Goal: Information Seeking & Learning: Understand process/instructions

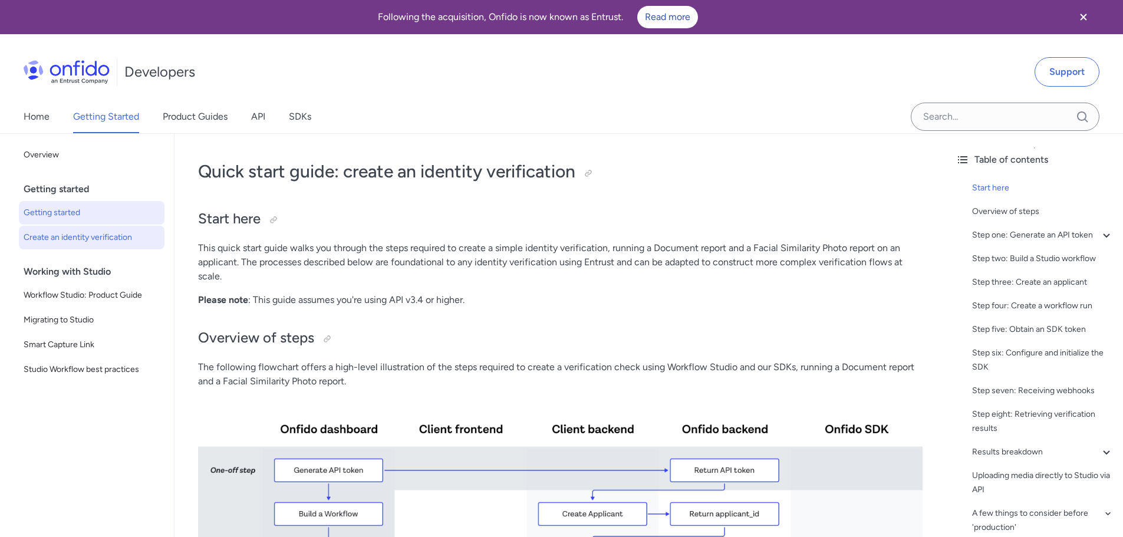
click at [67, 216] on span "Getting started" at bounding box center [92, 213] width 136 height 14
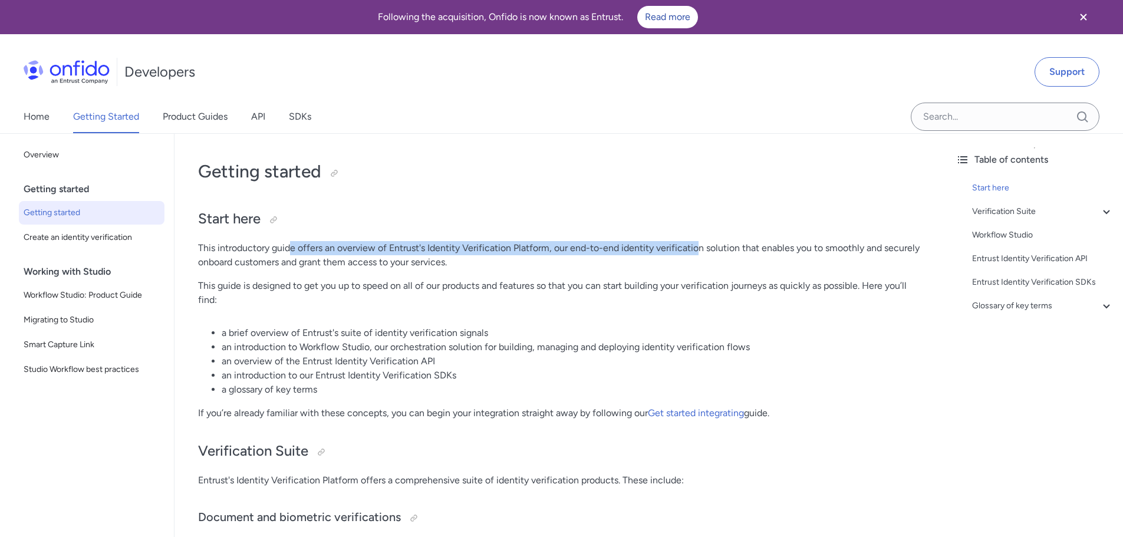
drag, startPoint x: 290, startPoint y: 246, endPoint x: 716, endPoint y: 242, distance: 426.4
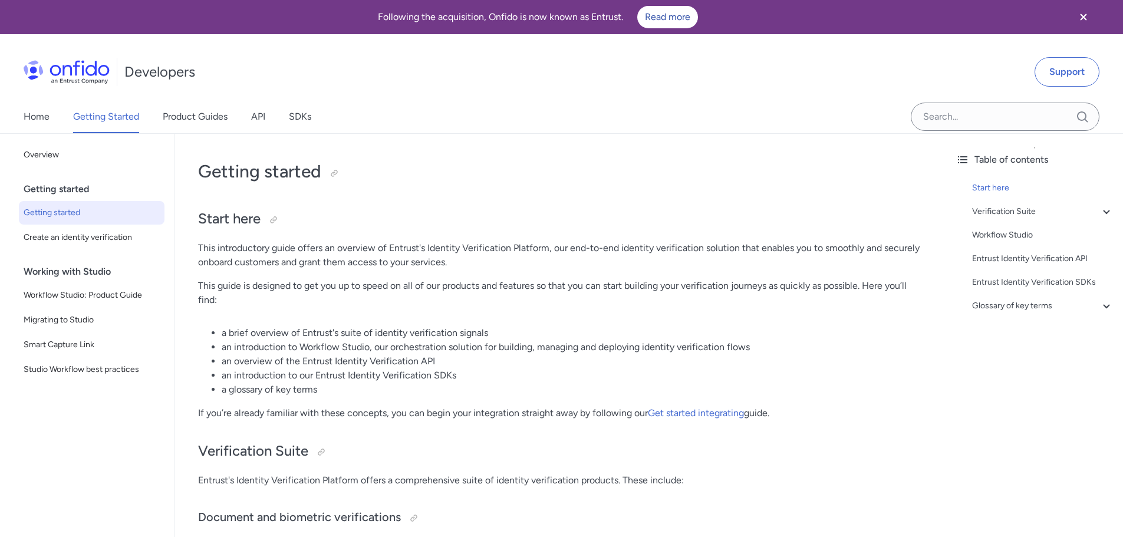
drag, startPoint x: 716, startPoint y: 242, endPoint x: 724, endPoint y: 251, distance: 12.5
click at [716, 242] on p "This introductory guide offers an overview of Entrust's Identity Verification P…" at bounding box center [560, 255] width 725 height 28
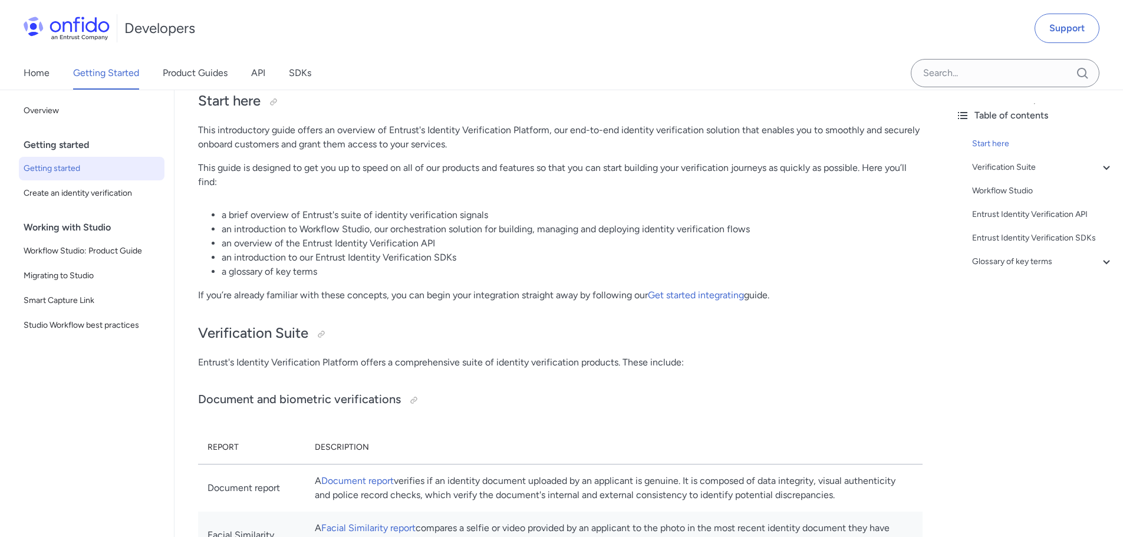
scroll to position [236, 0]
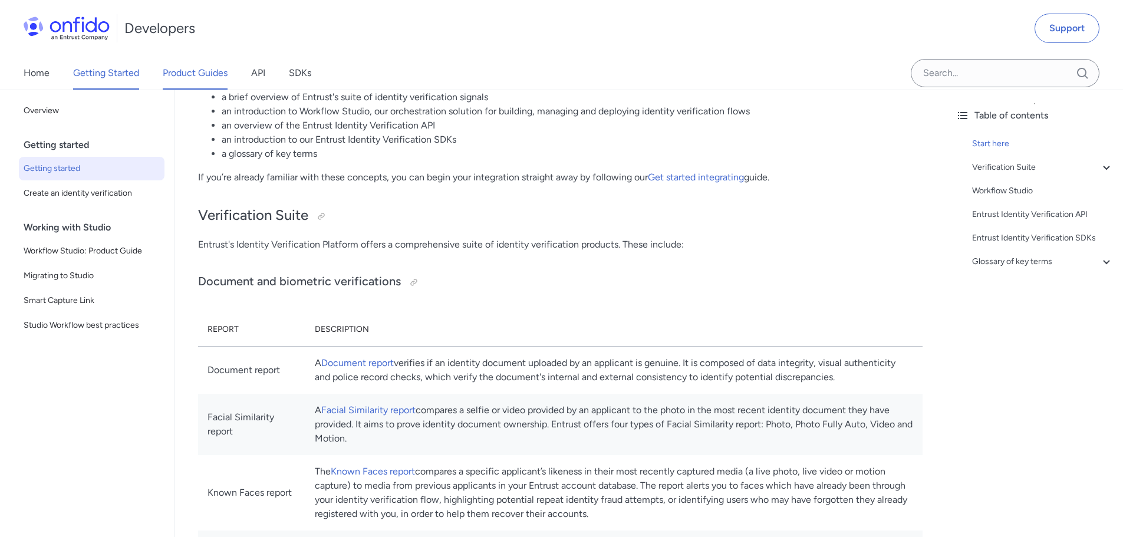
click at [170, 70] on link "Product Guides" at bounding box center [195, 73] width 65 height 33
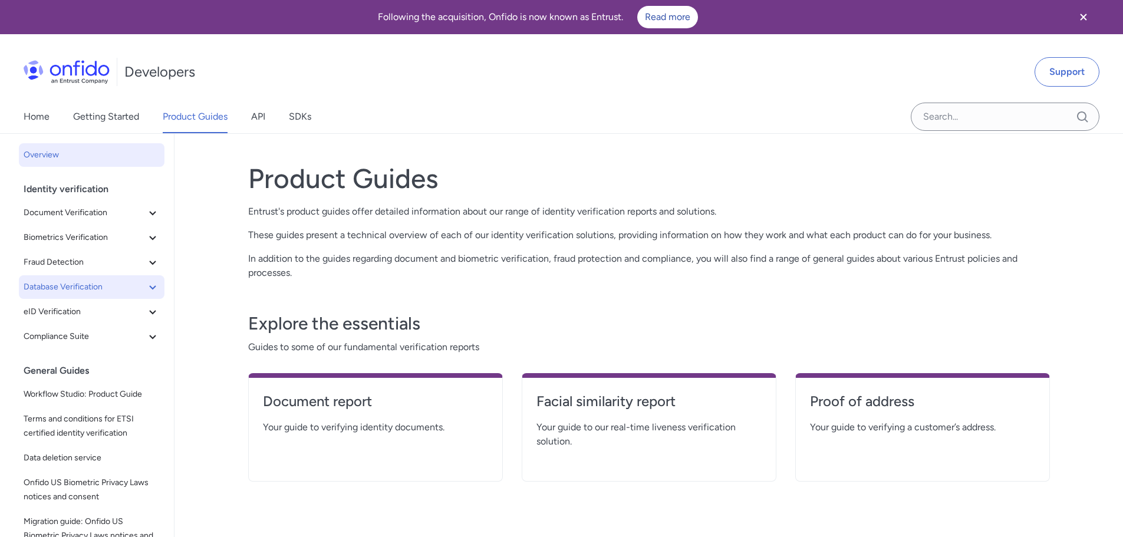
scroll to position [63, 0]
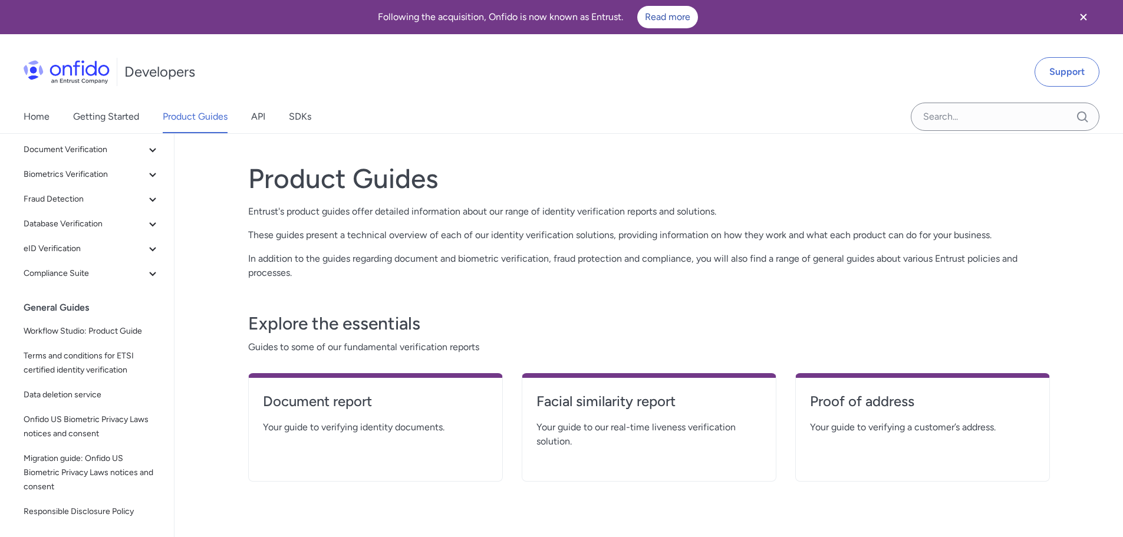
click at [277, 111] on div "Home Getting Started Product Guides API SDKs" at bounding box center [179, 116] width 359 height 33
click at [259, 116] on link "API" at bounding box center [258, 116] width 14 height 33
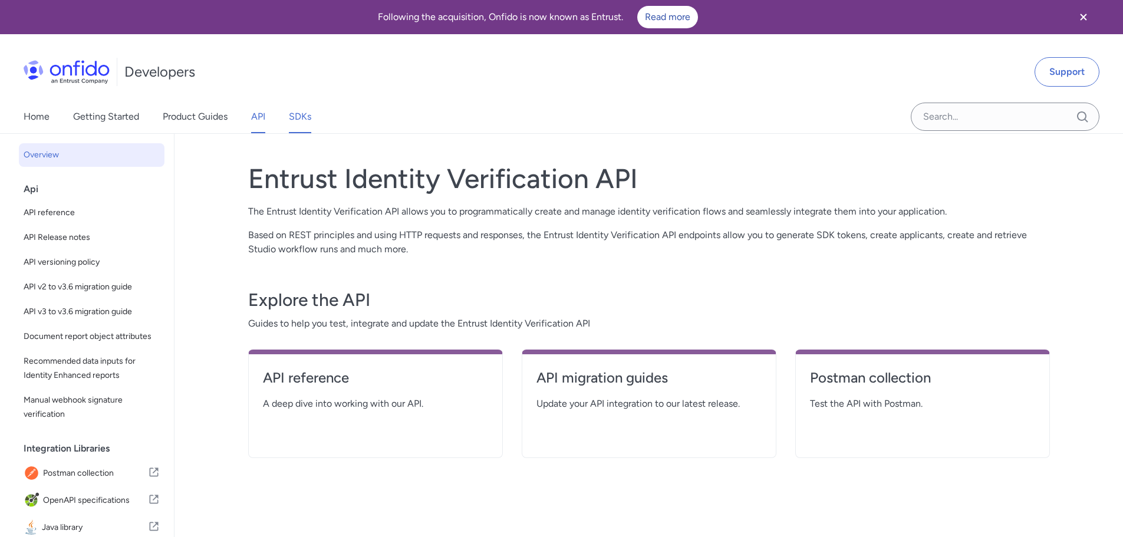
click at [305, 118] on link "SDKs" at bounding box center [300, 116] width 22 height 33
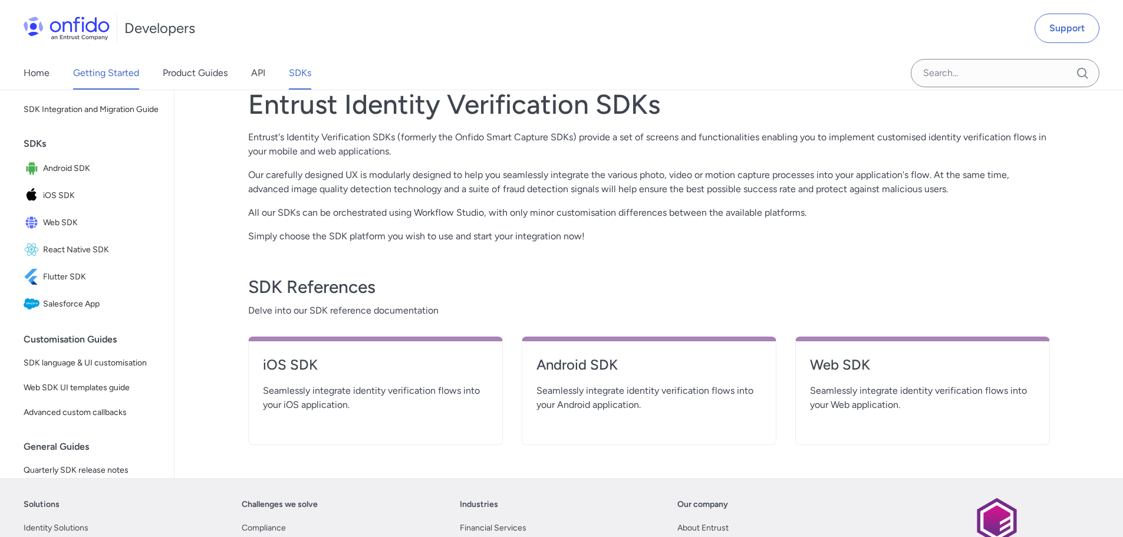
click at [125, 74] on link "Getting Started" at bounding box center [106, 73] width 66 height 33
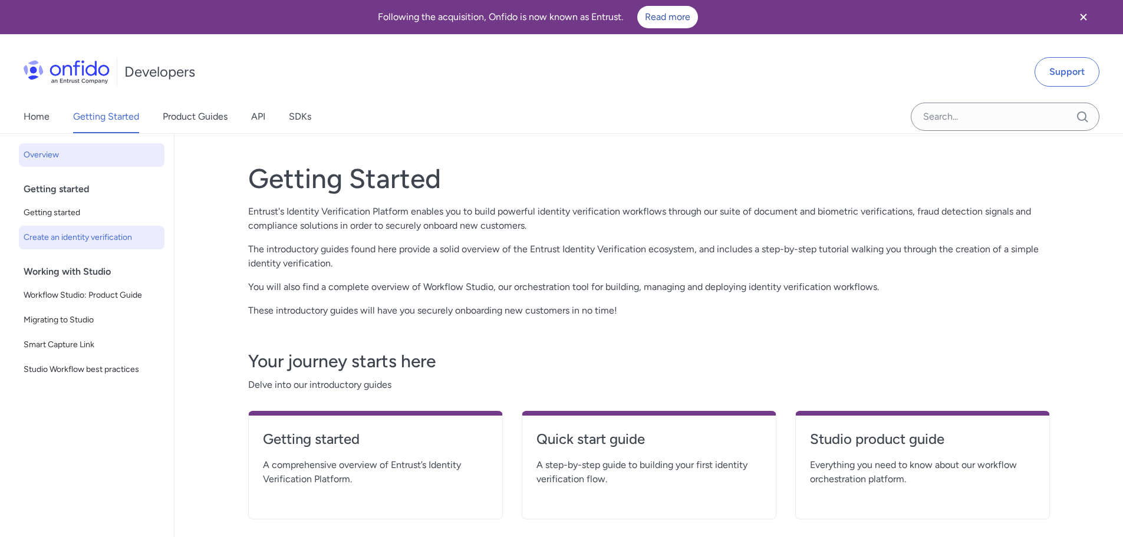
click at [77, 240] on span "Create an identity verification" at bounding box center [92, 238] width 136 height 14
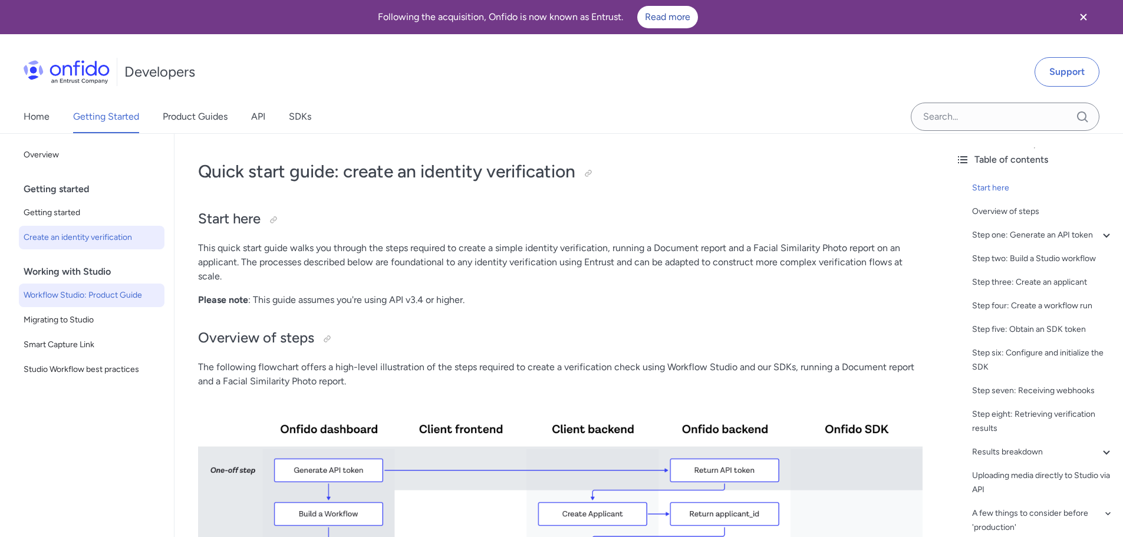
click at [72, 301] on span "Workflow Studio: Product Guide" at bounding box center [92, 295] width 136 height 14
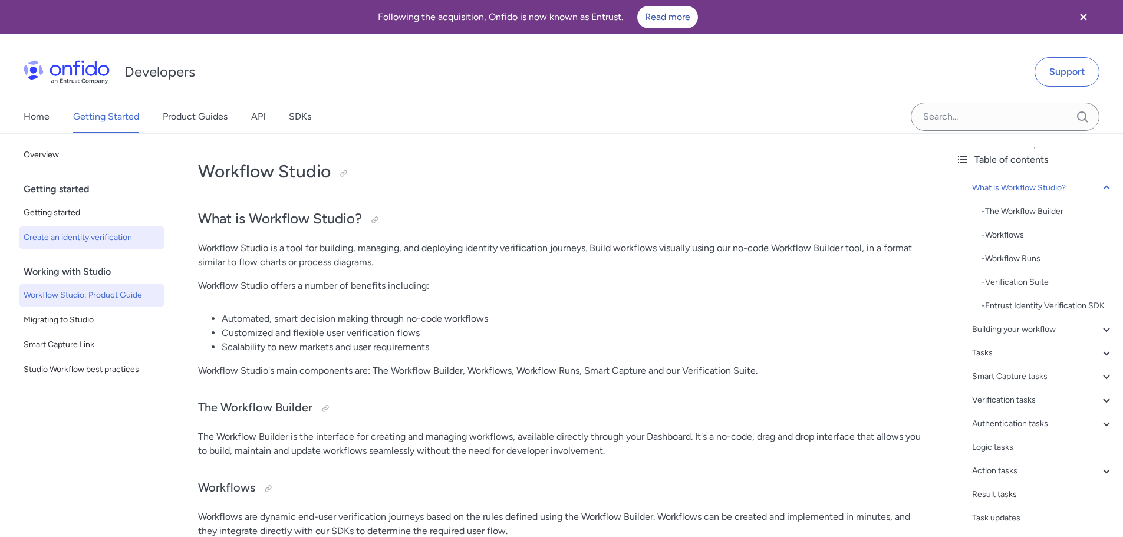
click at [67, 234] on span "Create an identity verification" at bounding box center [92, 238] width 136 height 14
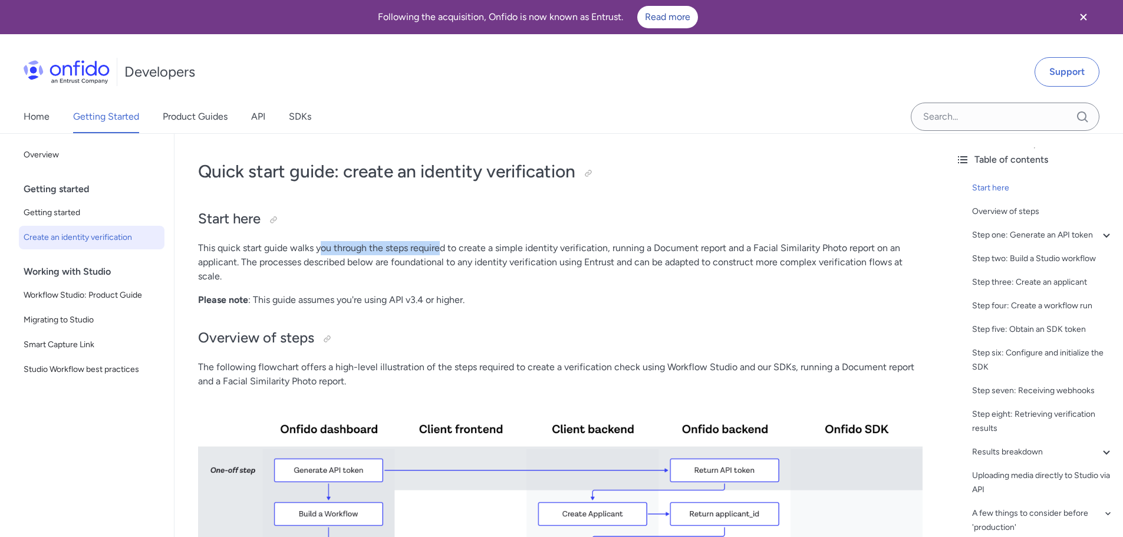
drag, startPoint x: 321, startPoint y: 247, endPoint x: 482, endPoint y: 246, distance: 161.0
click at [477, 244] on p "This quick start guide walks you through the steps required to create a simple …" at bounding box center [560, 262] width 725 height 42
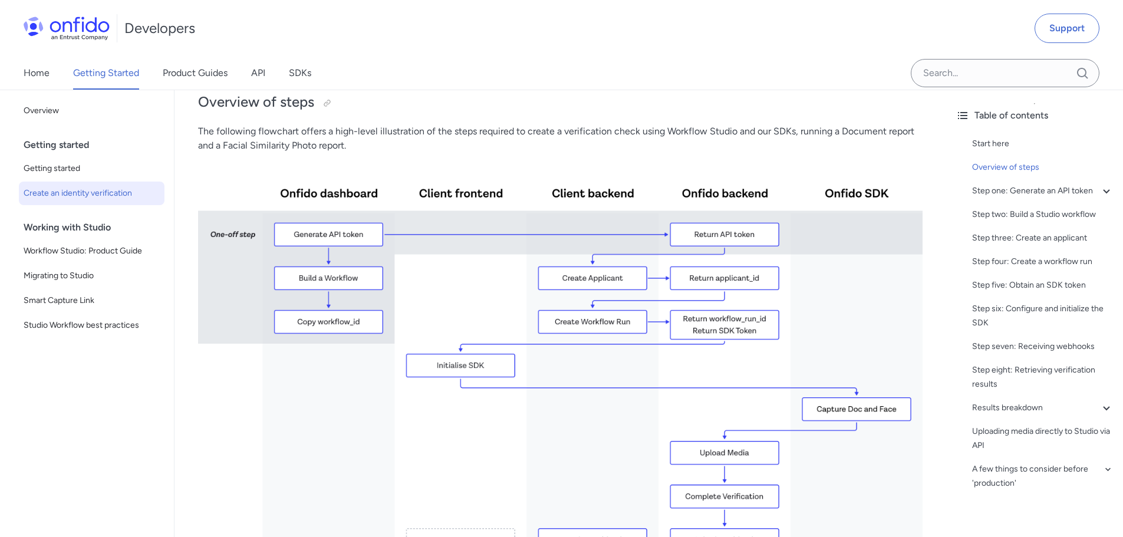
scroll to position [177, 0]
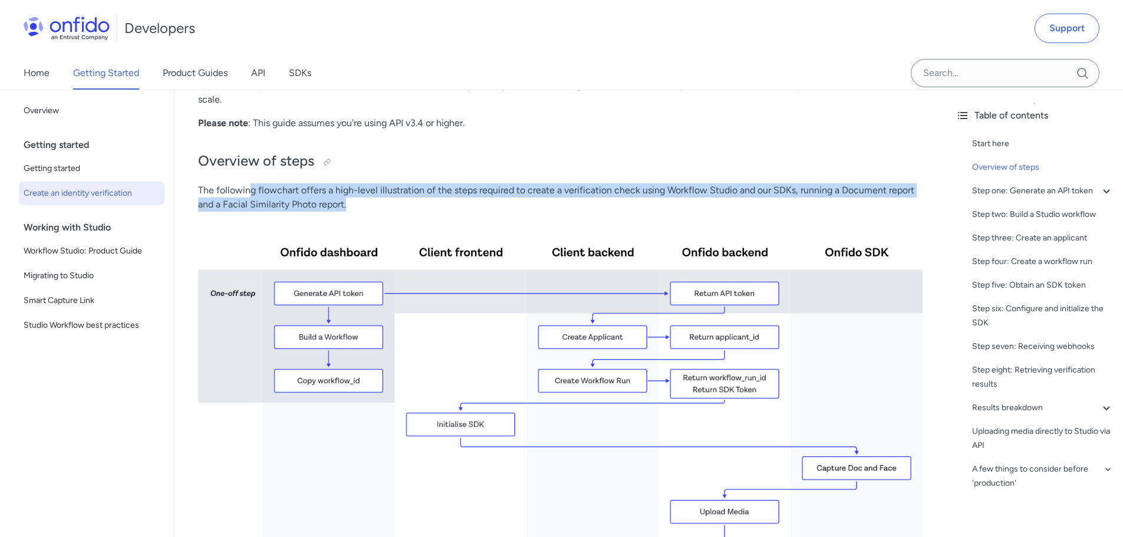
drag, startPoint x: 248, startPoint y: 184, endPoint x: 624, endPoint y: 199, distance: 376.5
click at [623, 199] on p "The following flowchart offers a high-level illustration of the steps required …" at bounding box center [560, 197] width 725 height 28
click at [624, 200] on p "The following flowchart offers a high-level illustration of the steps required …" at bounding box center [560, 197] width 725 height 28
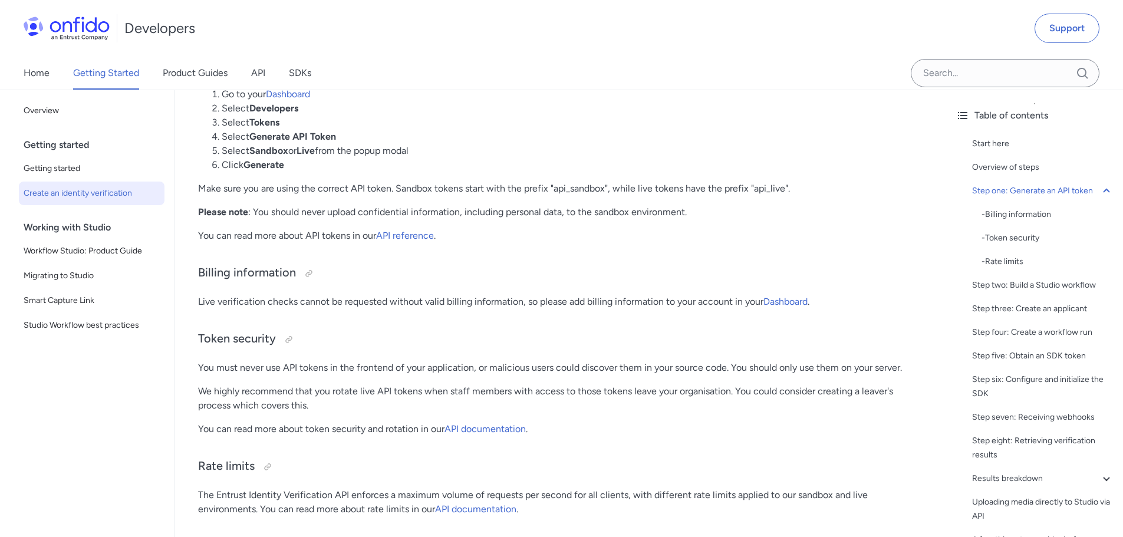
scroll to position [1061, 0]
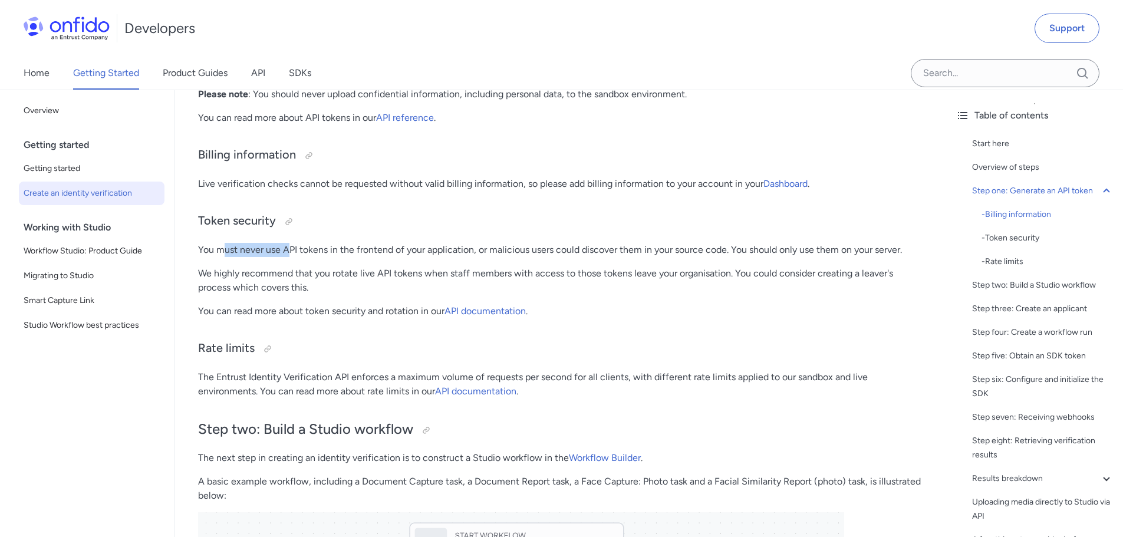
drag, startPoint x: 223, startPoint y: 249, endPoint x: 351, endPoint y: 250, distance: 128.0
click at [320, 249] on p "You must never use API tokens in the frontend of your application, or malicious…" at bounding box center [560, 250] width 725 height 14
click at [353, 250] on p "You must never use API tokens in the frontend of your application, or malicious…" at bounding box center [560, 250] width 725 height 14
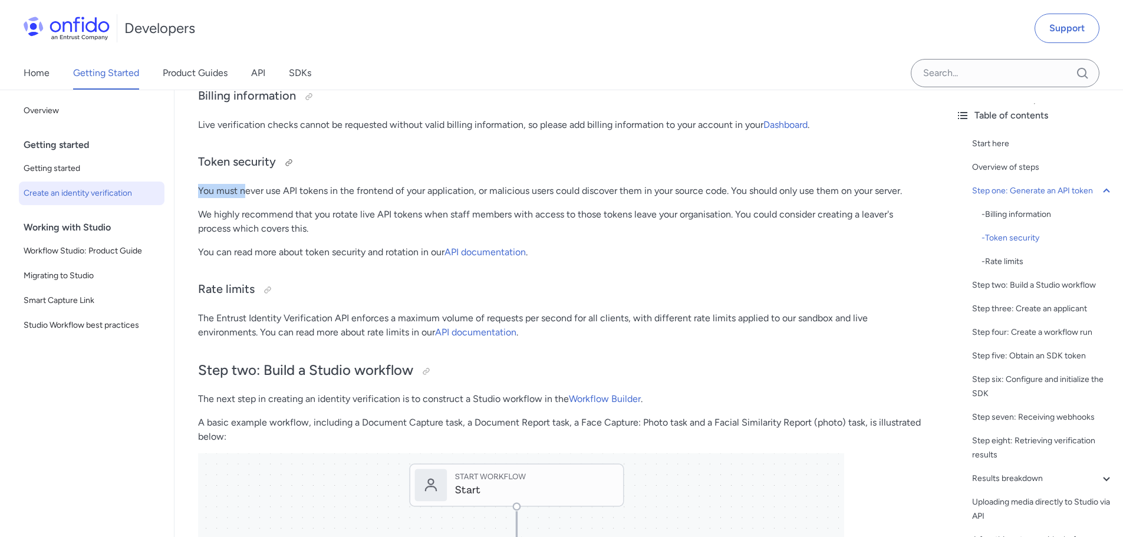
drag, startPoint x: 245, startPoint y: 189, endPoint x: 582, endPoint y: 169, distance: 337.3
drag, startPoint x: 609, startPoint y: 178, endPoint x: 614, endPoint y: 188, distance: 11.1
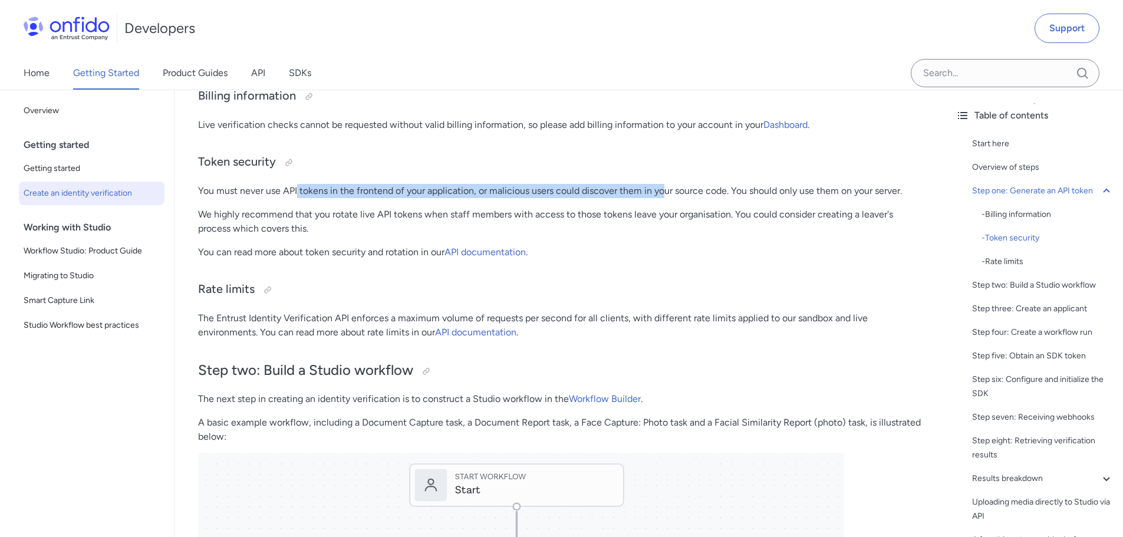
drag, startPoint x: 298, startPoint y: 192, endPoint x: 723, endPoint y: 199, distance: 424.7
click at [684, 193] on p "You must never use API tokens in the frontend of your application, or malicious…" at bounding box center [560, 191] width 725 height 14
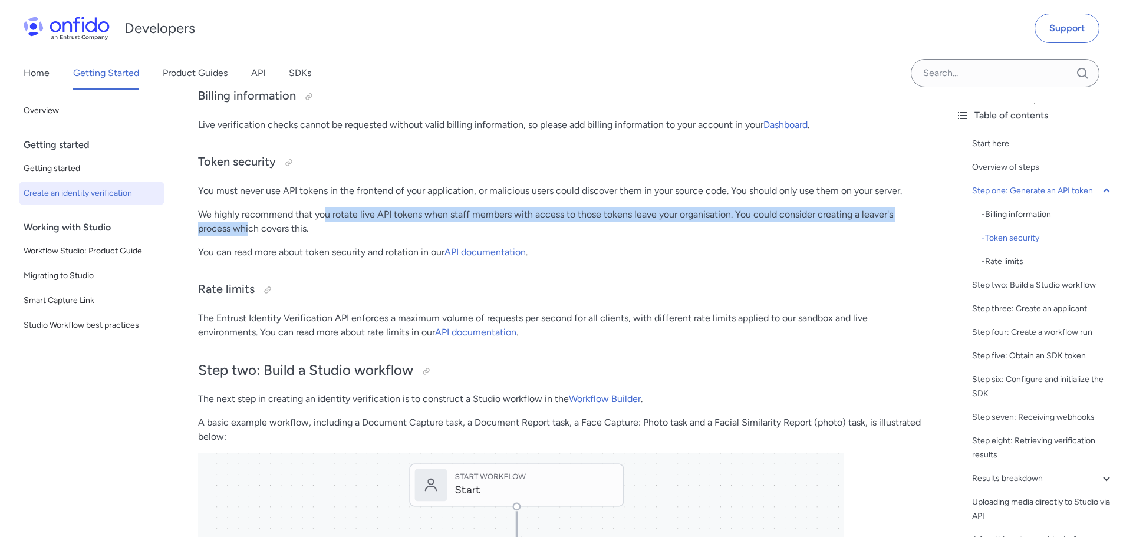
drag, startPoint x: 250, startPoint y: 222, endPoint x: 333, endPoint y: 216, distance: 83.4
click at [328, 218] on p "We highly recommend that you rotate live API tokens when staff members with acc…" at bounding box center [560, 222] width 725 height 28
click at [333, 216] on p "We highly recommend that you rotate live API tokens when staff members with acc…" at bounding box center [560, 222] width 725 height 28
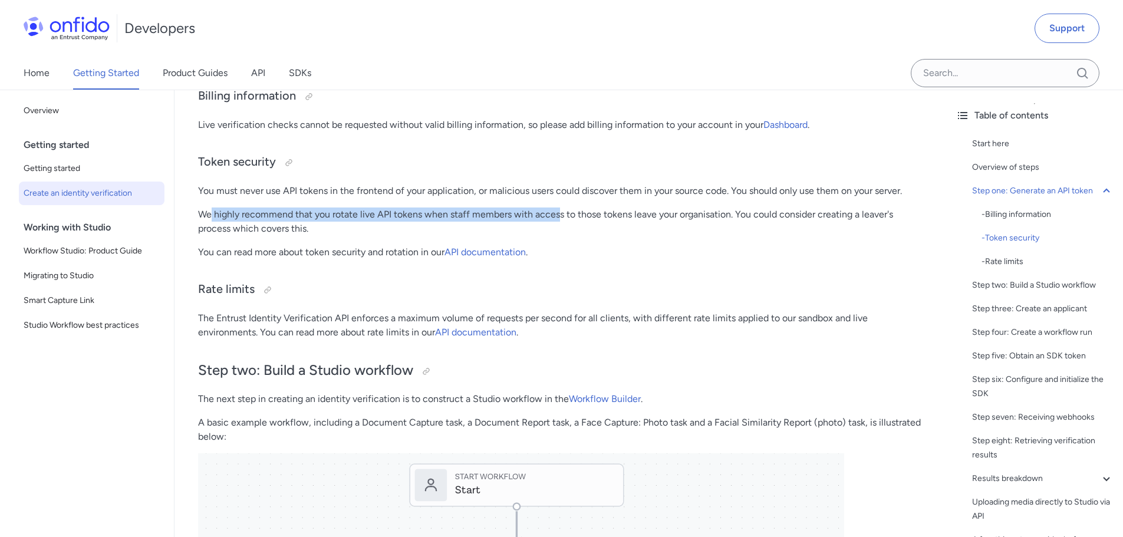
drag, startPoint x: 229, startPoint y: 213, endPoint x: 583, endPoint y: 213, distance: 353.2
click at [574, 212] on p "We highly recommend that you rotate live API tokens when staff members with acc…" at bounding box center [560, 222] width 725 height 28
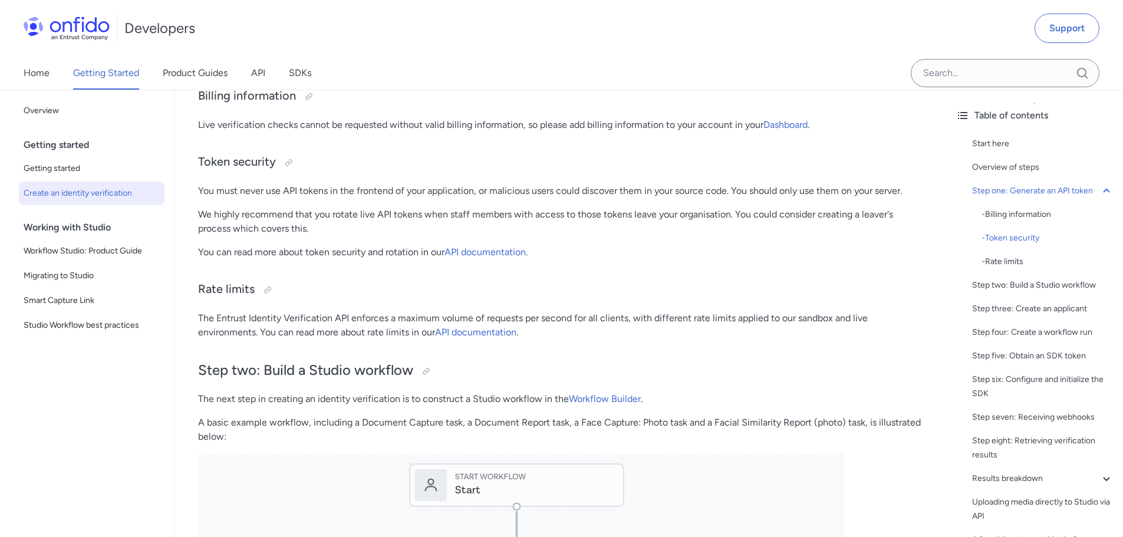
click at [590, 214] on p "We highly recommend that you rotate live API tokens when staff members with acc…" at bounding box center [560, 222] width 725 height 28
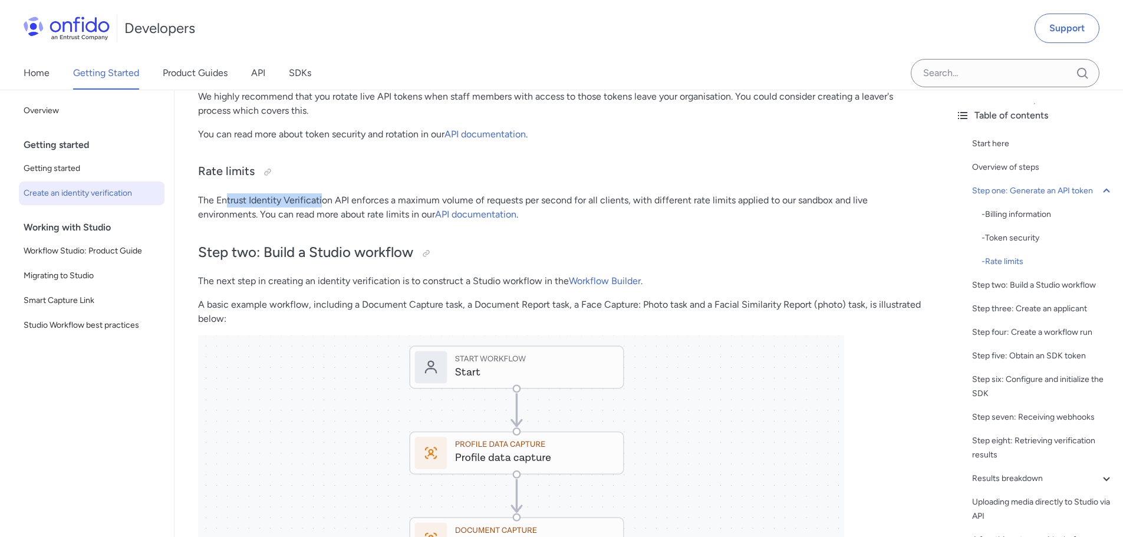
drag, startPoint x: 226, startPoint y: 202, endPoint x: 367, endPoint y: 194, distance: 140.6
click at [360, 193] on p "The Entrust Identity Verification API enforces a maximum volume of requests per…" at bounding box center [560, 207] width 725 height 28
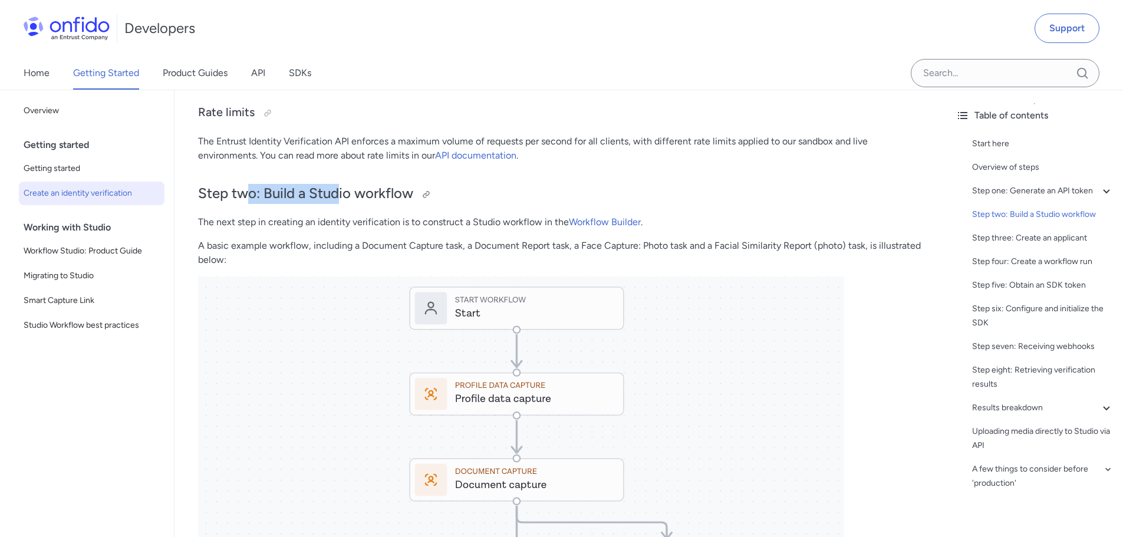
drag, startPoint x: 281, startPoint y: 187, endPoint x: 340, endPoint y: 188, distance: 59.6
drag, startPoint x: 225, startPoint y: 215, endPoint x: 340, endPoint y: 224, distance: 115.3
click at [273, 242] on p "A basic example workflow, including a Document Capture task, a Document Report …" at bounding box center [560, 253] width 725 height 28
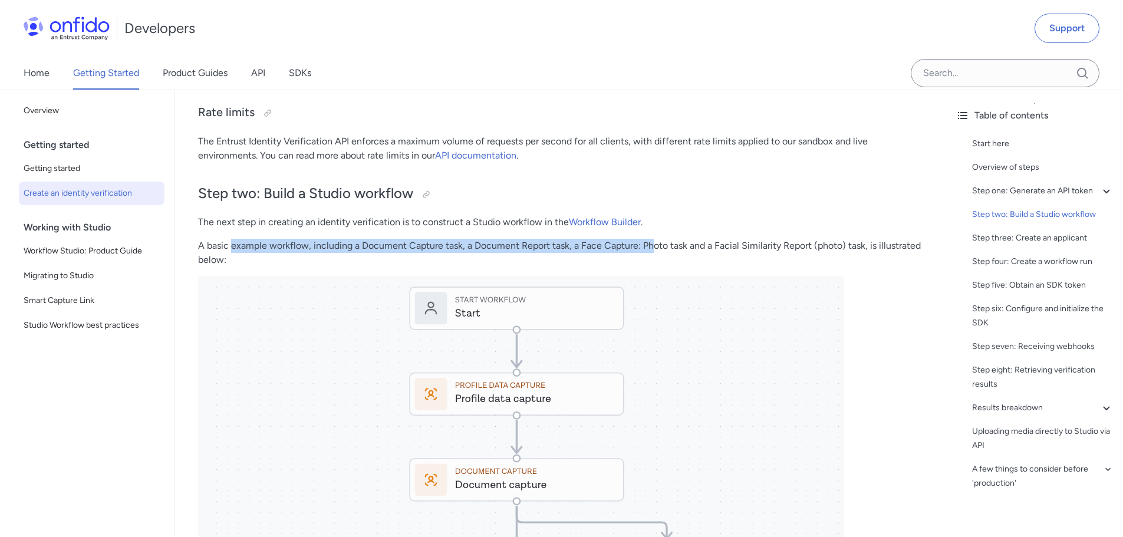
drag, startPoint x: 233, startPoint y: 247, endPoint x: 684, endPoint y: 240, distance: 451.2
click at [653, 243] on p "A basic example workflow, including a Document Capture task, a Document Report …" at bounding box center [560, 253] width 725 height 28
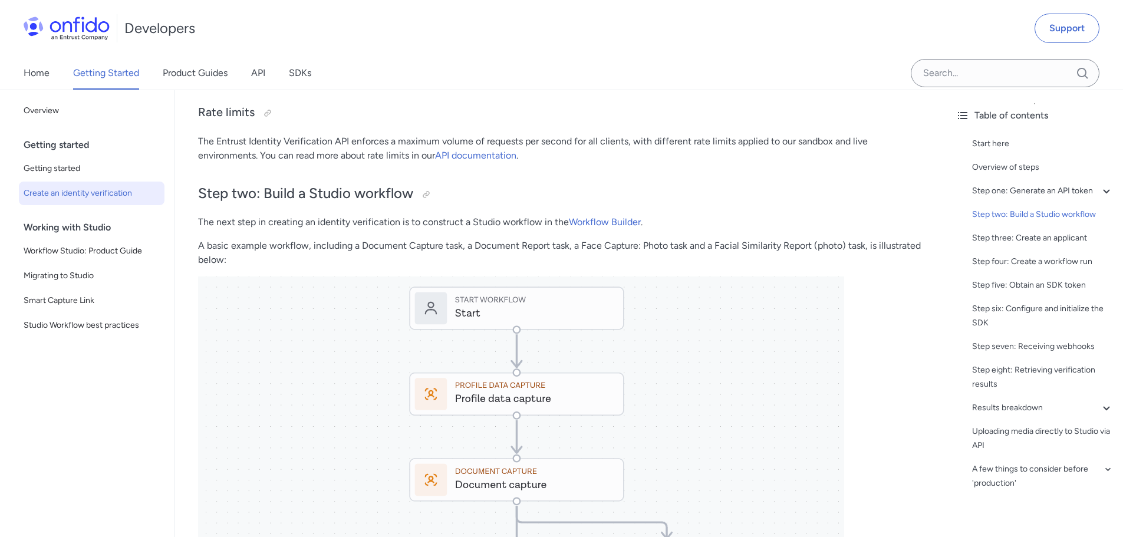
drag, startPoint x: 699, startPoint y: 240, endPoint x: 743, endPoint y: 248, distance: 44.3
click at [701, 240] on p "A basic example workflow, including a Document Capture task, a Document Report …" at bounding box center [560, 253] width 725 height 28
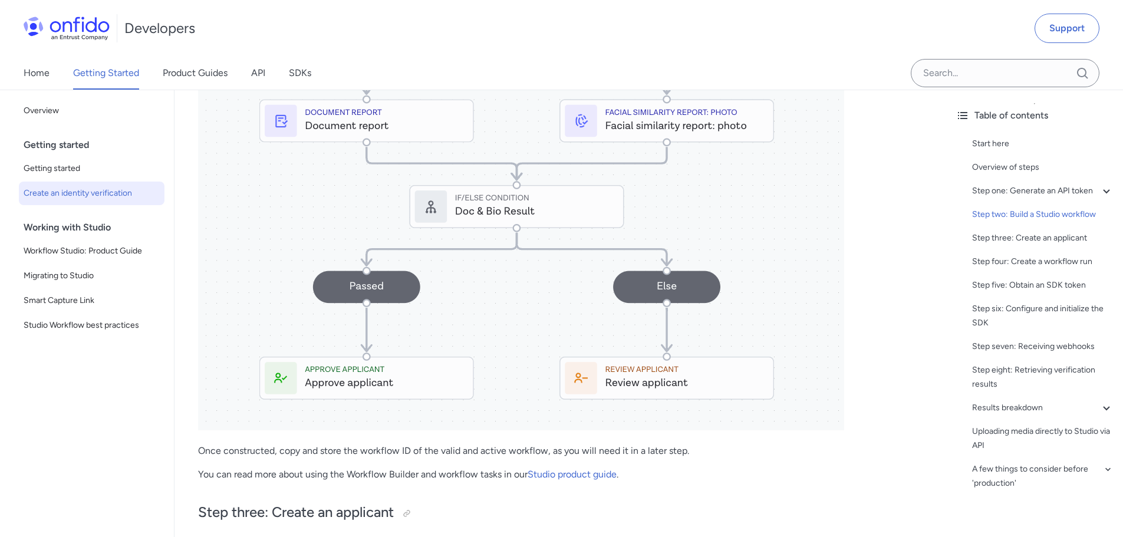
scroll to position [2005, 0]
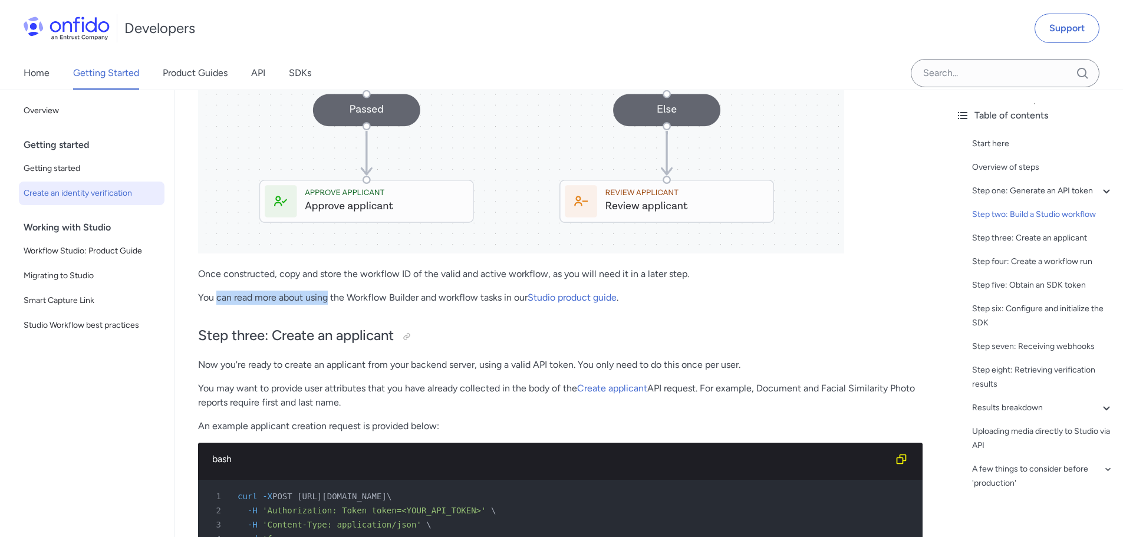
drag, startPoint x: 216, startPoint y: 298, endPoint x: 389, endPoint y: 304, distance: 172.9
click at [373, 299] on p "You can read more about using the Workflow Builder and workflow tasks in our St…" at bounding box center [560, 298] width 725 height 14
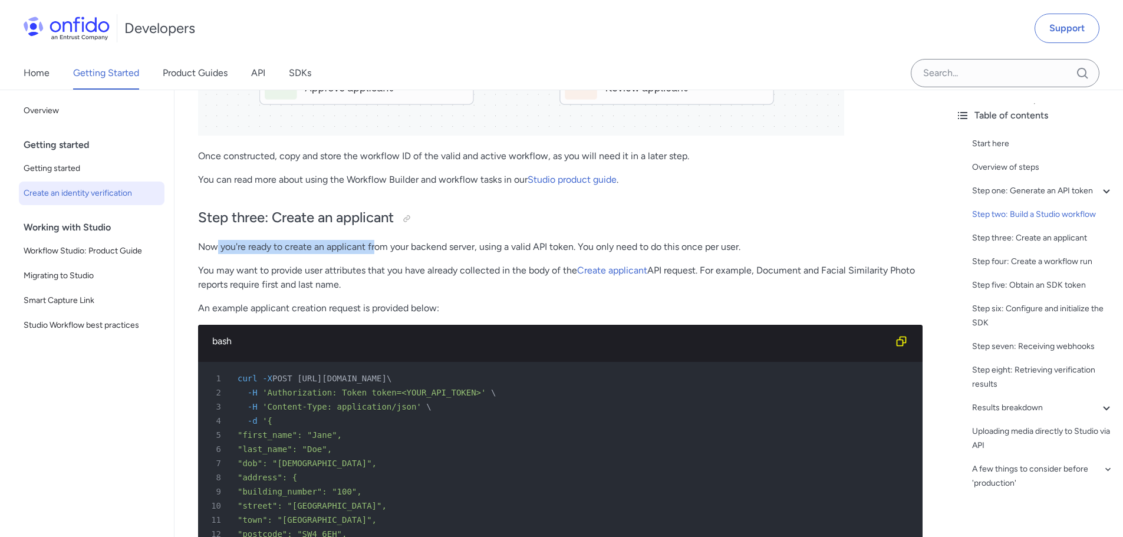
drag, startPoint x: 245, startPoint y: 246, endPoint x: 432, endPoint y: 242, distance: 187.0
click at [416, 242] on p "Now you're ready to create an applicant from your backend server, using a valid…" at bounding box center [560, 247] width 725 height 14
click at [433, 243] on p "Now you're ready to create an applicant from your backend server, using a valid…" at bounding box center [560, 247] width 725 height 14
drag, startPoint x: 222, startPoint y: 269, endPoint x: 372, endPoint y: 261, distance: 150.6
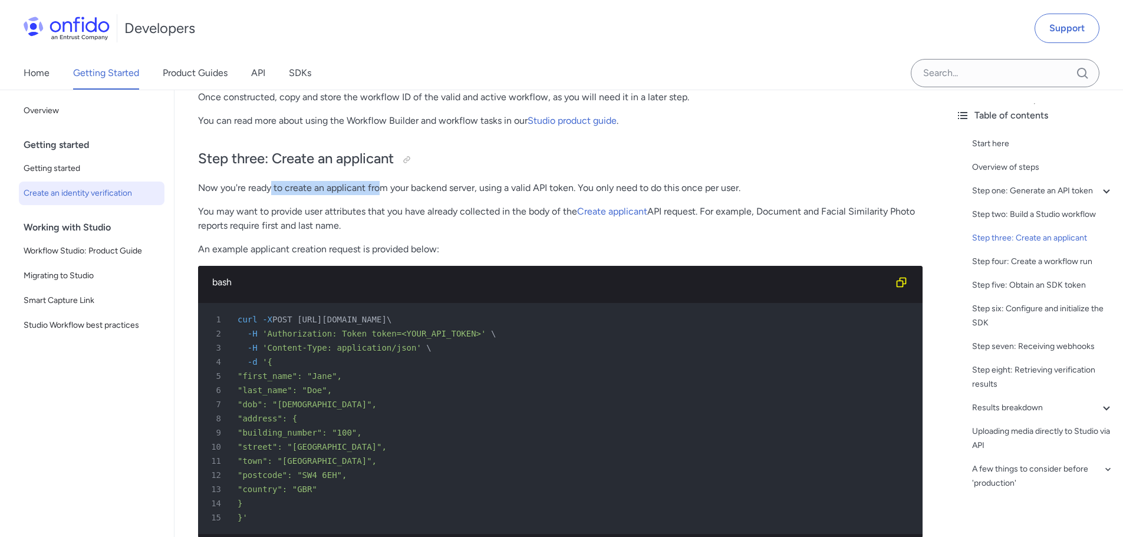
drag, startPoint x: 270, startPoint y: 193, endPoint x: 397, endPoint y: 189, distance: 126.9
click at [397, 189] on p "Now you're ready to create an applicant from your backend server, using a valid…" at bounding box center [560, 188] width 725 height 14
drag, startPoint x: 230, startPoint y: 211, endPoint x: 465, endPoint y: 215, distance: 235.3
click at [464, 215] on p "You may want to provide user attributes that you have already collected in the …" at bounding box center [560, 219] width 725 height 28
click at [466, 215] on p "You may want to provide user attributes that you have already collected in the …" at bounding box center [560, 219] width 725 height 28
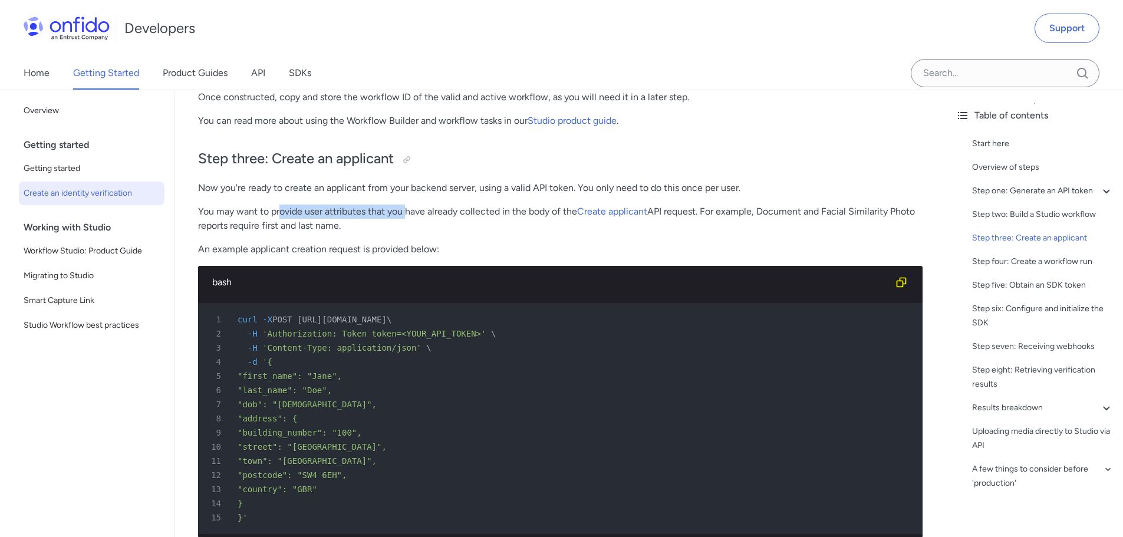
drag, startPoint x: 282, startPoint y: 203, endPoint x: 463, endPoint y: 206, distance: 181.1
click at [463, 207] on p "You may want to provide user attributes that you have already collected in the …" at bounding box center [560, 219] width 725 height 28
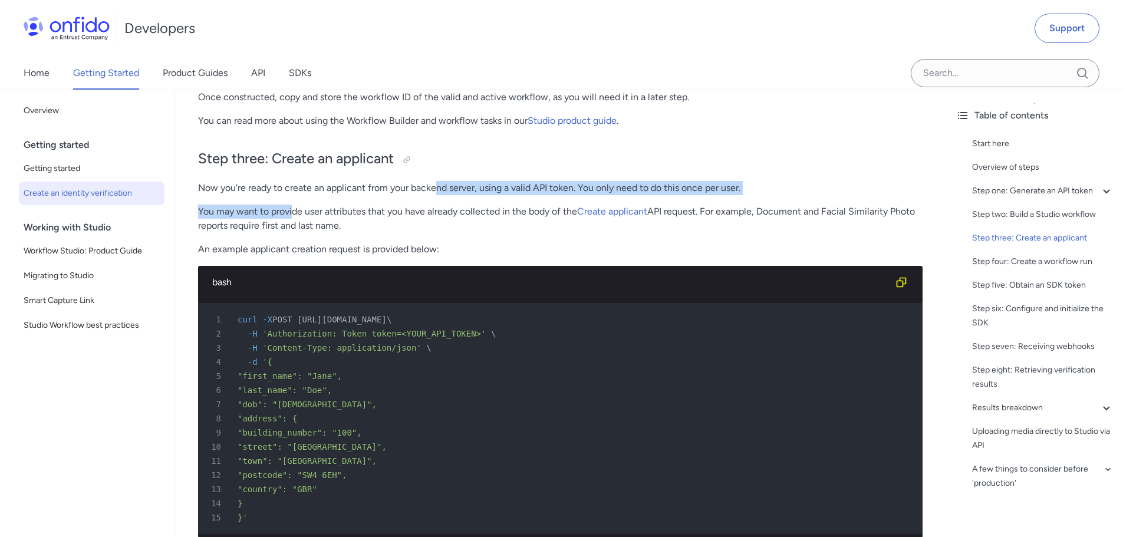
drag, startPoint x: 294, startPoint y: 214, endPoint x: 453, endPoint y: 196, distance: 160.3
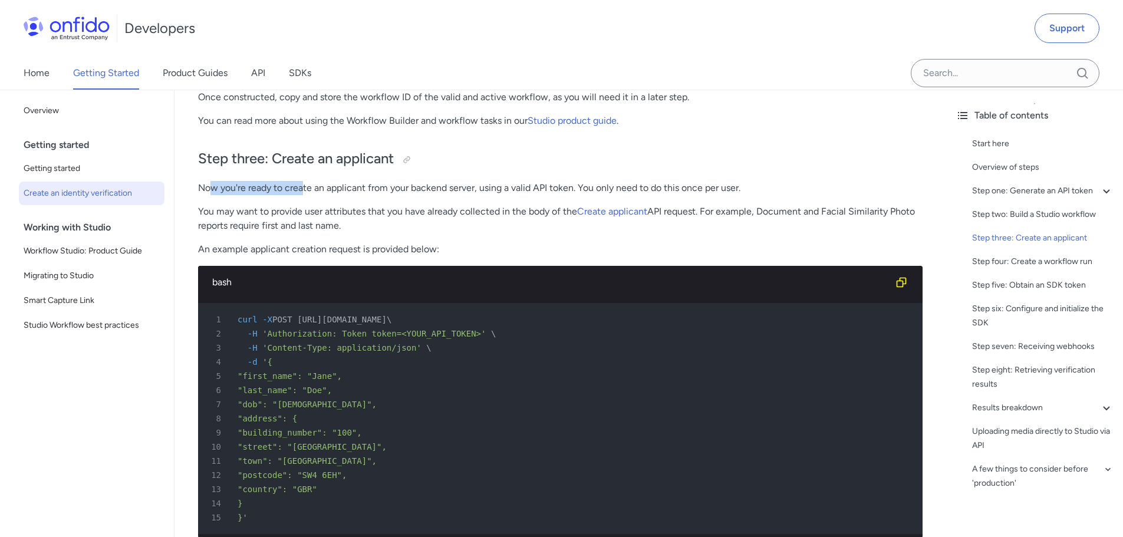
drag, startPoint x: 213, startPoint y: 191, endPoint x: 327, endPoint y: 188, distance: 113.3
click at [322, 189] on p "Now you're ready to create an applicant from your backend server, using a valid…" at bounding box center [560, 188] width 725 height 14
click at [327, 188] on p "Now you're ready to create an applicant from your backend server, using a valid…" at bounding box center [560, 188] width 725 height 14
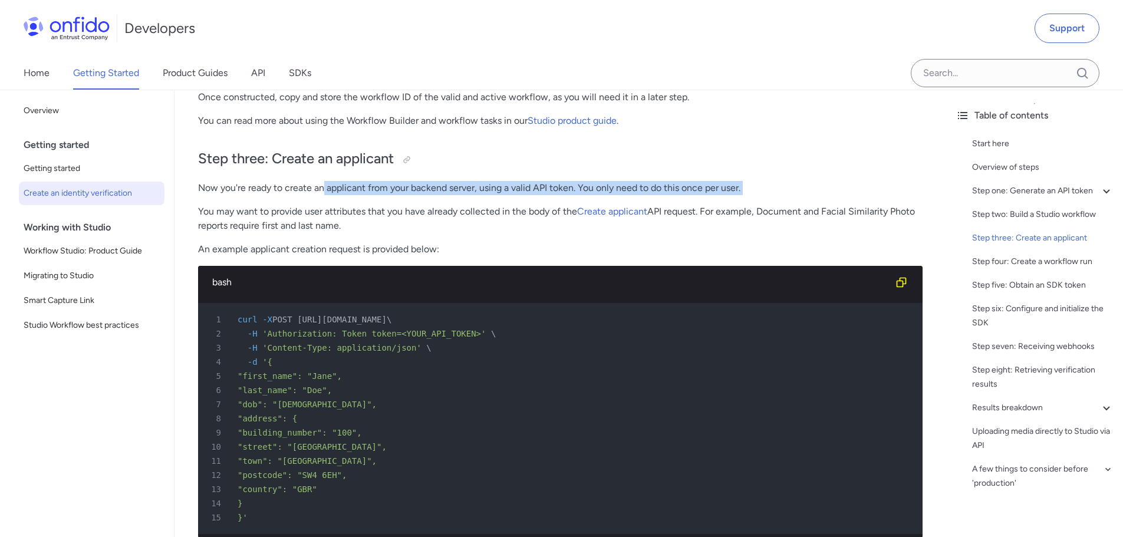
drag, startPoint x: 205, startPoint y: 213, endPoint x: 335, endPoint y: 199, distance: 130.5
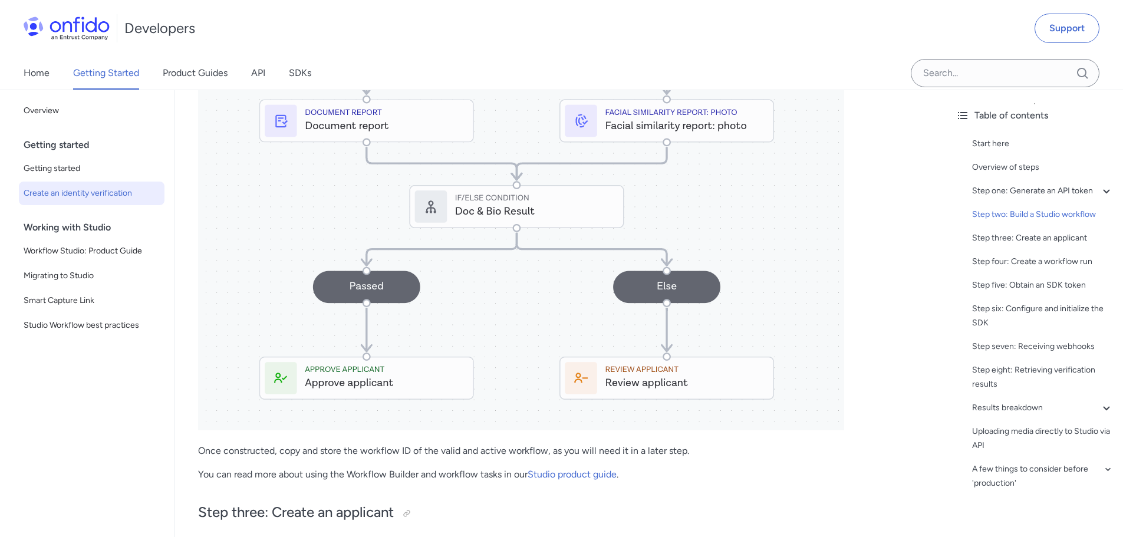
scroll to position [2064, 0]
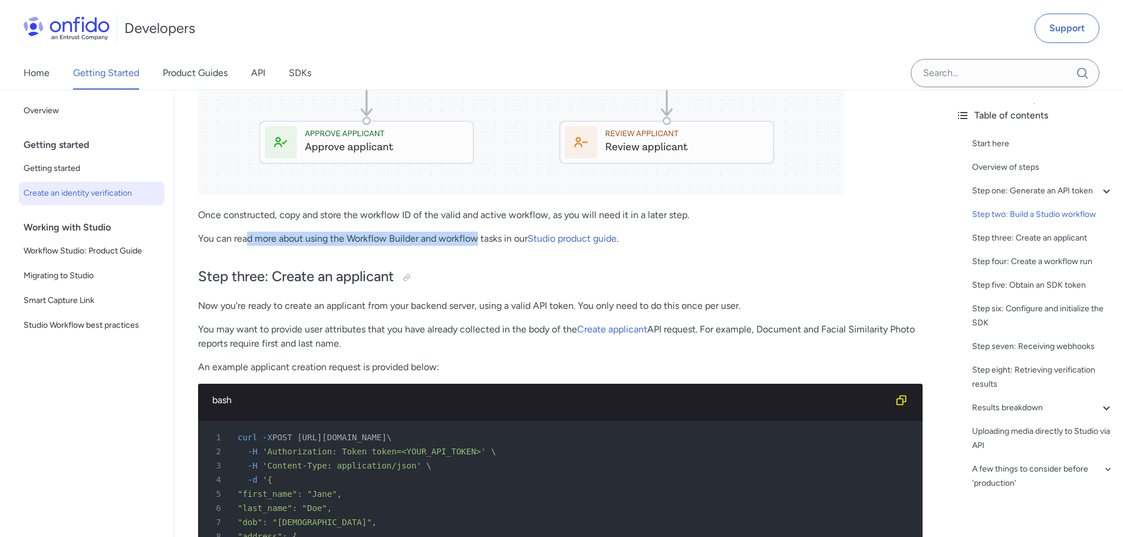
drag, startPoint x: 249, startPoint y: 235, endPoint x: 474, endPoint y: 251, distance: 225.2
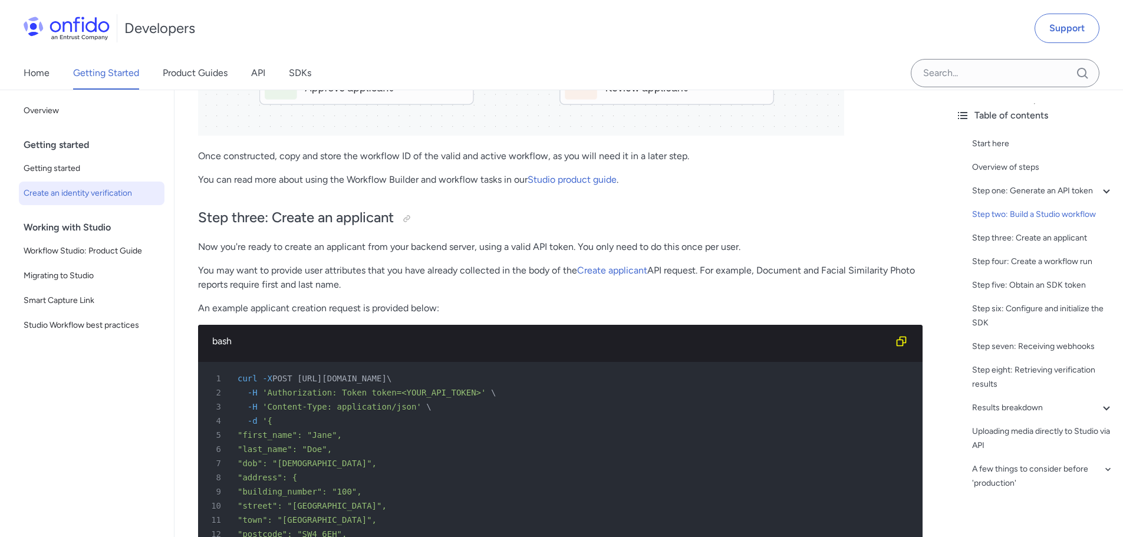
scroll to position [2182, 0]
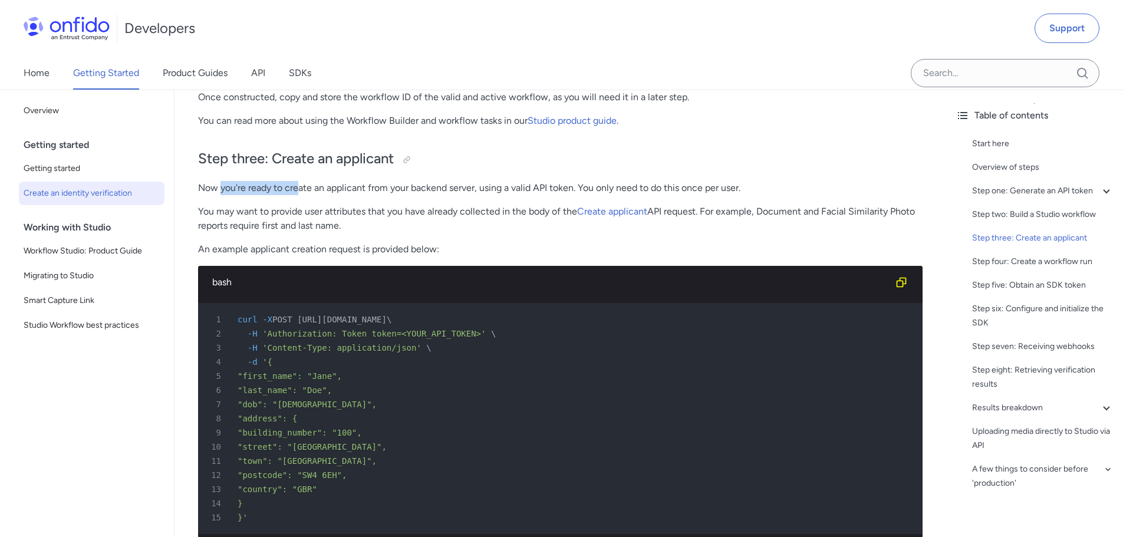
drag, startPoint x: 221, startPoint y: 190, endPoint x: 303, endPoint y: 194, distance: 81.5
click at [301, 191] on p "Now you're ready to create an applicant from your backend server, using a valid…" at bounding box center [560, 188] width 725 height 14
click at [252, 213] on p "You may want to provide user attributes that you have already collected in the …" at bounding box center [560, 219] width 725 height 28
drag, startPoint x: 219, startPoint y: 188, endPoint x: 574, endPoint y: 179, distance: 355.1
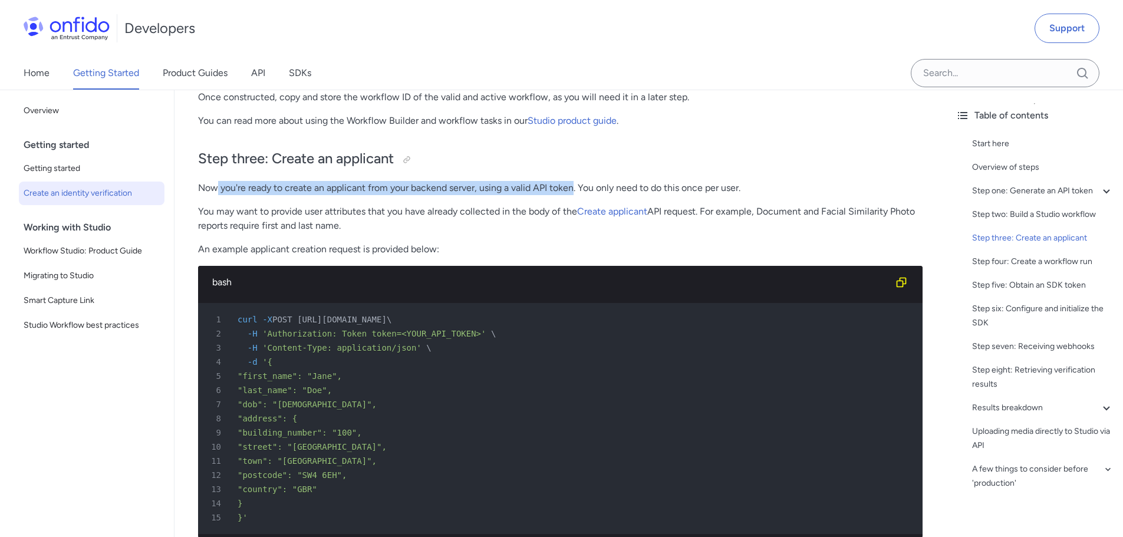
click at [495, 189] on p "Now you're ready to create an applicant from your backend server, using a valid…" at bounding box center [560, 188] width 725 height 14
drag, startPoint x: 262, startPoint y: 194, endPoint x: 609, endPoint y: 180, distance: 347.6
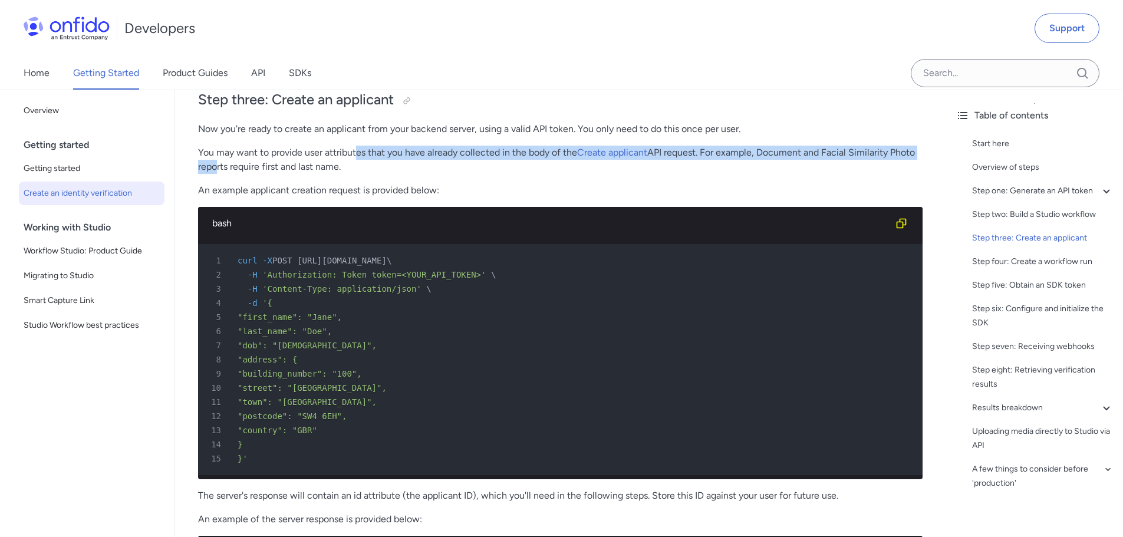
drag, startPoint x: 211, startPoint y: 161, endPoint x: 363, endPoint y: 153, distance: 151.7
click at [363, 153] on p "You may want to provide user attributes that you have already collected in the …" at bounding box center [560, 160] width 725 height 28
click at [367, 153] on p "You may want to provide user attributes that you have already collected in the …" at bounding box center [560, 160] width 725 height 28
drag, startPoint x: 270, startPoint y: 153, endPoint x: 588, endPoint y: 153, distance: 317.9
click at [586, 153] on p "You may want to provide user attributes that you have already collected in the …" at bounding box center [560, 160] width 725 height 28
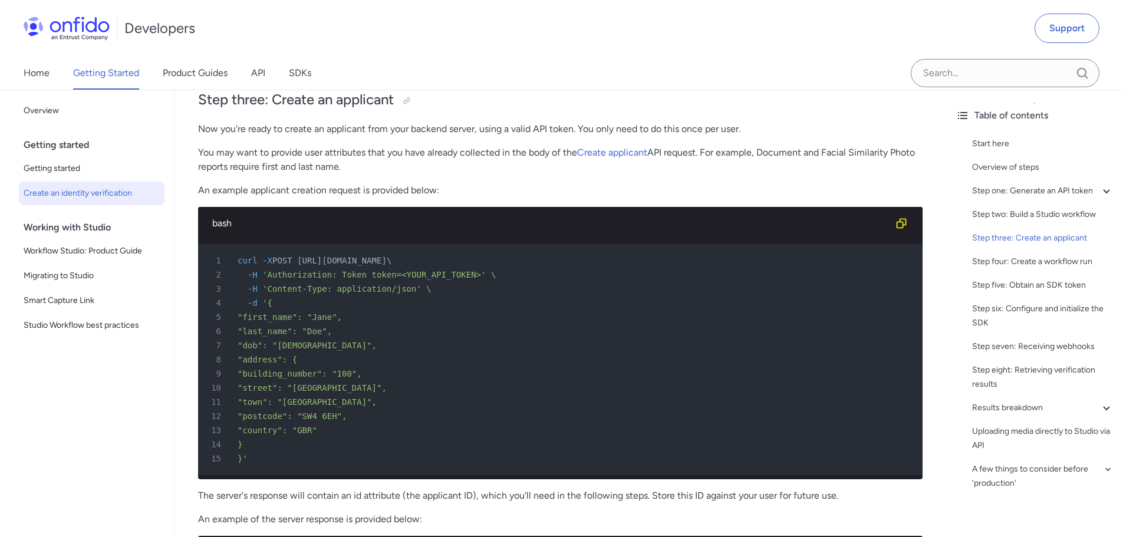
click at [689, 150] on p "You may want to provide user attributes that you have already collected in the …" at bounding box center [560, 160] width 725 height 28
click at [404, 366] on div "8 "address": {" at bounding box center [555, 360] width 704 height 14
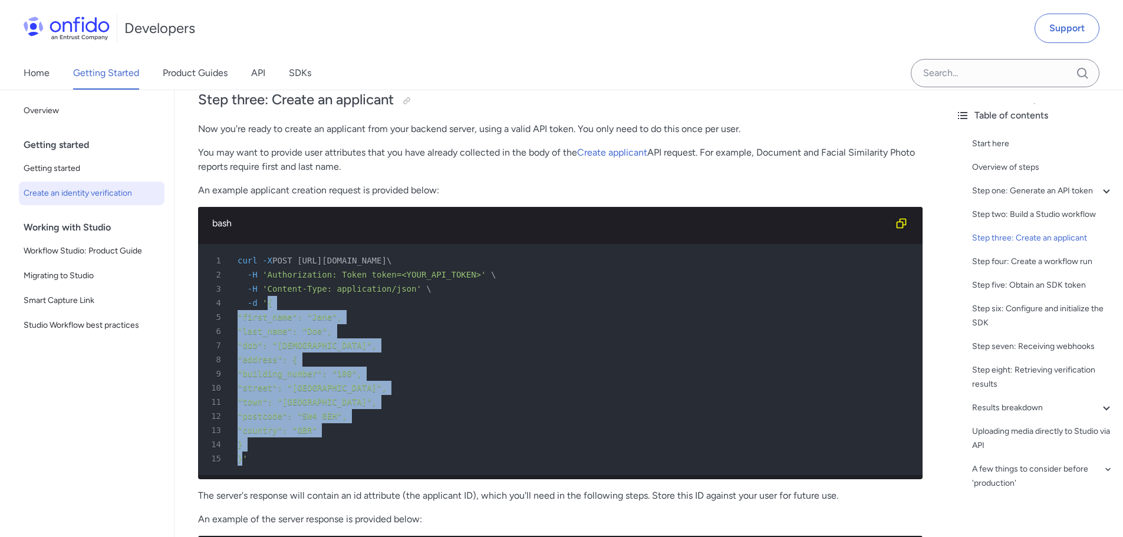
drag, startPoint x: 266, startPoint y: 300, endPoint x: 241, endPoint y: 456, distance: 158.3
click at [241, 456] on pre "1 curl -X POST https://api.eu.onfido.com/v3.6/applicants/ \ 2 -H 'Authorization…" at bounding box center [560, 359] width 725 height 231
copy pre "{ 5 "first_name": "Jane", 6 "last_name": "Doe", 7 "dob": "1990-01-31", 8 "addre…"
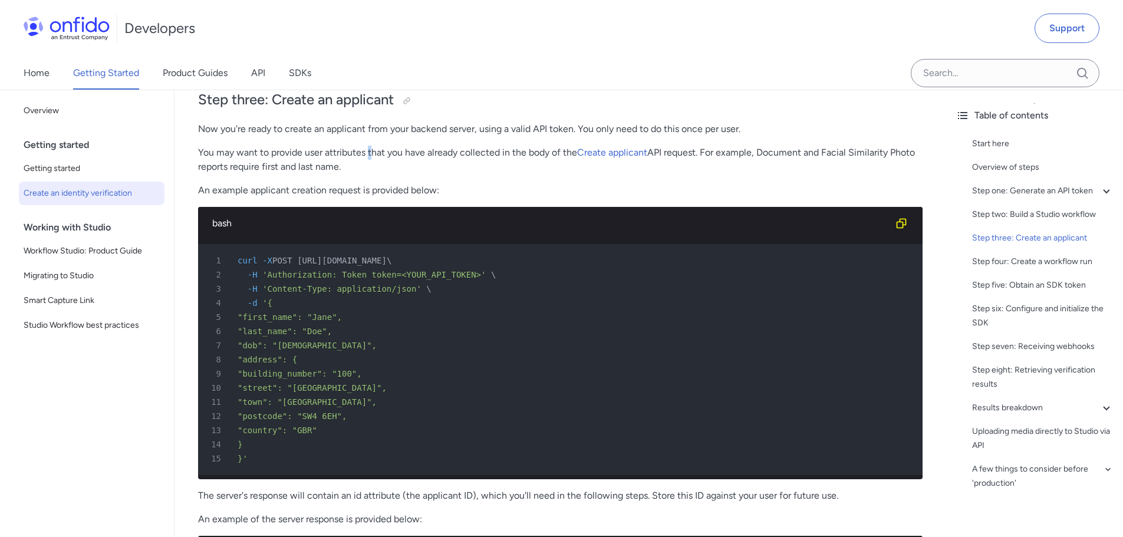
click at [370, 157] on p "You may want to provide user attributes that you have already collected in the …" at bounding box center [560, 160] width 725 height 28
drag, startPoint x: 226, startPoint y: 124, endPoint x: 570, endPoint y: 126, distance: 344.4
click at [570, 126] on p "Now you're ready to create an applicant from your backend server, using a valid…" at bounding box center [560, 129] width 725 height 14
click at [571, 126] on p "Now you're ready to create an applicant from your backend server, using a valid…" at bounding box center [560, 129] width 725 height 14
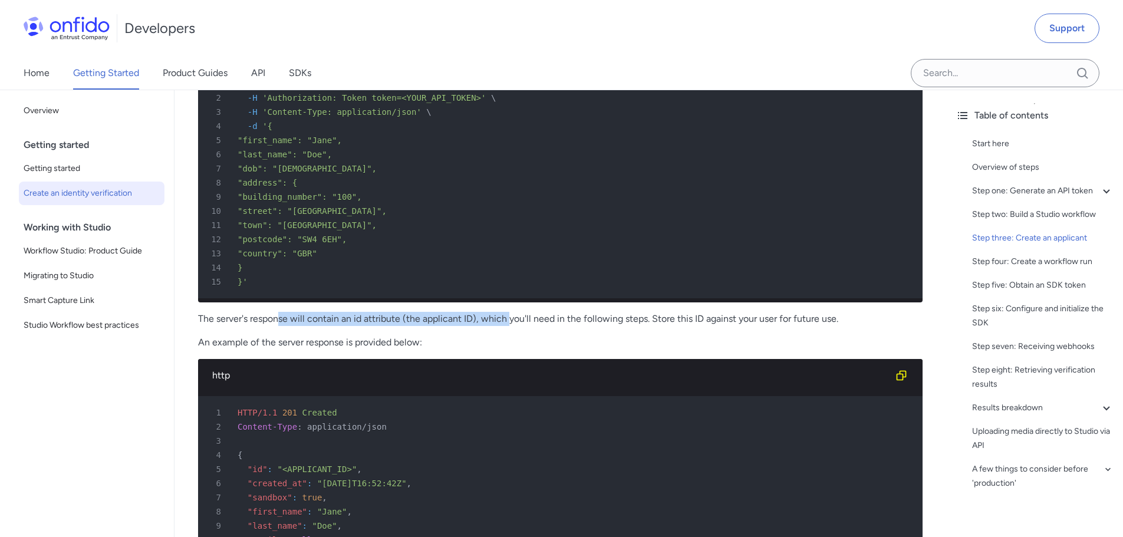
drag, startPoint x: 281, startPoint y: 330, endPoint x: 533, endPoint y: 322, distance: 252.5
click at [525, 322] on p "The server's response will contain an id attribute (the applicant ID), which yo…" at bounding box center [560, 319] width 725 height 14
click at [538, 322] on p "The server's response will contain an id attribute (the applicant ID), which yo…" at bounding box center [560, 319] width 725 height 14
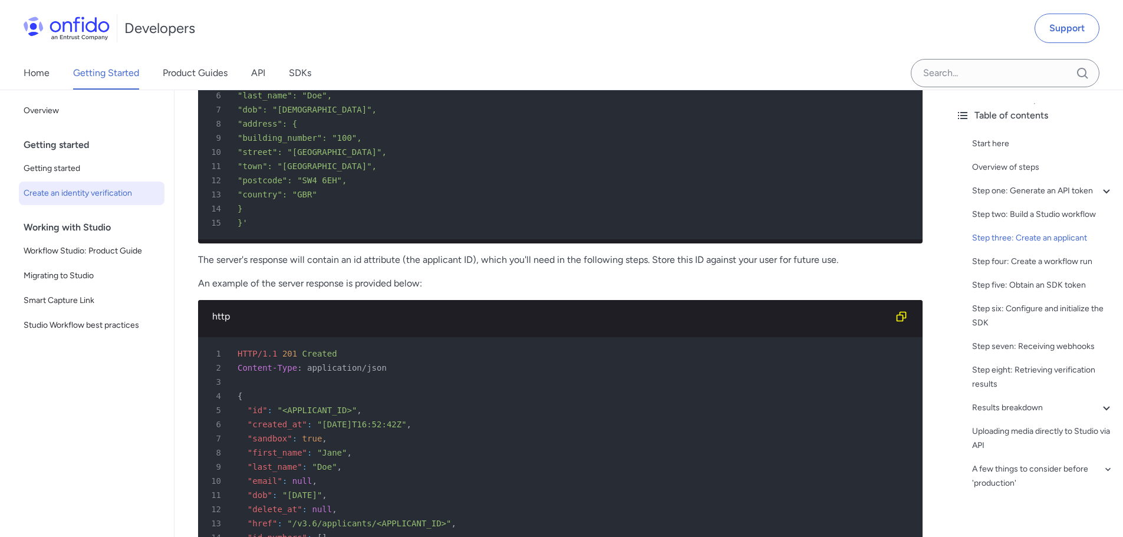
scroll to position [2536, 0]
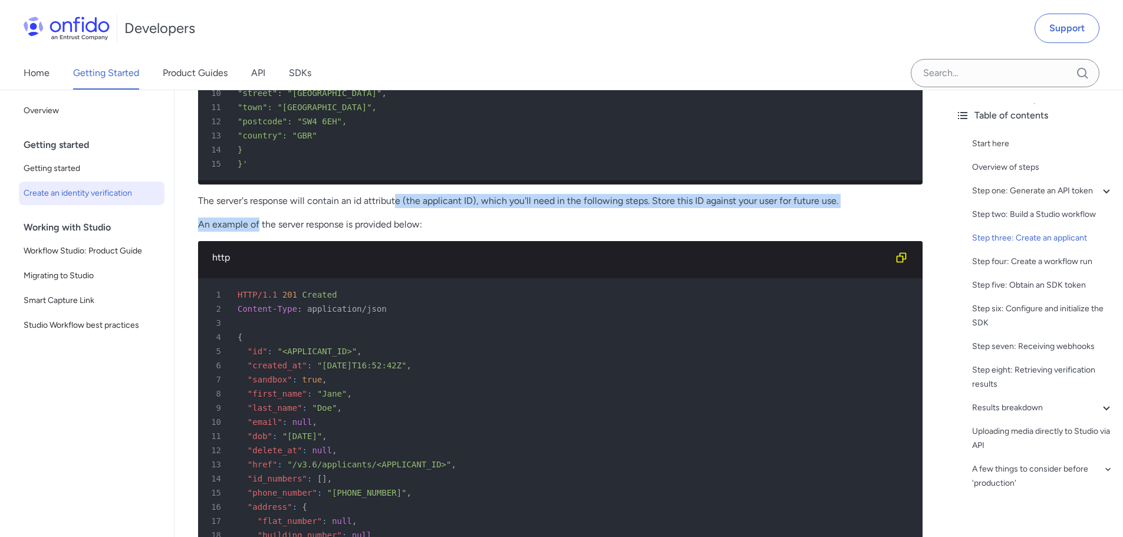
drag, startPoint x: 258, startPoint y: 232, endPoint x: 475, endPoint y: 220, distance: 216.8
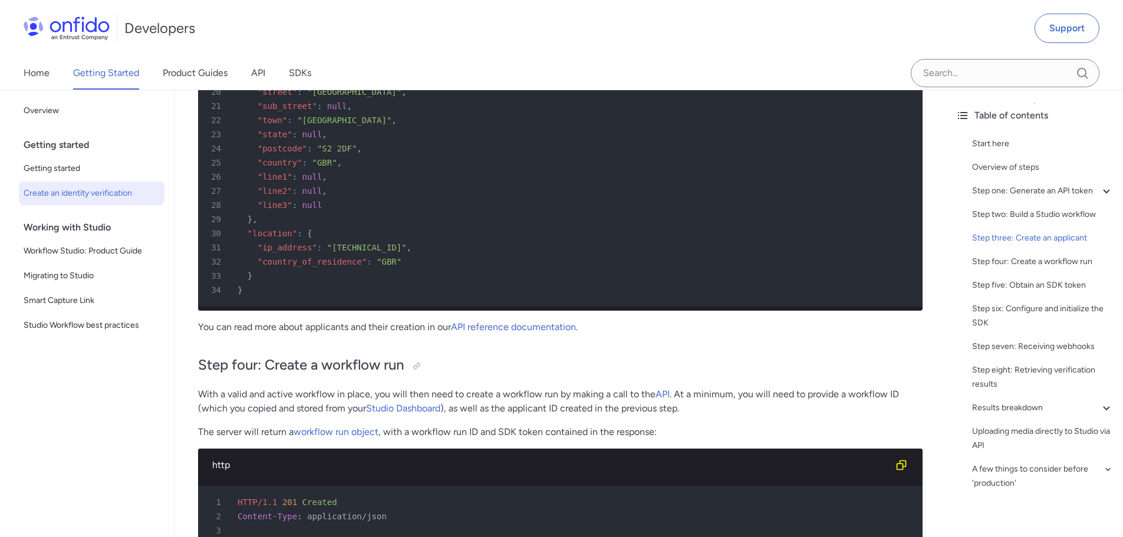
scroll to position [3184, 0]
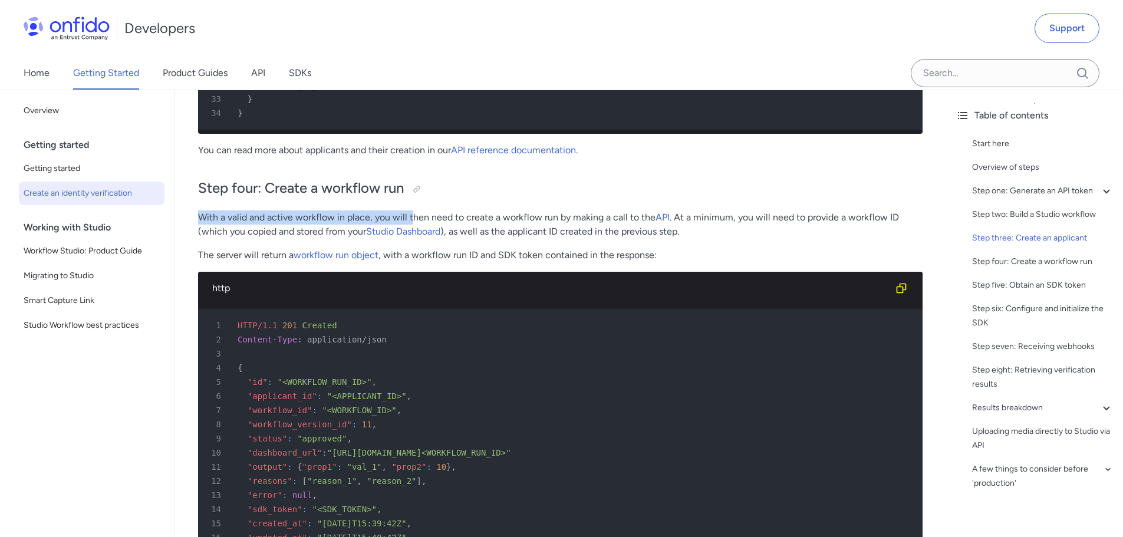
drag, startPoint x: 199, startPoint y: 235, endPoint x: 442, endPoint y: 238, distance: 243.0
click at [420, 238] on p "With a valid and active workflow in place, you will then need to create a workf…" at bounding box center [560, 225] width 725 height 28
drag, startPoint x: 445, startPoint y: 238, endPoint x: 460, endPoint y: 238, distance: 14.7
click at [449, 238] on p "With a valid and active workflow in place, you will then need to create a workf…" at bounding box center [560, 225] width 725 height 28
click at [515, 238] on p "With a valid and active workflow in place, you will then need to create a workf…" at bounding box center [560, 225] width 725 height 28
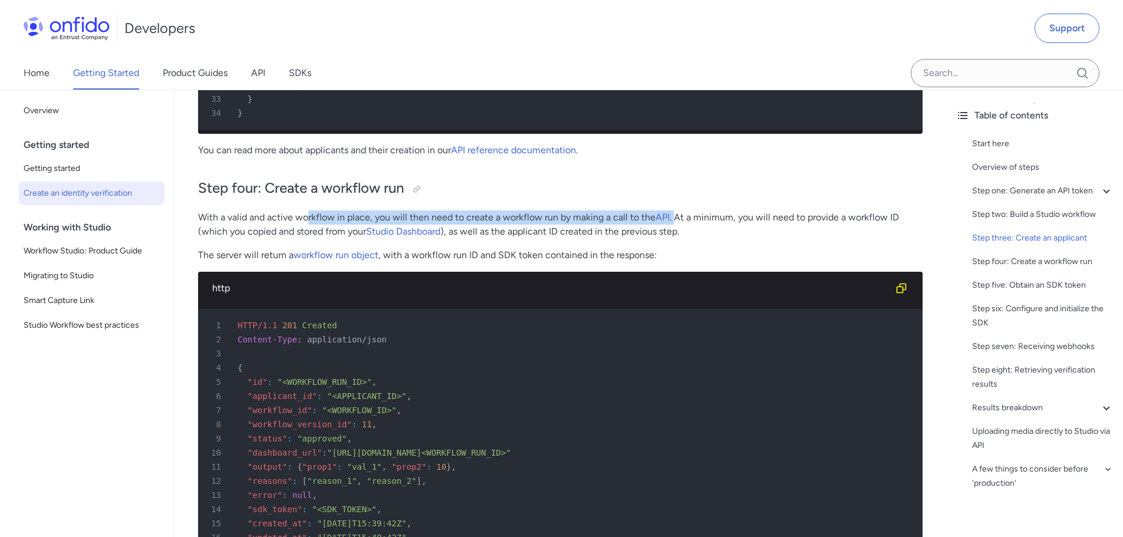
drag, startPoint x: 309, startPoint y: 234, endPoint x: 672, endPoint y: 229, distance: 363.3
click at [672, 229] on p "With a valid and active workflow in place, you will then need to create a workf…" at bounding box center [560, 225] width 725 height 28
click at [574, 231] on p "With a valid and active workflow in place, you will then need to create a workf…" at bounding box center [560, 225] width 725 height 28
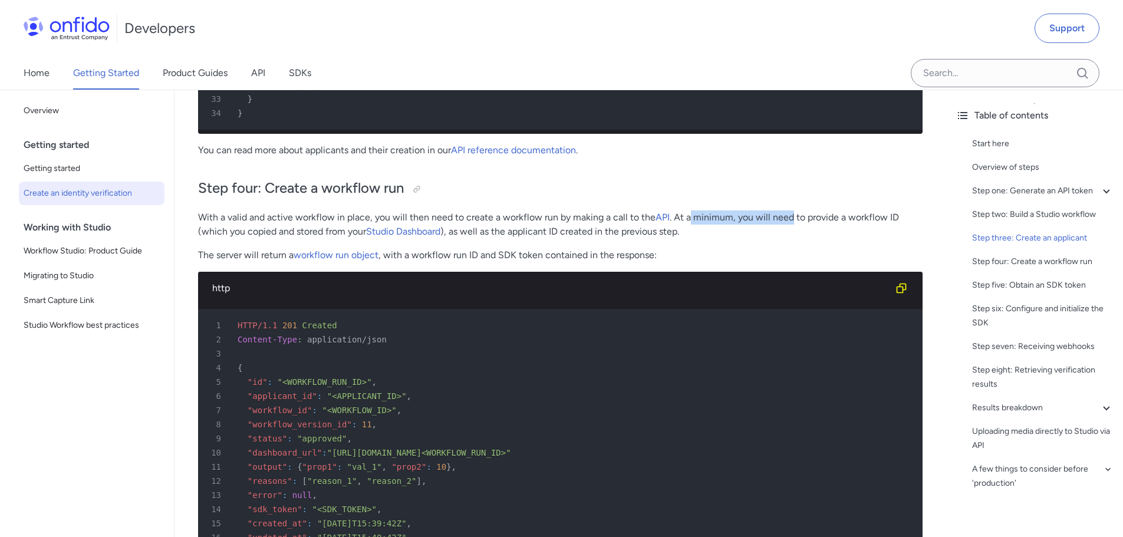
drag, startPoint x: 689, startPoint y: 235, endPoint x: 794, endPoint y: 235, distance: 105.0
click at [792, 235] on p "With a valid and active workflow in place, you will then need to create a workf…" at bounding box center [560, 225] width 725 height 28
click at [798, 237] on p "With a valid and active workflow in place, you will then need to create a workf…" at bounding box center [560, 225] width 725 height 28
drag, startPoint x: 676, startPoint y: 234, endPoint x: 759, endPoint y: 234, distance: 83.2
click at [754, 233] on p "With a valid and active workflow in place, you will then need to create a workf…" at bounding box center [560, 225] width 725 height 28
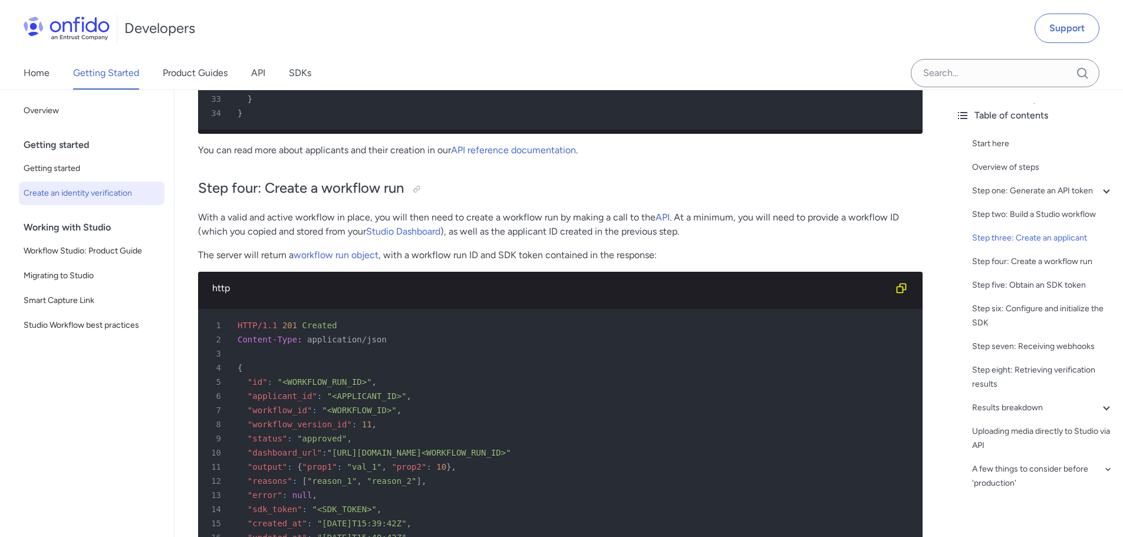
click at [768, 234] on p "With a valid and active workflow in place, you will then need to create a workf…" at bounding box center [560, 225] width 725 height 28
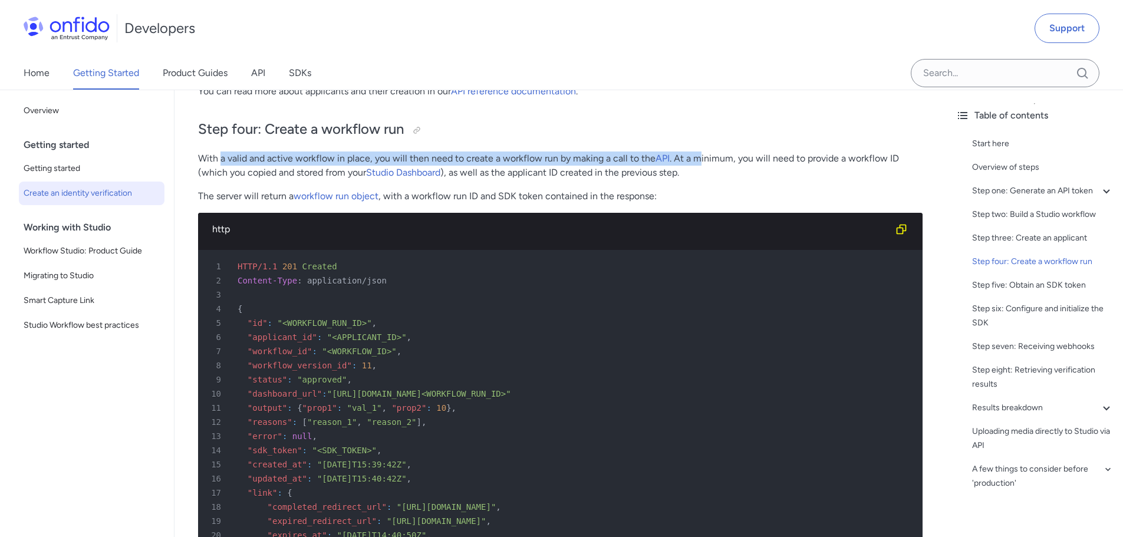
drag, startPoint x: 222, startPoint y: 180, endPoint x: 724, endPoint y: 173, distance: 502.5
click at [712, 173] on p "With a valid and active workflow in place, you will then need to create a workf…" at bounding box center [560, 166] width 725 height 28
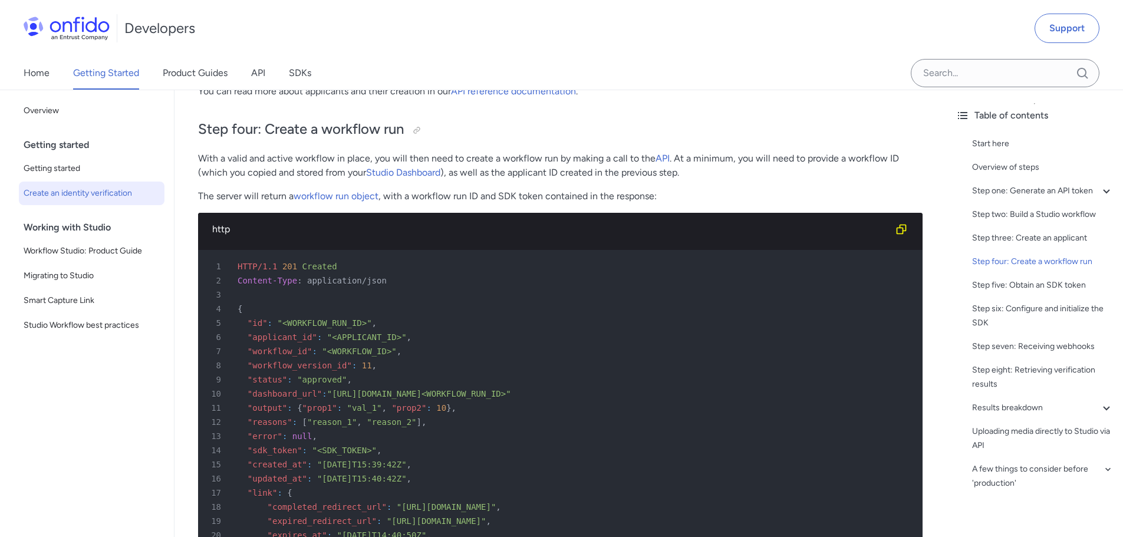
click at [787, 173] on p "With a valid and active workflow in place, you will then need to create a workf…" at bounding box center [560, 166] width 725 height 28
drag, startPoint x: 205, startPoint y: 189, endPoint x: 413, endPoint y: 183, distance: 208.8
click at [408, 180] on p "With a valid and active workflow in place, you will then need to create a workf…" at bounding box center [560, 166] width 725 height 28
drag, startPoint x: 487, startPoint y: 192, endPoint x: 501, endPoint y: 192, distance: 14.8
click at [487, 180] on p "With a valid and active workflow in place, you will then need to create a workf…" at bounding box center [560, 166] width 725 height 28
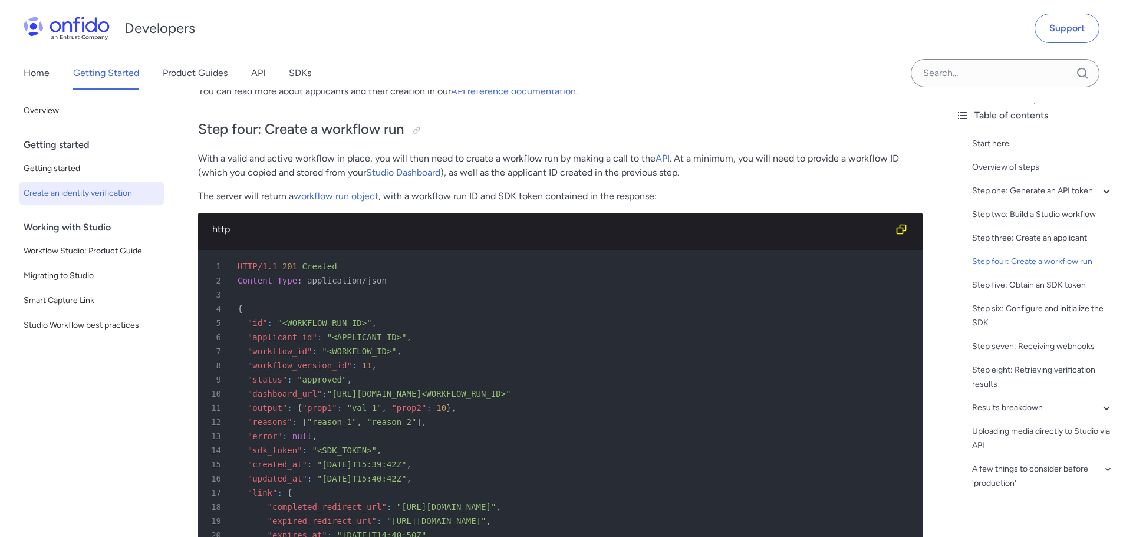
click at [203, 203] on p "The server will return a workflow run object , with a workflow run ID and SDK t…" at bounding box center [560, 196] width 725 height 14
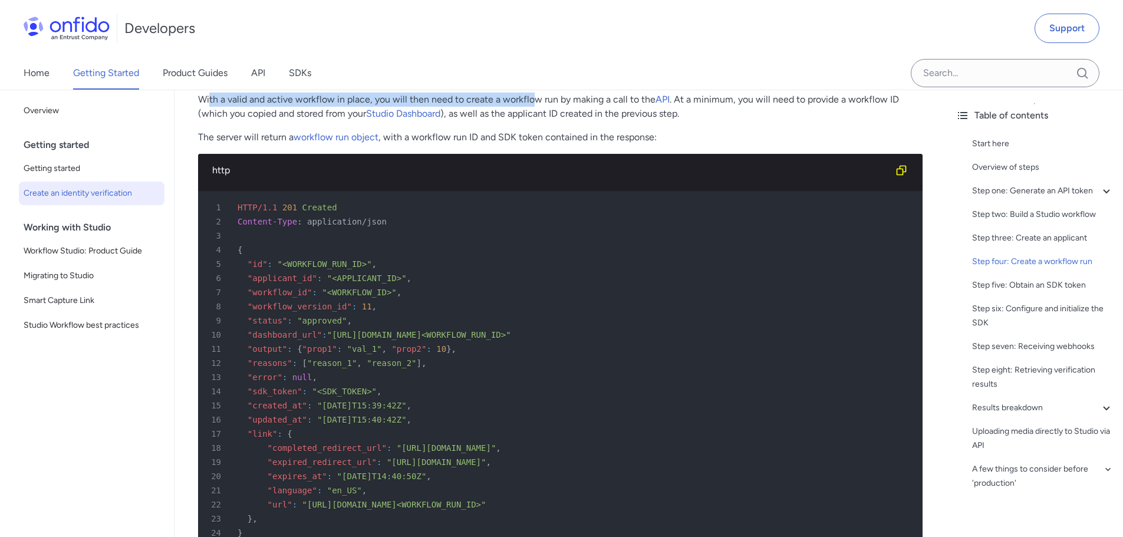
drag, startPoint x: 211, startPoint y: 121, endPoint x: 566, endPoint y: 113, distance: 354.5
click at [533, 112] on p "With a valid and active workflow in place, you will then need to create a workf…" at bounding box center [560, 107] width 725 height 28
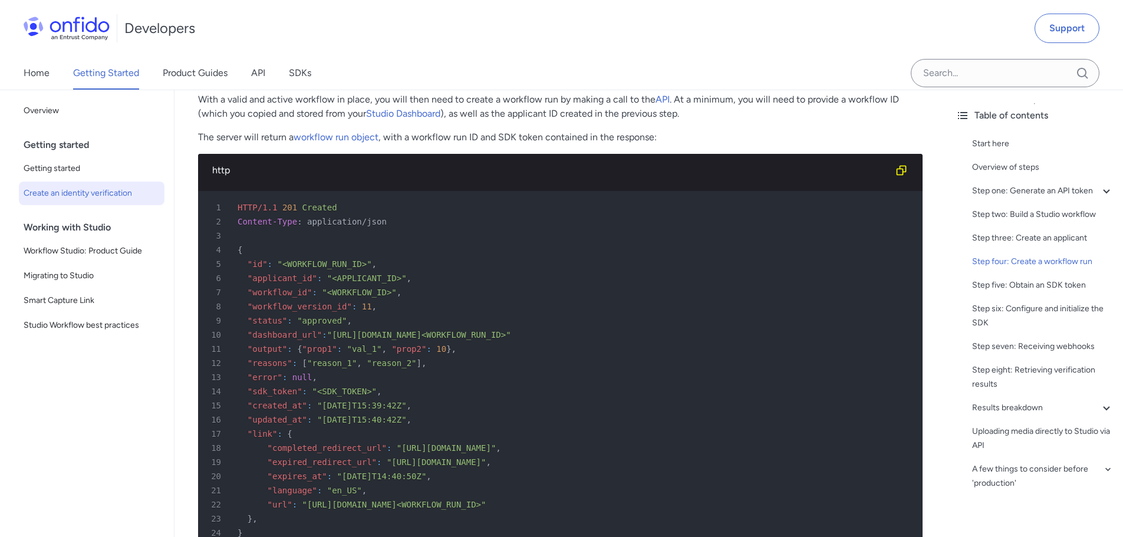
click at [570, 114] on p "With a valid and active workflow in place, you will then need to create a workf…" at bounding box center [560, 107] width 725 height 28
drag, startPoint x: 232, startPoint y: 117, endPoint x: 426, endPoint y: 116, distance: 194.0
click at [425, 116] on p "With a valid and active workflow in place, you will then need to create a workf…" at bounding box center [560, 107] width 725 height 28
click at [439, 114] on p "With a valid and active workflow in place, you will then need to create a workf…" at bounding box center [560, 107] width 725 height 28
drag, startPoint x: 402, startPoint y: 121, endPoint x: 584, endPoint y: 103, distance: 182.5
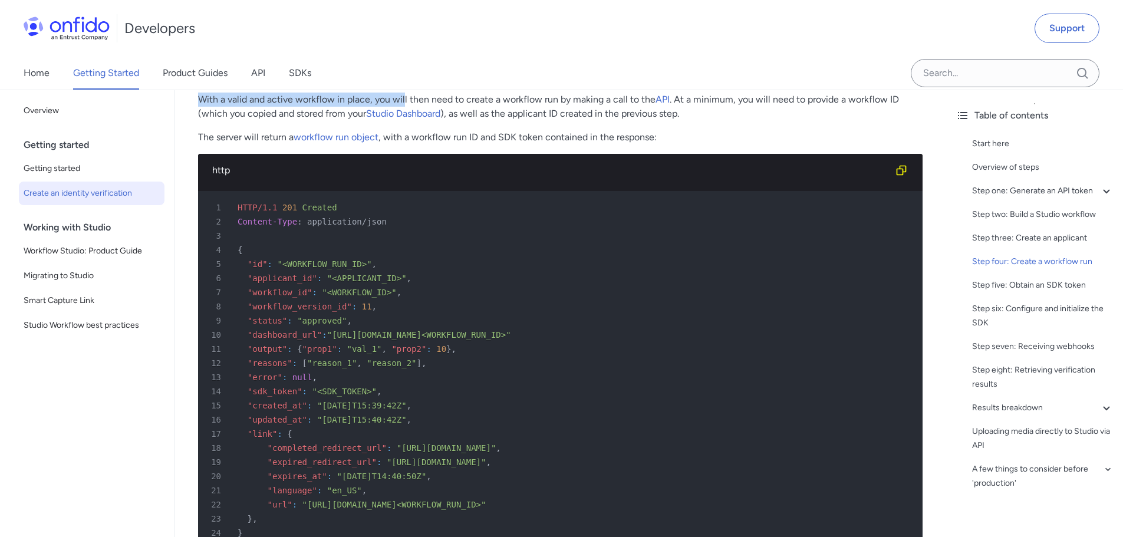
click at [583, 103] on div "Quick start guide: create an identity verification Start here This quick start …" at bounding box center [560, 21] width 725 height 6351
click at [587, 109] on div "Quick start guide: create an identity verification Start here This quick start …" at bounding box center [560, 21] width 725 height 6351
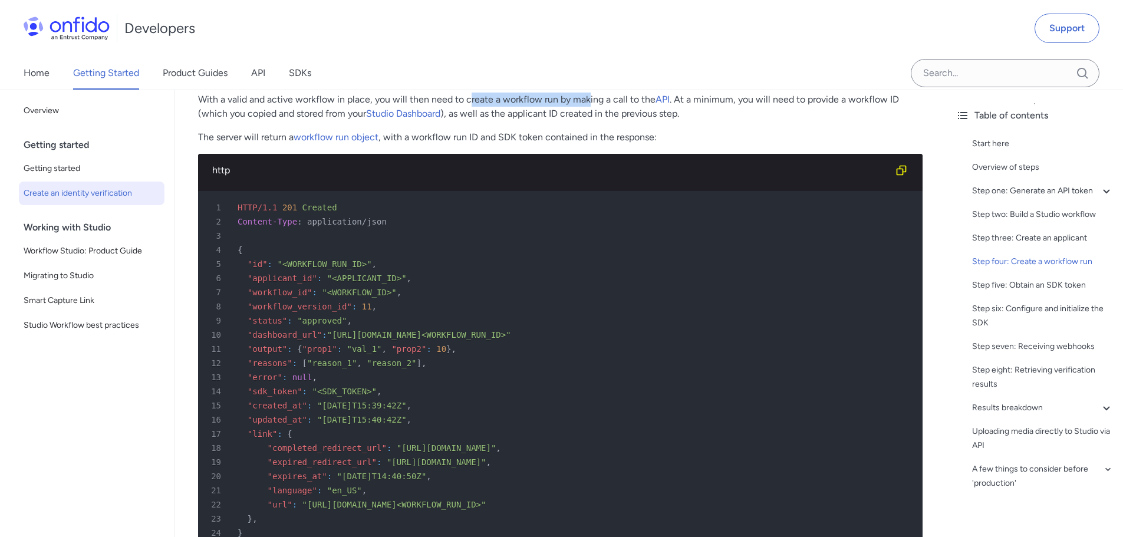
drag, startPoint x: 468, startPoint y: 117, endPoint x: 594, endPoint y: 109, distance: 126.5
click at [591, 109] on div "Quick start guide: create an identity verification Start here This quick start …" at bounding box center [560, 21] width 725 height 6351
click at [610, 111] on p "With a valid and active workflow in place, you will then need to create a workf…" at bounding box center [560, 107] width 725 height 28
click at [789, 107] on div "Quick start guide: create an identity verification Start here This quick start …" at bounding box center [560, 21] width 725 height 6351
drag, startPoint x: 717, startPoint y: 120, endPoint x: 846, endPoint y: 117, distance: 129.2
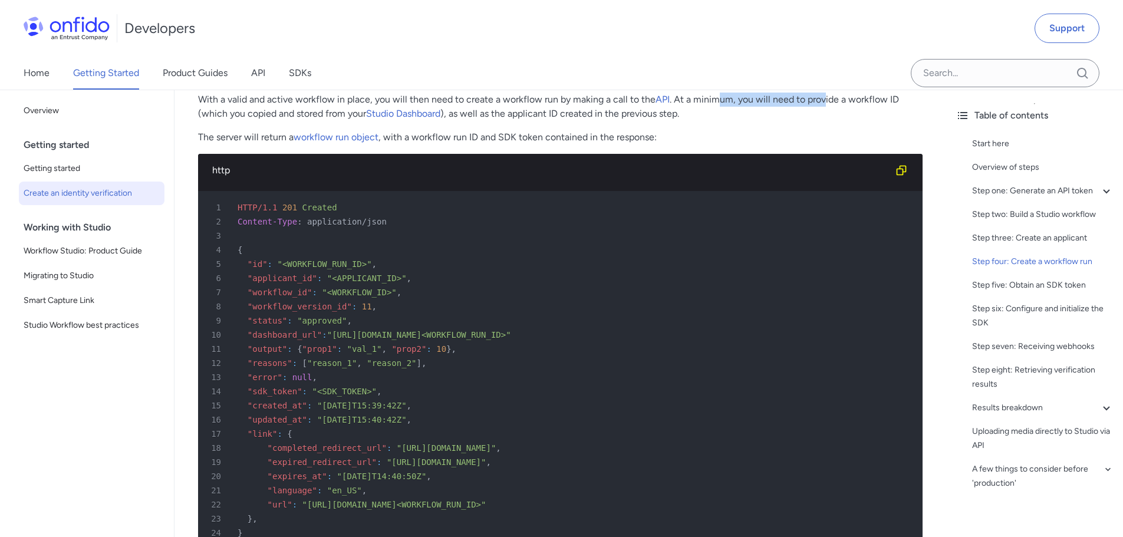
click at [840, 117] on p "With a valid and active workflow in place, you will then need to create a workf…" at bounding box center [560, 107] width 725 height 28
drag, startPoint x: 211, startPoint y: 154, endPoint x: 386, endPoint y: 150, distance: 174.6
click at [355, 144] on p "The server will return a workflow run object , with a workflow run ID and SDK t…" at bounding box center [560, 137] width 725 height 14
click at [440, 143] on div "Quick start guide: create an identity verification Start here This quick start …" at bounding box center [560, 21] width 725 height 6351
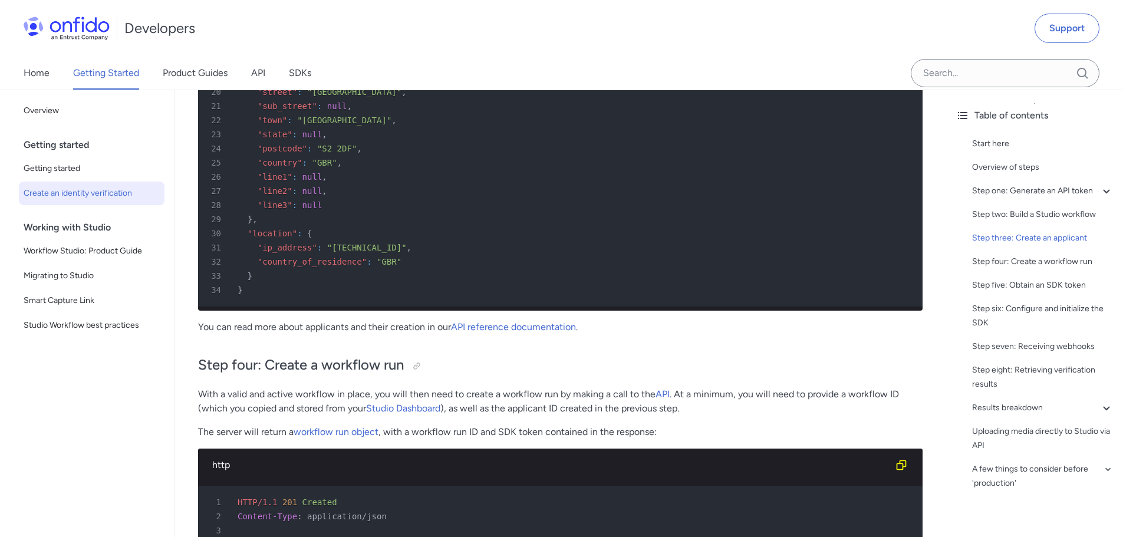
scroll to position [3184, 0]
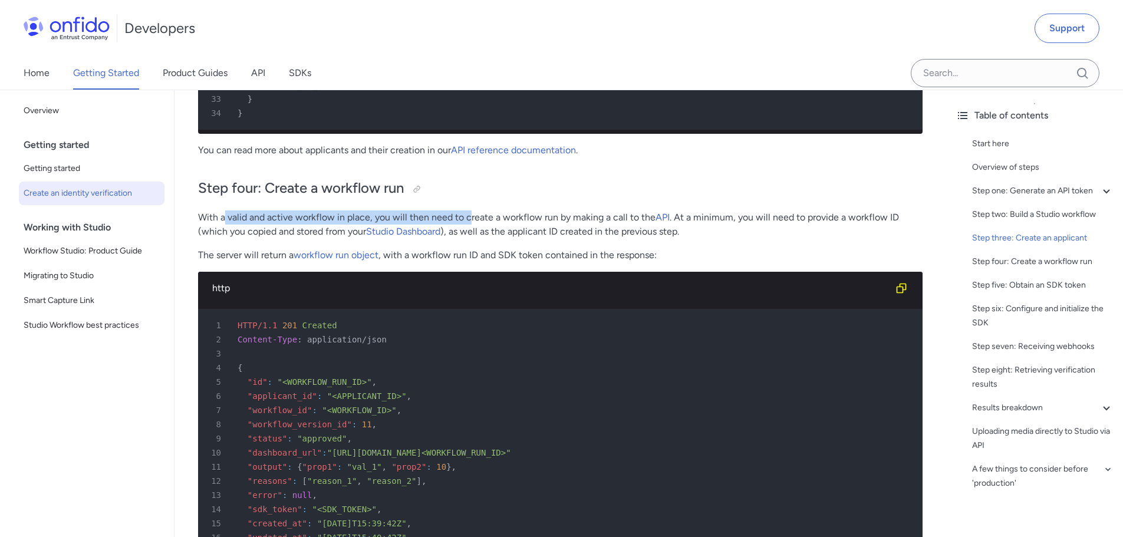
drag, startPoint x: 225, startPoint y: 235, endPoint x: 478, endPoint y: 231, distance: 253.0
click at [472, 231] on p "With a valid and active workflow in place, you will then need to create a workf…" at bounding box center [560, 225] width 725 height 28
drag, startPoint x: 754, startPoint y: 233, endPoint x: 735, endPoint y: 234, distance: 18.3
click at [754, 233] on p "With a valid and active workflow in place, you will then need to create a workf…" at bounding box center [560, 225] width 725 height 28
drag, startPoint x: 711, startPoint y: 235, endPoint x: 823, endPoint y: 236, distance: 111.5
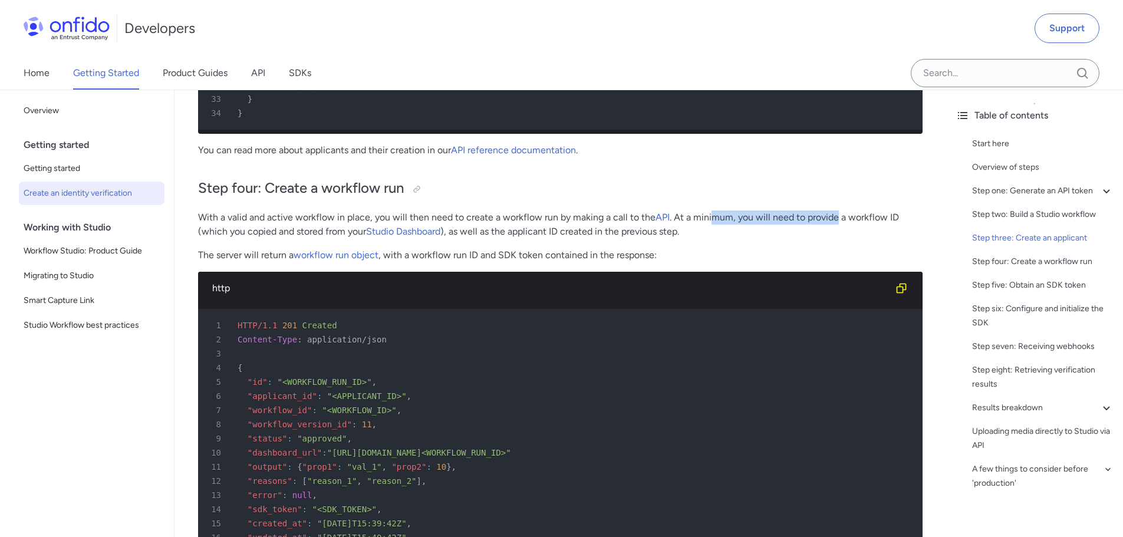
click at [852, 228] on p "With a valid and active workflow in place, you will then need to create a workf…" at bounding box center [560, 225] width 725 height 28
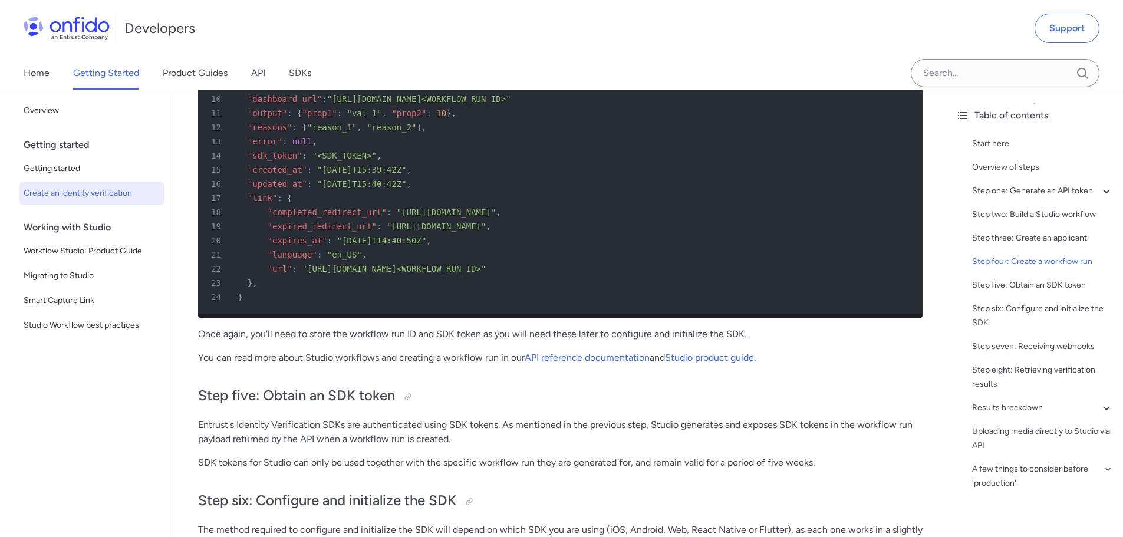
scroll to position [3656, 0]
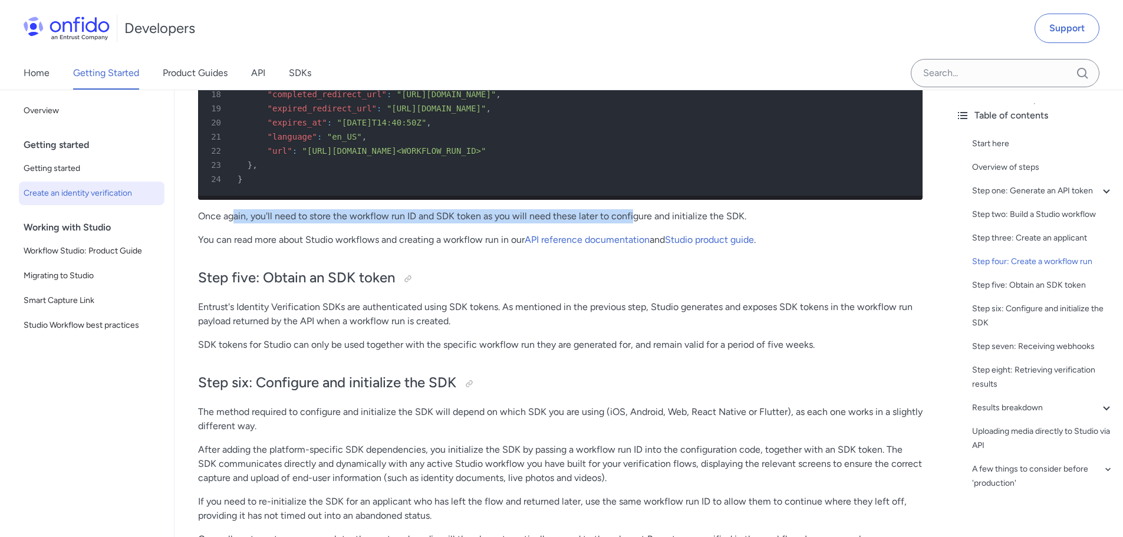
drag, startPoint x: 234, startPoint y: 241, endPoint x: 635, endPoint y: 232, distance: 400.5
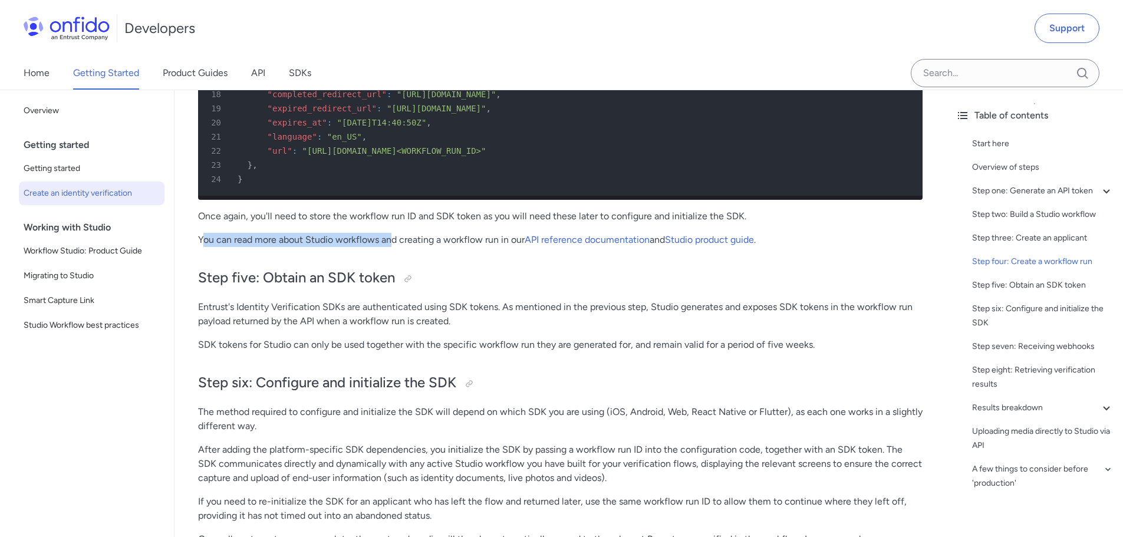
drag, startPoint x: 204, startPoint y: 267, endPoint x: 398, endPoint y: 267, distance: 194.0
click at [398, 247] on p "You can read more about Studio workflows and creating a workflow run in our API…" at bounding box center [560, 240] width 725 height 14
click at [396, 247] on p "You can read more about Studio workflows and creating a workflow run in our API…" at bounding box center [560, 240] width 725 height 14
click at [235, 288] on h2 "Step five: Obtain an SDK token" at bounding box center [560, 278] width 725 height 20
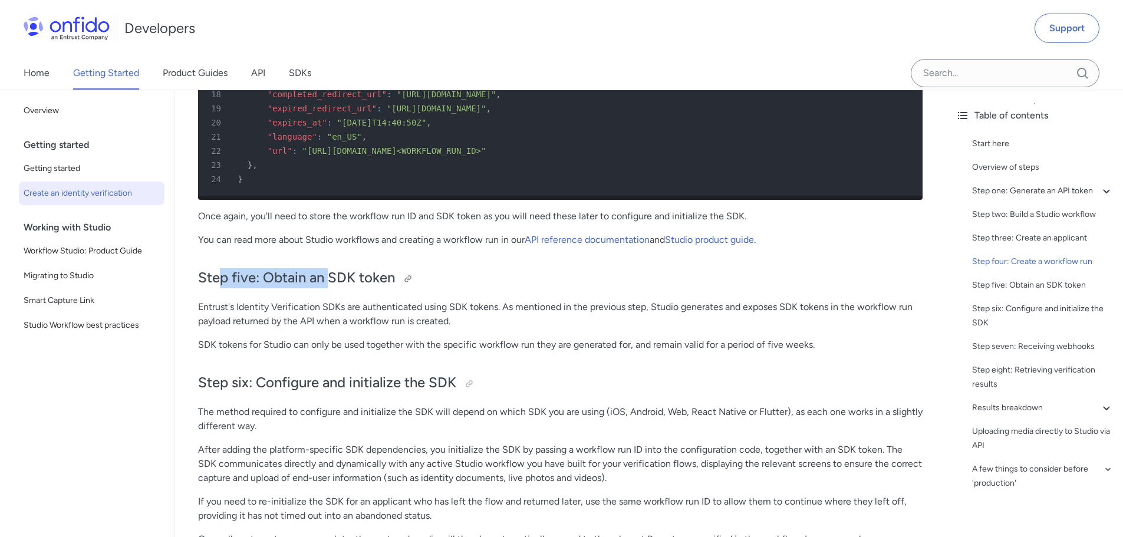
drag, startPoint x: 225, startPoint y: 301, endPoint x: 376, endPoint y: 304, distance: 151.0
click at [370, 288] on h2 "Step five: Obtain an SDK token" at bounding box center [560, 278] width 725 height 20
drag, startPoint x: 226, startPoint y: 334, endPoint x: 427, endPoint y: 334, distance: 200.5
click at [423, 328] on p "Entrust's Identity Verification SDKs are authenticated using SDK tokens. As men…" at bounding box center [560, 314] width 725 height 28
click at [436, 328] on p "Entrust's Identity Verification SDKs are authenticated using SDK tokens. As men…" at bounding box center [560, 314] width 725 height 28
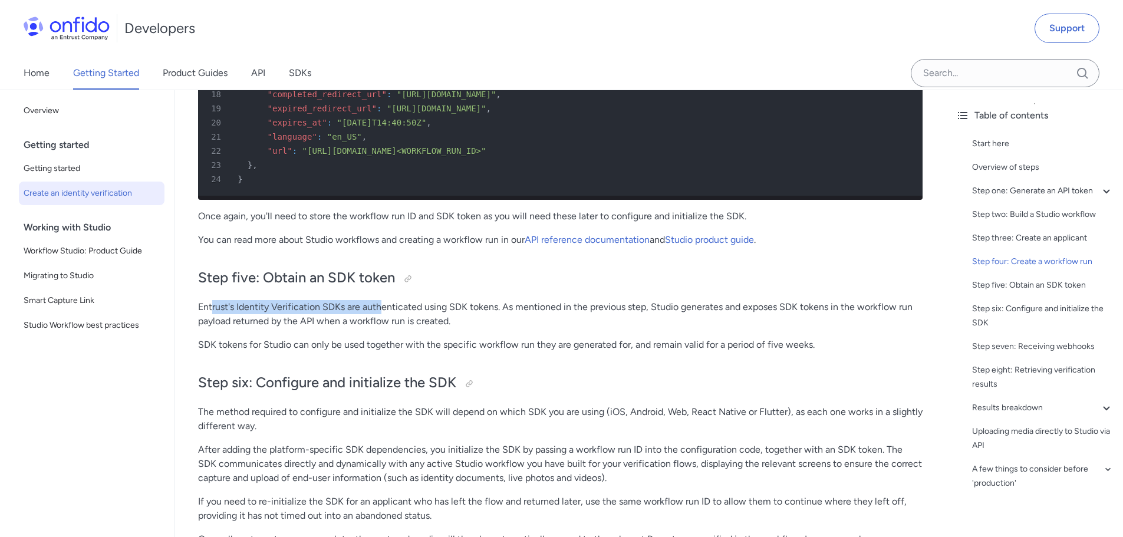
drag, startPoint x: 212, startPoint y: 336, endPoint x: 418, endPoint y: 336, distance: 205.8
click at [418, 328] on p "Entrust's Identity Verification SDKs are authenticated using SDK tokens. As men…" at bounding box center [560, 314] width 725 height 28
drag, startPoint x: 477, startPoint y: 334, endPoint x: 519, endPoint y: 339, distance: 42.2
click at [480, 328] on p "Entrust's Identity Verification SDKs are authenticated using SDK tokens. As men…" at bounding box center [560, 314] width 725 height 28
drag, startPoint x: 663, startPoint y: 336, endPoint x: 787, endPoint y: 338, distance: 123.3
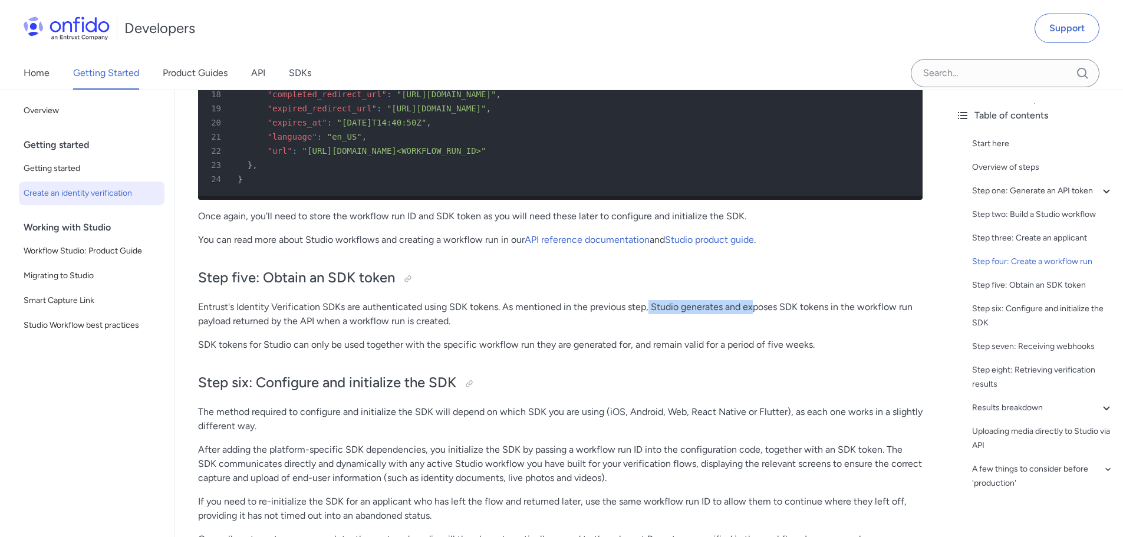
click at [762, 328] on p "Entrust's Identity Verification SDKs are authenticated using SDK tokens. As men…" at bounding box center [560, 314] width 725 height 28
click at [787, 328] on p "Entrust's Identity Verification SDKs are authenticated using SDK tokens. As men…" at bounding box center [560, 314] width 725 height 28
drag, startPoint x: 292, startPoint y: 353, endPoint x: 469, endPoint y: 354, distance: 176.3
click at [467, 328] on p "Entrust's Identity Verification SDKs are authenticated using SDK tokens. As men…" at bounding box center [560, 314] width 725 height 28
click at [247, 352] on p "SDK tokens for Studio can only be used together with the specific workflow run …" at bounding box center [560, 345] width 725 height 14
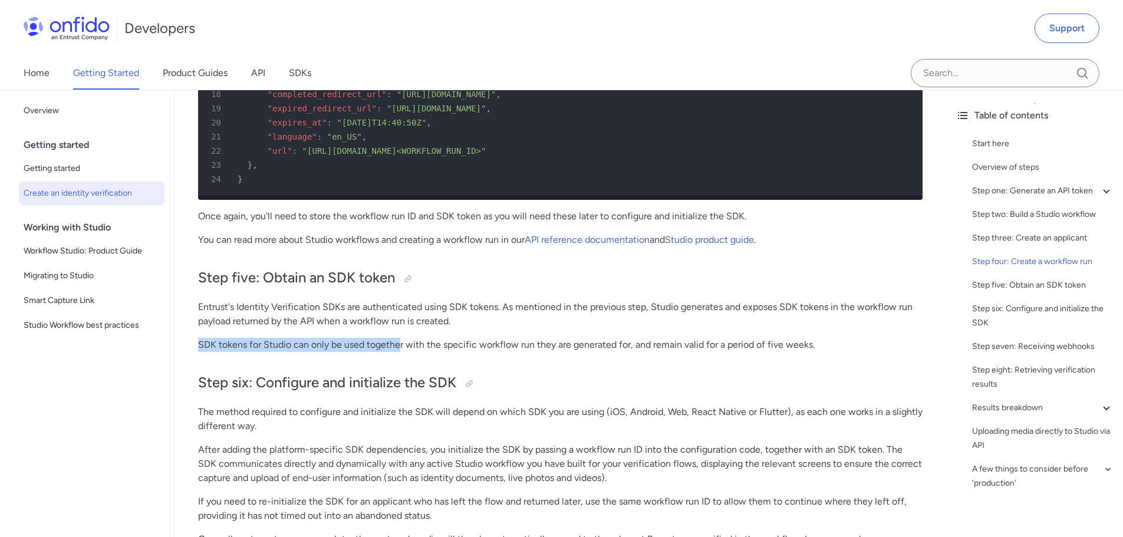
drag, startPoint x: 201, startPoint y: 371, endPoint x: 432, endPoint y: 376, distance: 231.2
click at [406, 352] on p "SDK tokens for Studio can only be used together with the specific workflow run …" at bounding box center [560, 345] width 725 height 14
drag, startPoint x: 441, startPoint y: 376, endPoint x: 383, endPoint y: 378, distance: 57.8
click at [441, 352] on p "SDK tokens for Studio can only be used together with the specific workflow run …" at bounding box center [560, 345] width 725 height 14
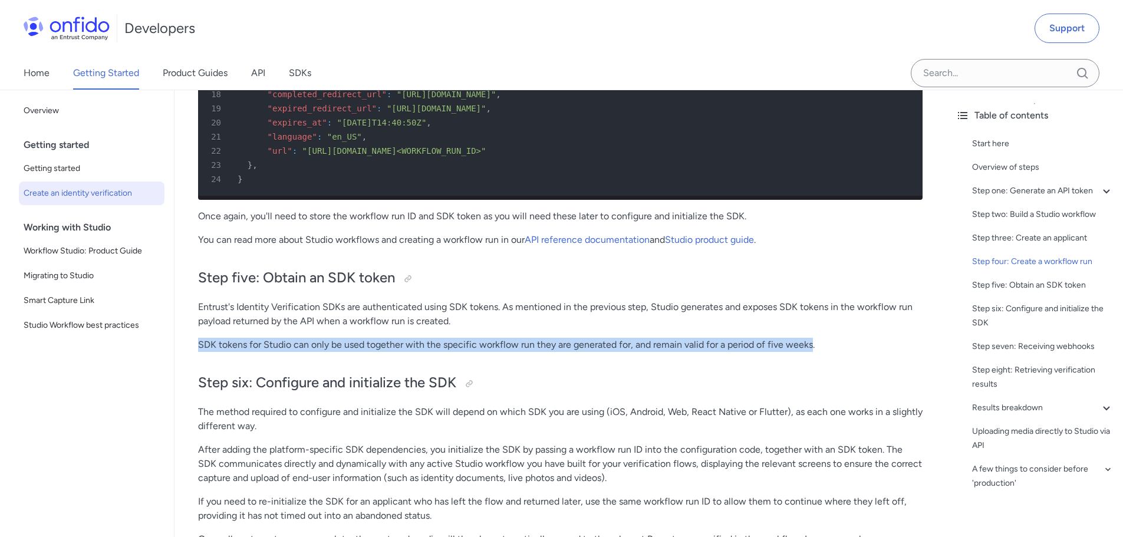
drag, startPoint x: 193, startPoint y: 372, endPoint x: 826, endPoint y: 374, distance: 632.2
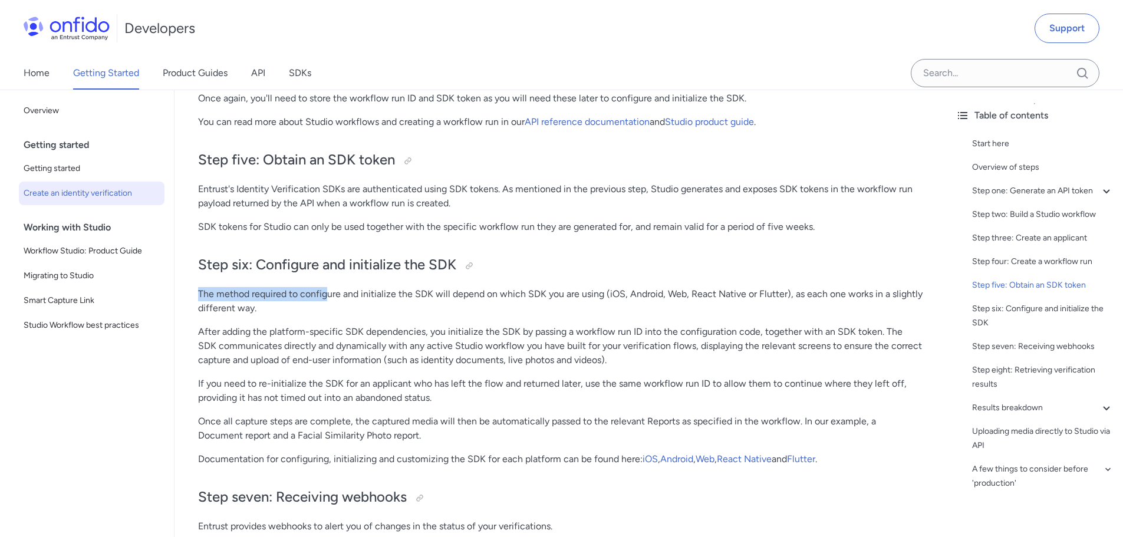
drag, startPoint x: 195, startPoint y: 319, endPoint x: 358, endPoint y: 317, distance: 163.4
click at [359, 315] on p "The method required to configure and initialize the SDK will depend on which SD…" at bounding box center [560, 301] width 725 height 28
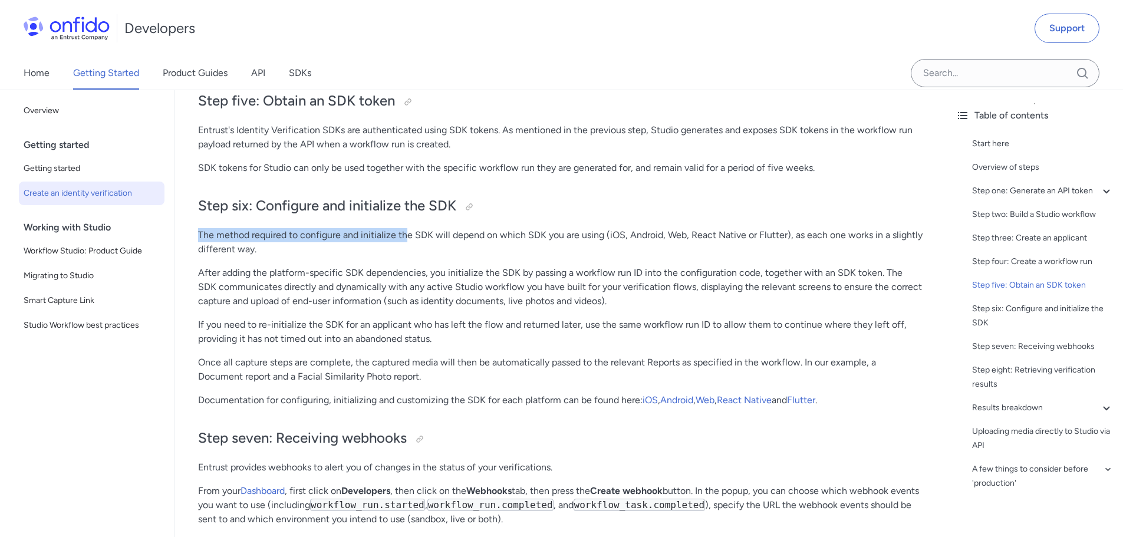
drag, startPoint x: 201, startPoint y: 262, endPoint x: 408, endPoint y: 261, distance: 207.6
click at [408, 257] on p "The method required to configure and initialize the SDK will depend on which SD…" at bounding box center [560, 242] width 725 height 28
drag, startPoint x: 409, startPoint y: 261, endPoint x: 399, endPoint y: 266, distance: 11.3
click at [410, 257] on p "The method required to configure and initialize the SDK will depend on which SD…" at bounding box center [560, 242] width 725 height 28
click at [212, 302] on p "After adding the platform-specific SDK dependencies, you initialize the SDK by …" at bounding box center [560, 287] width 725 height 42
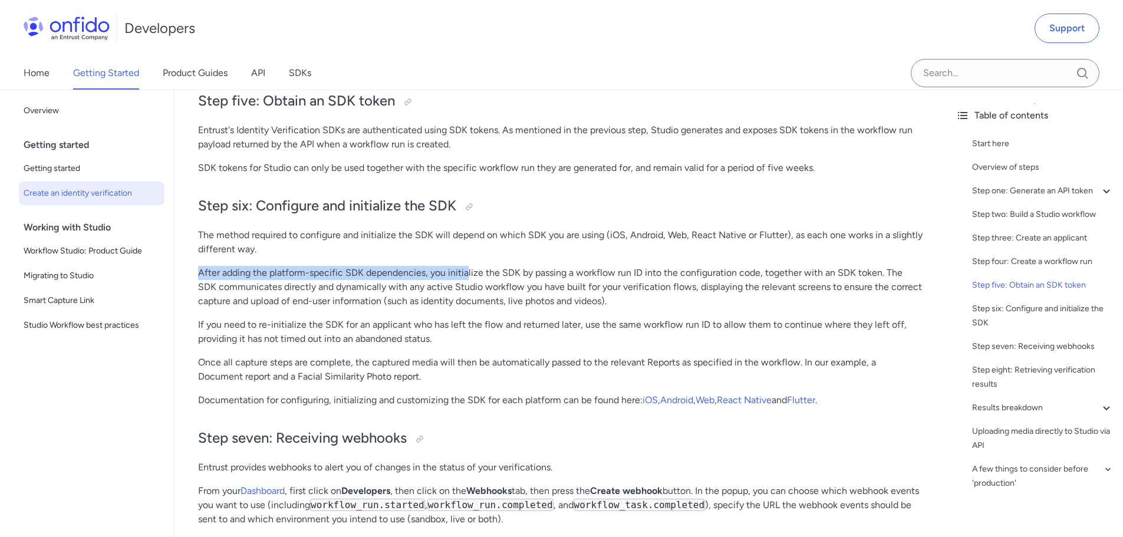
drag, startPoint x: 199, startPoint y: 301, endPoint x: 472, endPoint y: 290, distance: 273.9
click at [396, 298] on p "After adding the platform-specific SDK dependencies, you initialize the SDK by …" at bounding box center [560, 287] width 725 height 42
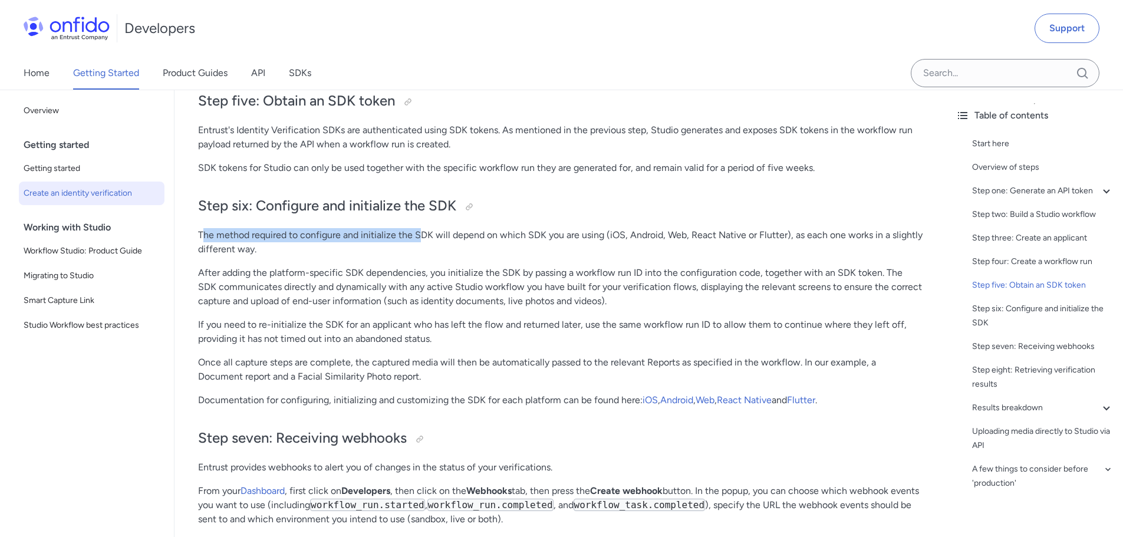
drag, startPoint x: 204, startPoint y: 264, endPoint x: 434, endPoint y: 261, distance: 230.0
click at [429, 257] on p "The method required to configure and initialize the SDK will depend on which SD…" at bounding box center [560, 242] width 725 height 28
drag, startPoint x: 434, startPoint y: 261, endPoint x: 433, endPoint y: 270, distance: 8.9
click at [434, 257] on p "The method required to configure and initialize the SDK will depend on which SD…" at bounding box center [560, 242] width 725 height 28
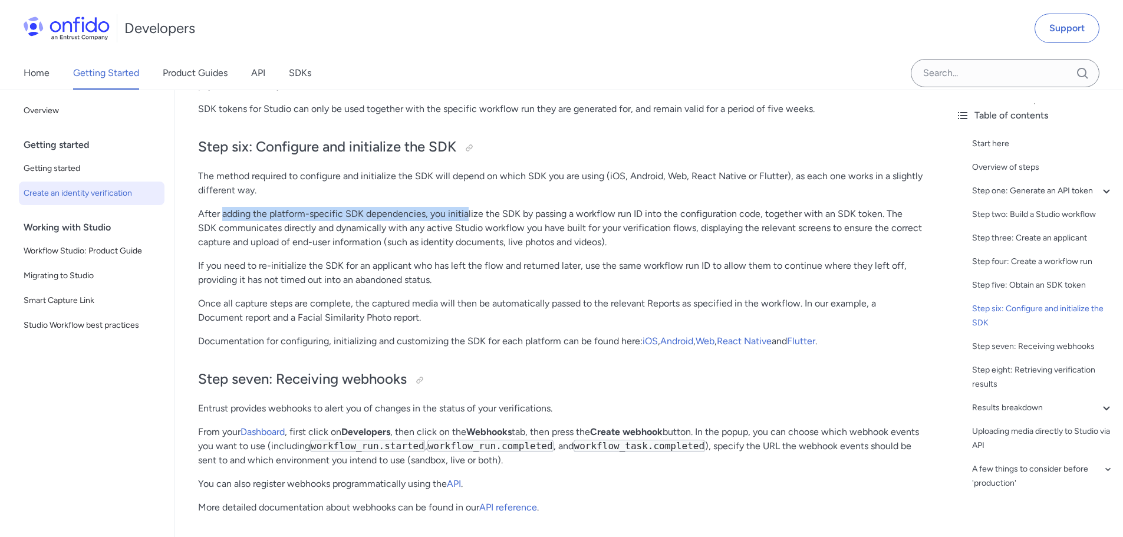
drag, startPoint x: 223, startPoint y: 239, endPoint x: 475, endPoint y: 231, distance: 252.0
drag, startPoint x: 420, startPoint y: 238, endPoint x: 648, endPoint y: 238, distance: 227.6
click at [644, 238] on p "After adding the platform-specific SDK dependencies, you initialize the SDK by …" at bounding box center [560, 228] width 725 height 42
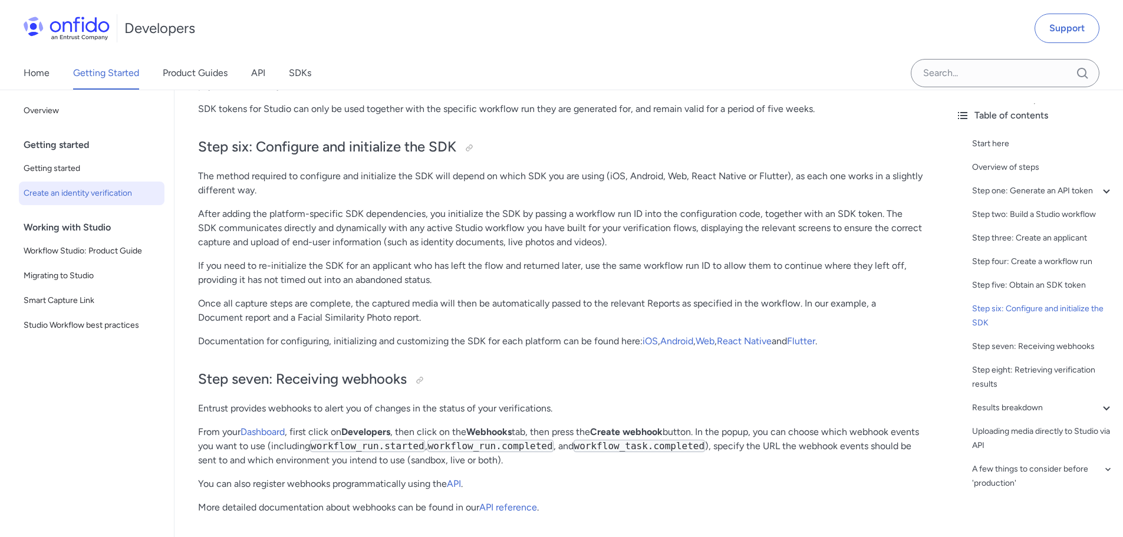
click at [653, 241] on p "After adding the platform-specific SDK dependencies, you initialize the SDK by …" at bounding box center [560, 228] width 725 height 42
drag, startPoint x: 466, startPoint y: 246, endPoint x: 672, endPoint y: 242, distance: 205.9
click at [663, 242] on p "After adding the platform-specific SDK dependencies, you initialize the SDK by …" at bounding box center [560, 228] width 725 height 42
click at [672, 242] on p "After adding the platform-specific SDK dependencies, you initialize the SDK by …" at bounding box center [560, 228] width 725 height 42
drag, startPoint x: 532, startPoint y: 239, endPoint x: 676, endPoint y: 236, distance: 144.5
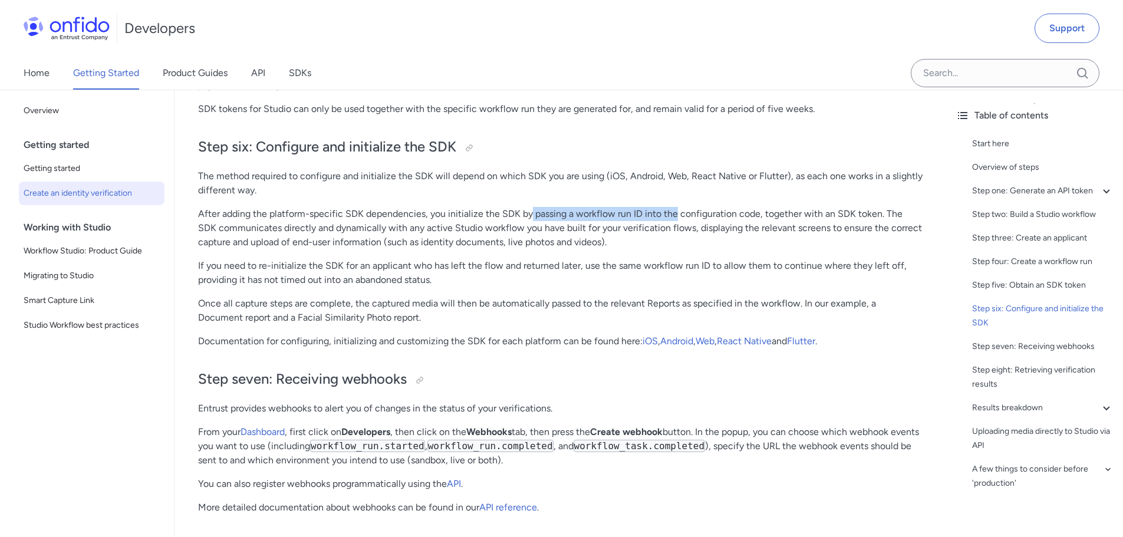
click at [676, 236] on p "After adding the platform-specific SDK dependencies, you initialize the SDK by …" at bounding box center [560, 228] width 725 height 42
drag, startPoint x: 676, startPoint y: 236, endPoint x: 682, endPoint y: 236, distance: 5.9
click at [677, 236] on p "After adding the platform-specific SDK dependencies, you initialize the SDK by …" at bounding box center [560, 228] width 725 height 42
click at [681, 234] on p "After adding the platform-specific SDK dependencies, you initialize the SDK by …" at bounding box center [560, 228] width 725 height 42
drag, startPoint x: 556, startPoint y: 244, endPoint x: 633, endPoint y: 244, distance: 77.3
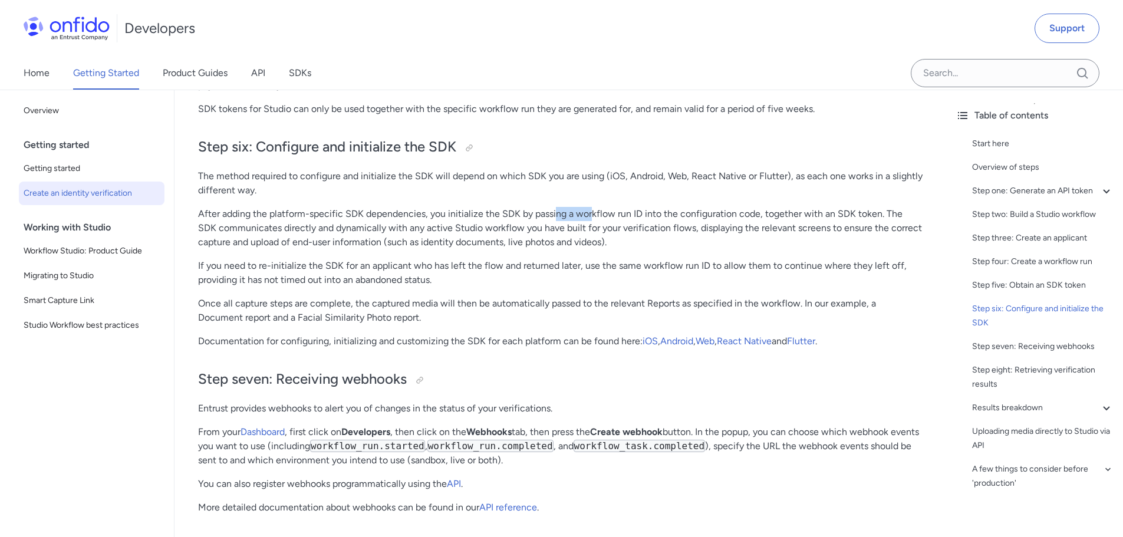
click at [613, 244] on p "After adding the platform-specific SDK dependencies, you initialize the SDK by …" at bounding box center [560, 228] width 725 height 42
click at [639, 242] on p "After adding the platform-specific SDK dependencies, you initialize the SDK by …" at bounding box center [560, 228] width 725 height 42
click at [650, 242] on p "After adding the platform-specific SDK dependencies, you initialize the SDK by …" at bounding box center [560, 228] width 725 height 42
drag, startPoint x: 241, startPoint y: 252, endPoint x: 392, endPoint y: 254, distance: 151.6
click at [367, 249] on p "After adding the platform-specific SDK dependencies, you initialize the SDK by …" at bounding box center [560, 228] width 725 height 42
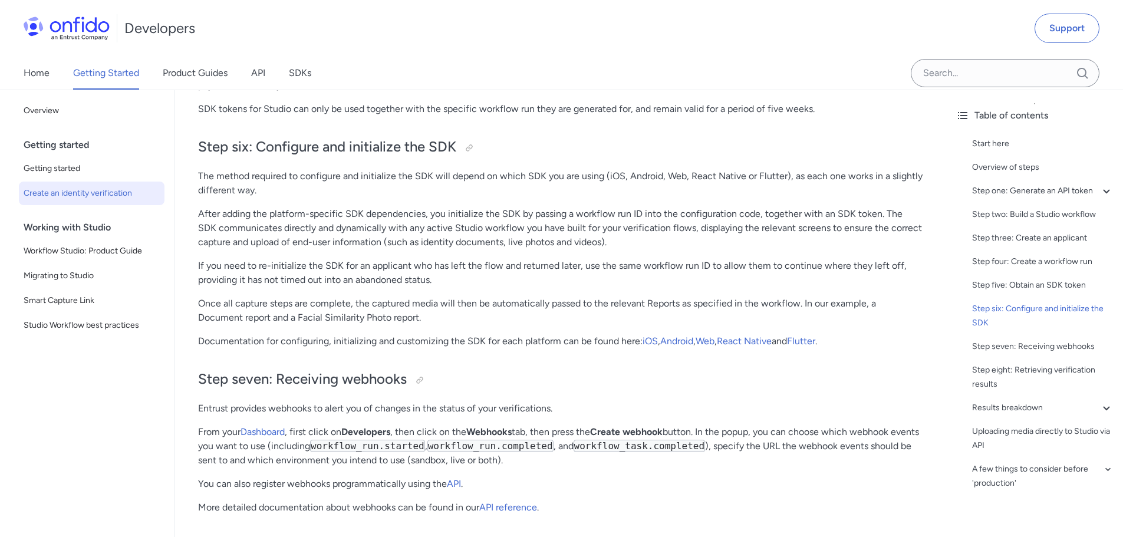
drag, startPoint x: 409, startPoint y: 255, endPoint x: 416, endPoint y: 256, distance: 7.8
click at [410, 249] on p "After adding the platform-specific SDK dependencies, you initialize the SDK by …" at bounding box center [560, 228] width 725 height 42
drag, startPoint x: 395, startPoint y: 257, endPoint x: 470, endPoint y: 257, distance: 74.9
click at [463, 249] on p "After adding the platform-specific SDK dependencies, you initialize the SDK by …" at bounding box center [560, 228] width 725 height 42
drag, startPoint x: 478, startPoint y: 257, endPoint x: 486, endPoint y: 257, distance: 8.3
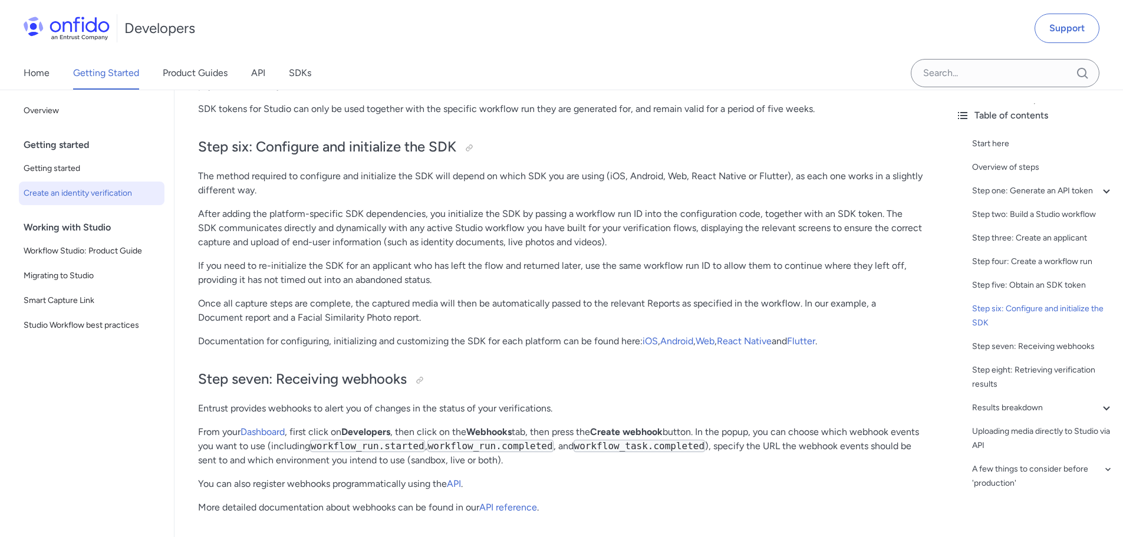
click at [480, 249] on p "After adding the platform-specific SDK dependencies, you initialize the SDK by …" at bounding box center [560, 228] width 725 height 42
drag, startPoint x: 489, startPoint y: 257, endPoint x: 671, endPoint y: 257, distance: 182.2
click at [646, 249] on p "After adding the platform-specific SDK dependencies, you initialize the SDK by …" at bounding box center [560, 228] width 725 height 42
click at [679, 249] on p "After adding the platform-specific SDK dependencies, you initialize the SDK by …" at bounding box center [560, 228] width 725 height 42
drag, startPoint x: 693, startPoint y: 254, endPoint x: 728, endPoint y: 254, distance: 35.4
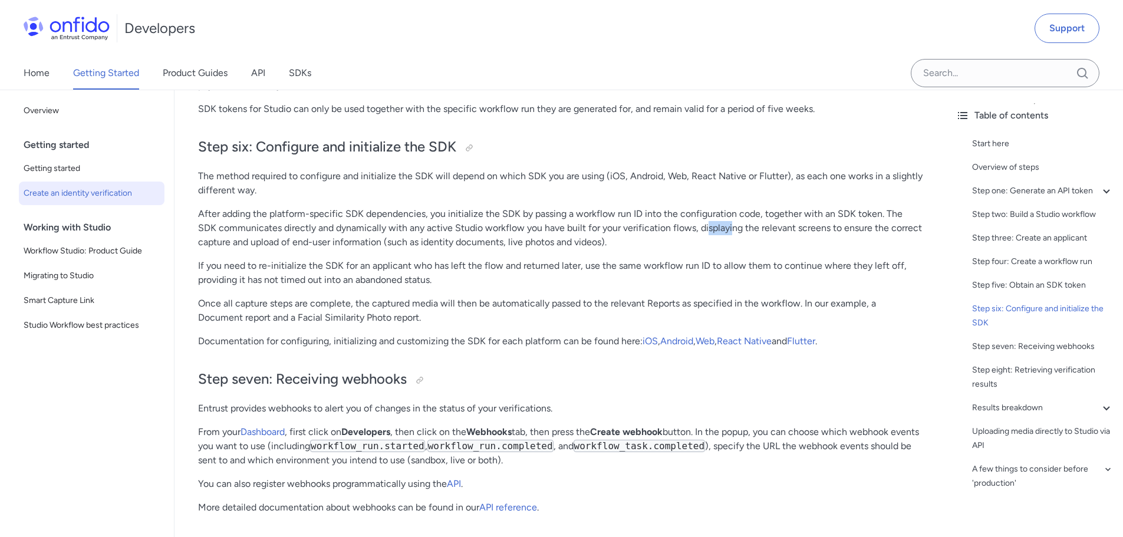
click at [722, 249] on p "After adding the platform-specific SDK dependencies, you initialize the SDK by …" at bounding box center [560, 228] width 725 height 42
drag, startPoint x: 231, startPoint y: 269, endPoint x: 504, endPoint y: 264, distance: 272.5
click at [504, 249] on p "After adding the platform-specific SDK dependencies, you initialize the SDK by …" at bounding box center [560, 228] width 725 height 42
drag, startPoint x: 218, startPoint y: 296, endPoint x: 317, endPoint y: 291, distance: 99.8
click at [313, 287] on p "If you need to re-initialize the SDK for an applicant who has left the flow and…" at bounding box center [560, 273] width 725 height 28
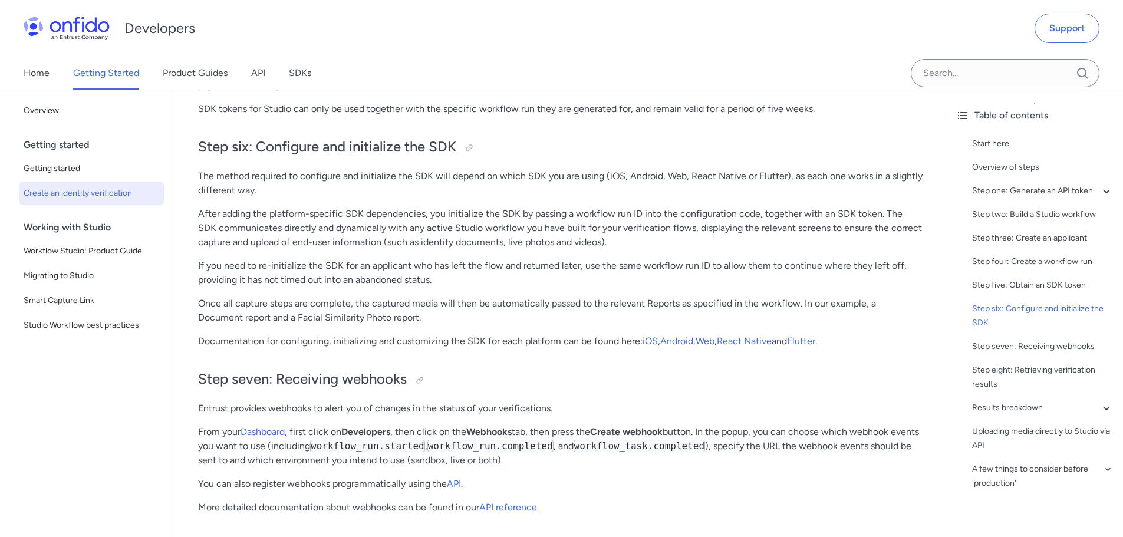
click at [338, 287] on p "If you need to re-initialize the SDK for an applicant who has left the flow and…" at bounding box center [560, 273] width 725 height 28
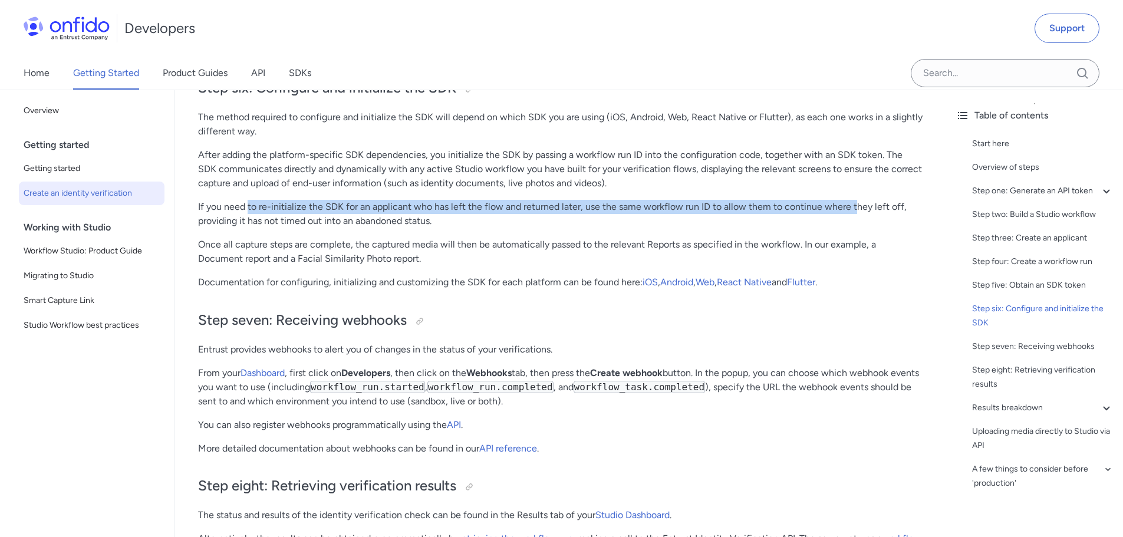
drag, startPoint x: 288, startPoint y: 235, endPoint x: 857, endPoint y: 235, distance: 569.7
click at [857, 228] on p "If you need to re-initialize the SDK for an applicant who has left the flow and…" at bounding box center [560, 214] width 725 height 28
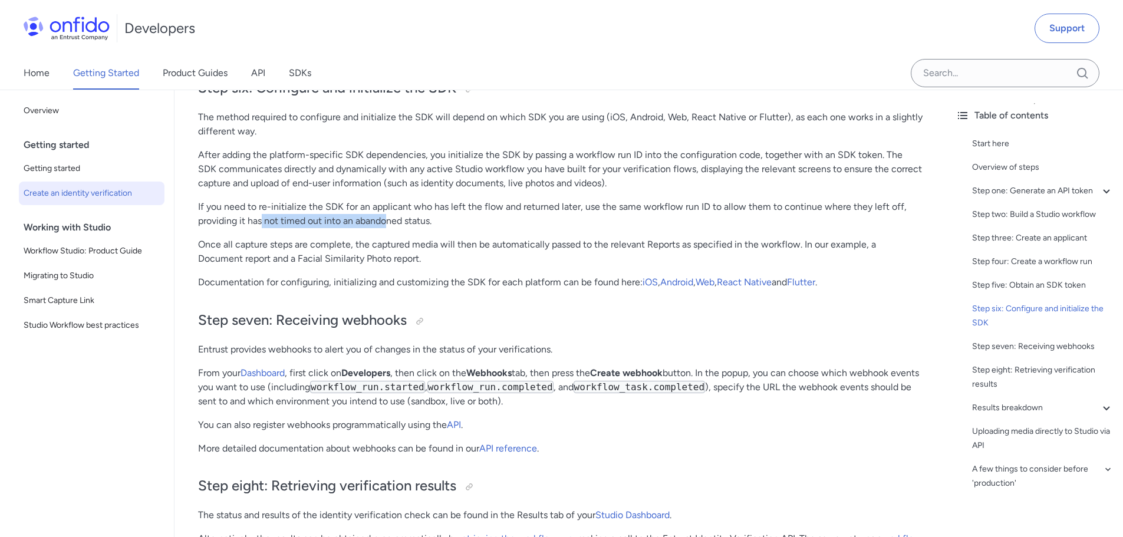
drag, startPoint x: 262, startPoint y: 251, endPoint x: 401, endPoint y: 246, distance: 138.6
click at [397, 228] on p "If you need to re-initialize the SDK for an applicant who has left the flow and…" at bounding box center [560, 214] width 725 height 28
drag, startPoint x: 404, startPoint y: 246, endPoint x: 416, endPoint y: 245, distance: 11.9
click at [404, 228] on p "If you need to re-initialize the SDK for an applicant who has left the flow and…" at bounding box center [560, 214] width 725 height 28
drag, startPoint x: 224, startPoint y: 278, endPoint x: 325, endPoint y: 279, distance: 100.8
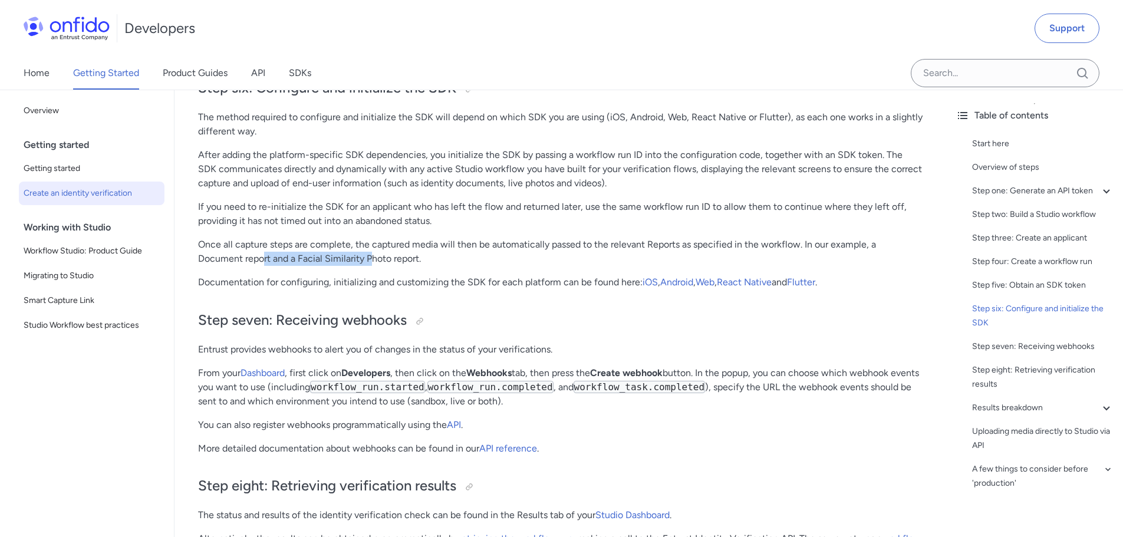
click at [324, 266] on p "Once all capture steps are complete, the captured media will then be automatica…" at bounding box center [560, 252] width 725 height 28
drag, startPoint x: 333, startPoint y: 271, endPoint x: 301, endPoint y: 271, distance: 32.4
click at [333, 266] on p "Once all capture steps are complete, the captured media will then be automatica…" at bounding box center [560, 252] width 725 height 28
drag, startPoint x: 261, startPoint y: 268, endPoint x: 515, endPoint y: 268, distance: 254.2
click at [511, 266] on p "Once all capture steps are complete, the captured media will then be automatica…" at bounding box center [560, 252] width 725 height 28
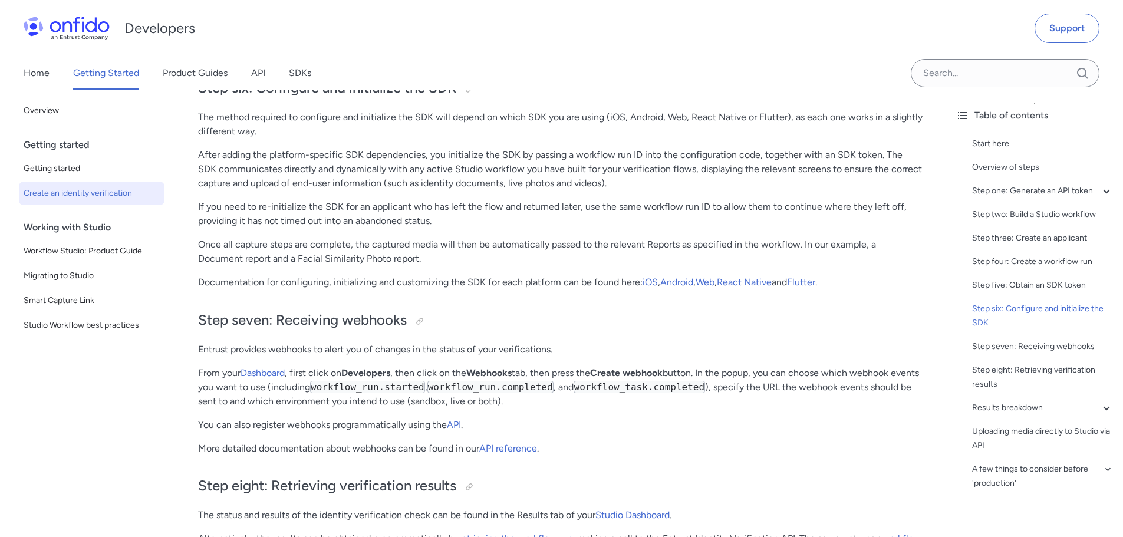
click at [516, 266] on p "Once all capture steps are complete, the captured media will then be automatica…" at bounding box center [560, 252] width 725 height 28
drag, startPoint x: 433, startPoint y: 270, endPoint x: 739, endPoint y: 263, distance: 306.1
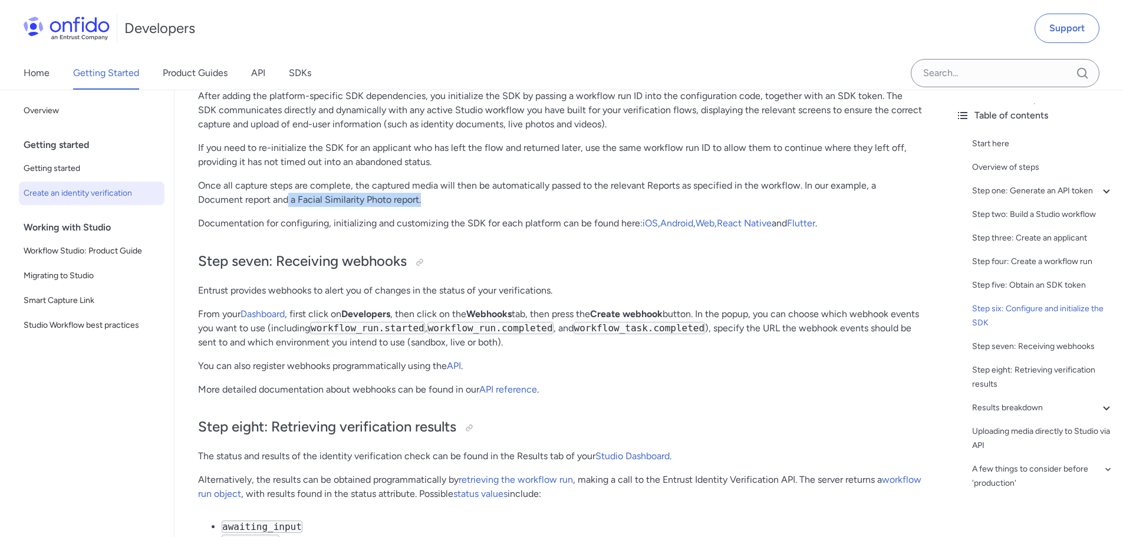
drag, startPoint x: 245, startPoint y: 232, endPoint x: 395, endPoint y: 235, distance: 149.8
click at [399, 207] on p "Once all capture steps are complete, the captured media will then be automatica…" at bounding box center [560, 193] width 725 height 28
click at [328, 231] on p "Documentation for configuring, initializing and customizing the SDK for each pl…" at bounding box center [560, 223] width 725 height 14
drag, startPoint x: 201, startPoint y: 251, endPoint x: 463, endPoint y: 251, distance: 261.8
click at [439, 231] on p "Documentation for configuring, initializing and customizing the SDK for each pl…" at bounding box center [560, 223] width 725 height 14
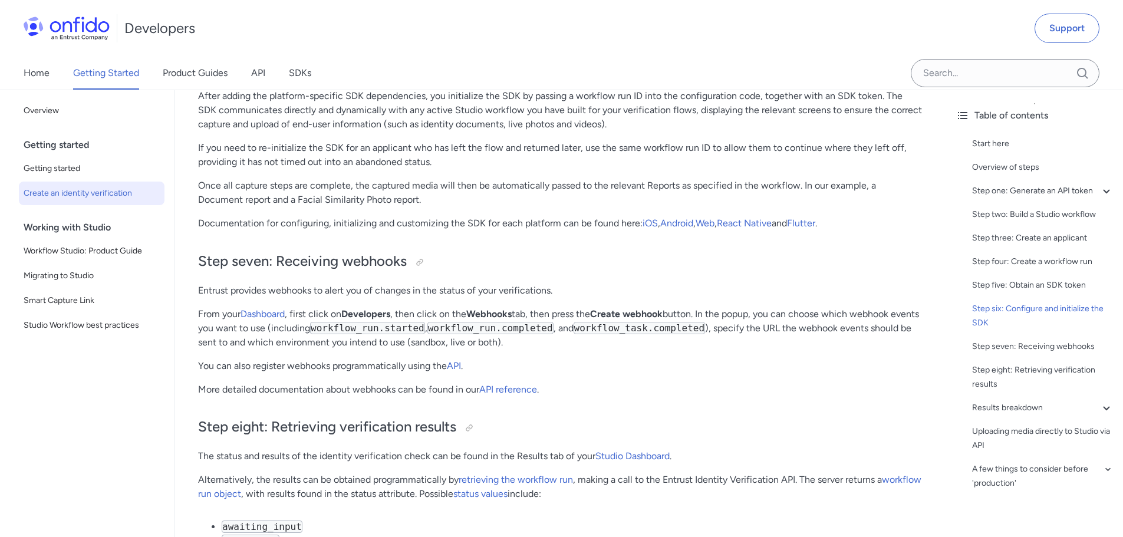
click at [464, 231] on p "Documentation for configuring, initializing and customizing the SDK for each pl…" at bounding box center [560, 223] width 725 height 14
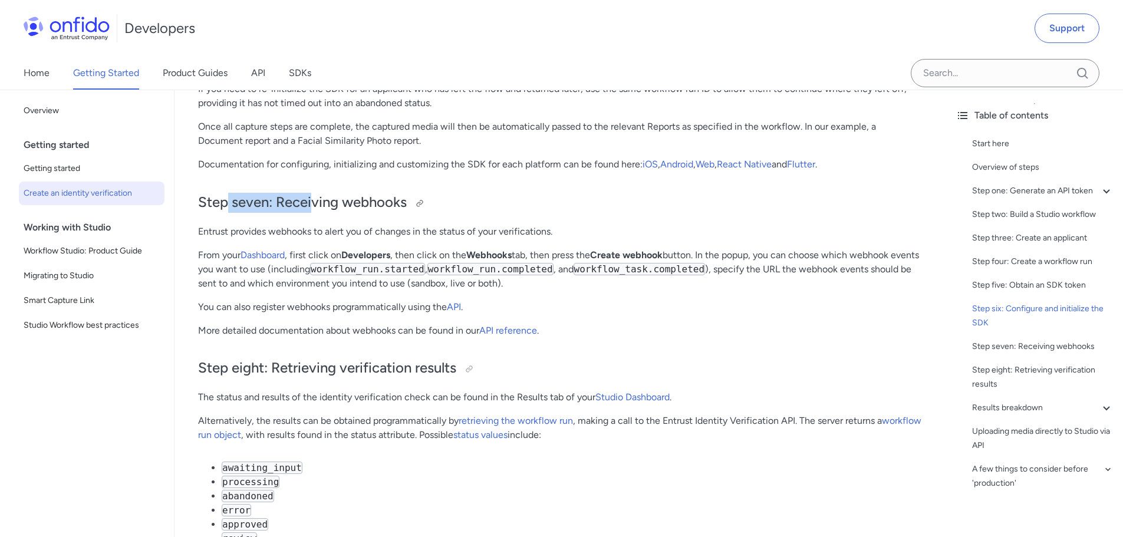
drag, startPoint x: 225, startPoint y: 229, endPoint x: 336, endPoint y: 220, distance: 110.6
click at [333, 213] on h2 "Step seven: Receiving webhooks" at bounding box center [560, 203] width 725 height 20
drag, startPoint x: 211, startPoint y: 261, endPoint x: 350, endPoint y: 263, distance: 139.2
click at [344, 239] on p "Entrust provides webhooks to alert you of changes in the status of your verific…" at bounding box center [560, 232] width 725 height 14
click at [354, 239] on p "Entrust provides webhooks to alert you of changes in the status of your verific…" at bounding box center [560, 232] width 725 height 14
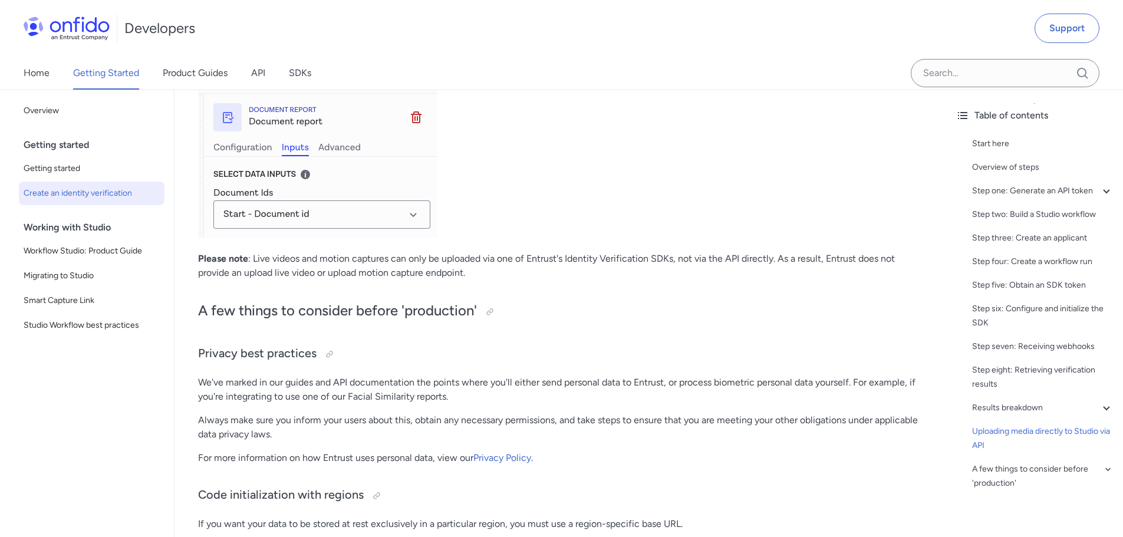
scroll to position [5779, 0]
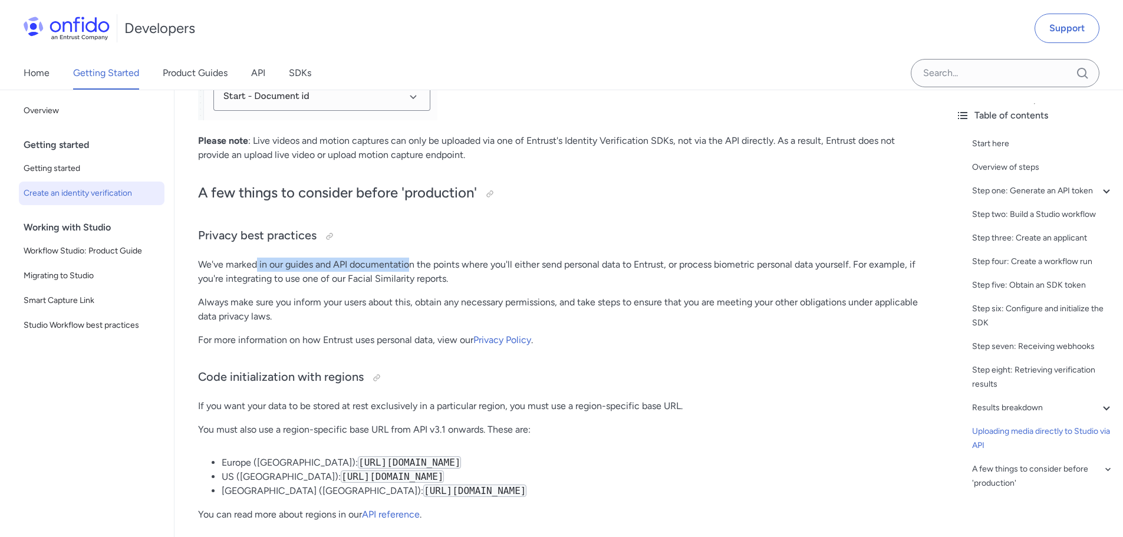
drag, startPoint x: 257, startPoint y: 292, endPoint x: 434, endPoint y: 284, distance: 177.7
click at [423, 284] on p "We've marked in our guides and API documentation the points where you'll either…" at bounding box center [560, 272] width 725 height 28
click at [443, 284] on p "We've marked in our guides and API documentation the points where you'll either…" at bounding box center [560, 272] width 725 height 28
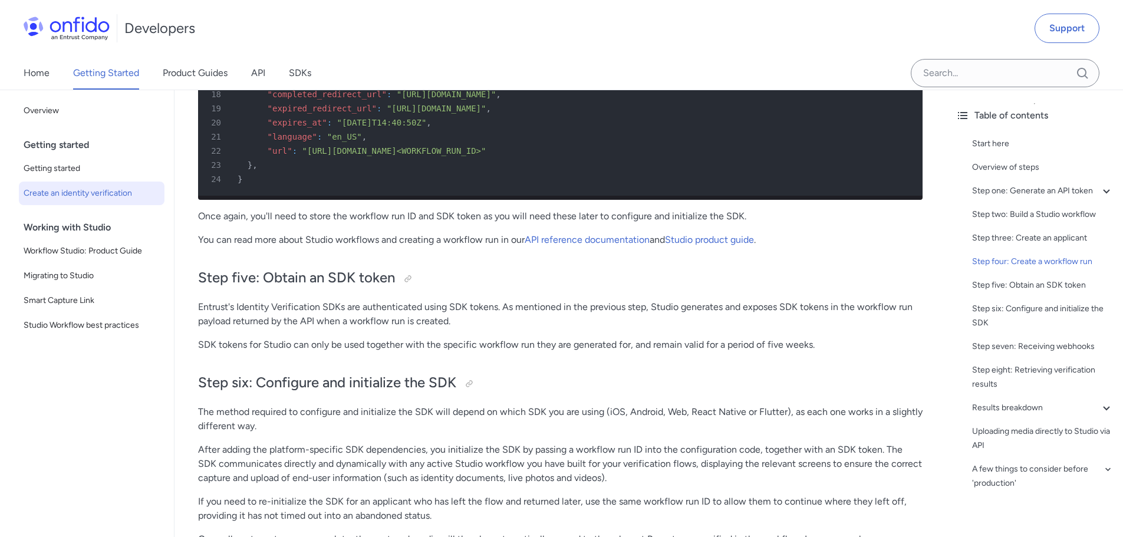
scroll to position [3184, 0]
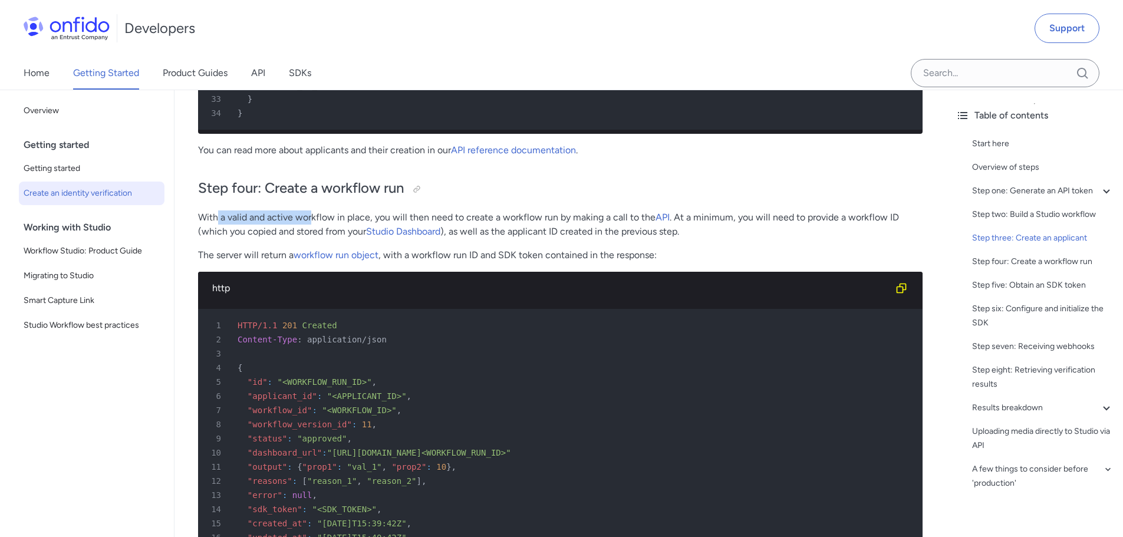
drag, startPoint x: 216, startPoint y: 235, endPoint x: 334, endPoint y: 229, distance: 118.1
click at [334, 229] on p "With a valid and active workflow in place, you will then need to create a workf…" at bounding box center [560, 225] width 725 height 28
click at [349, 230] on p "With a valid and active workflow in place, you will then need to create a workf…" at bounding box center [560, 225] width 725 height 28
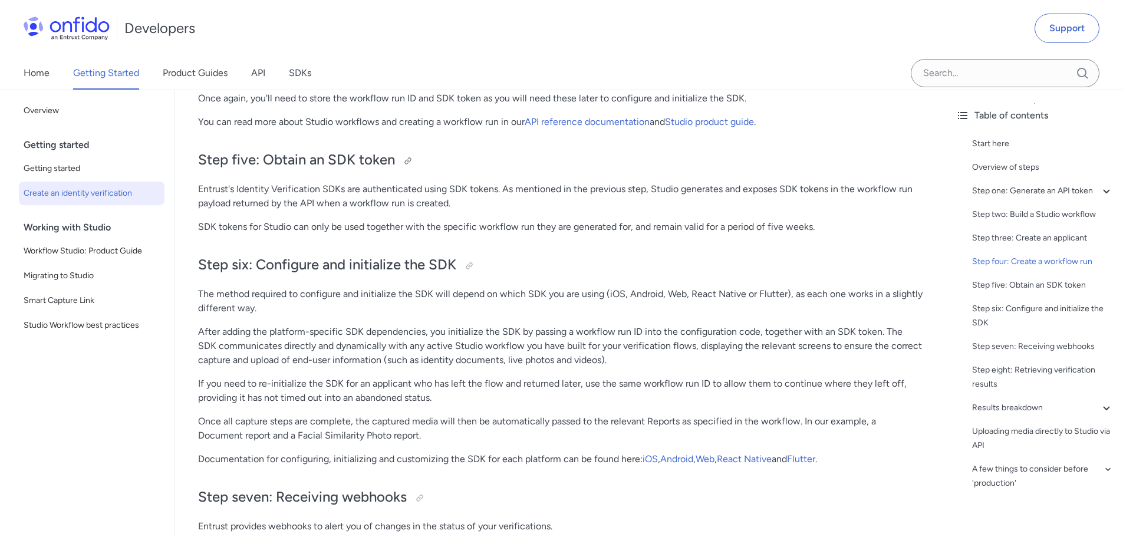
scroll to position [3597, 0]
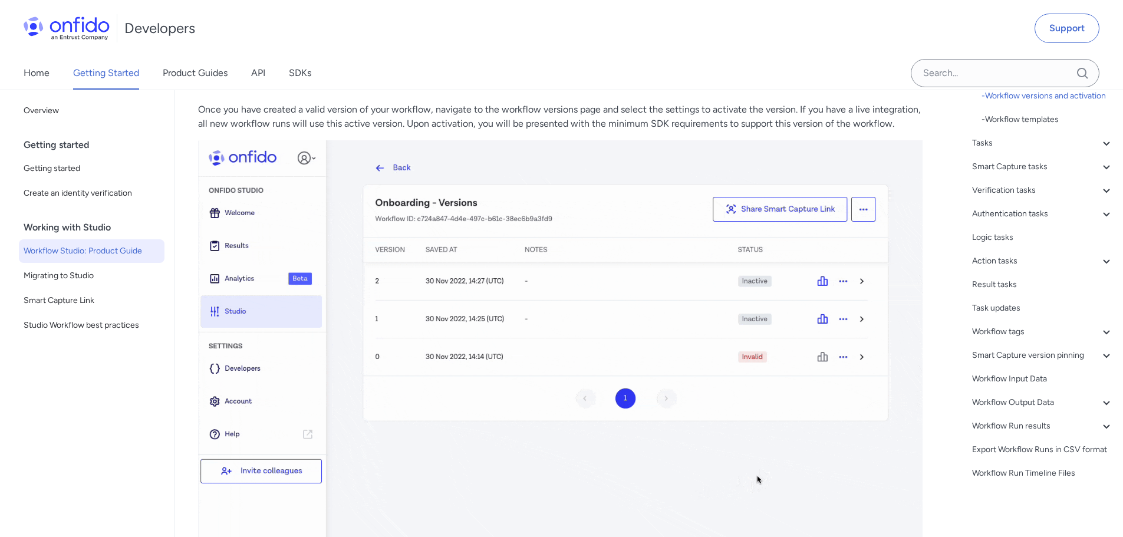
scroll to position [1887, 0]
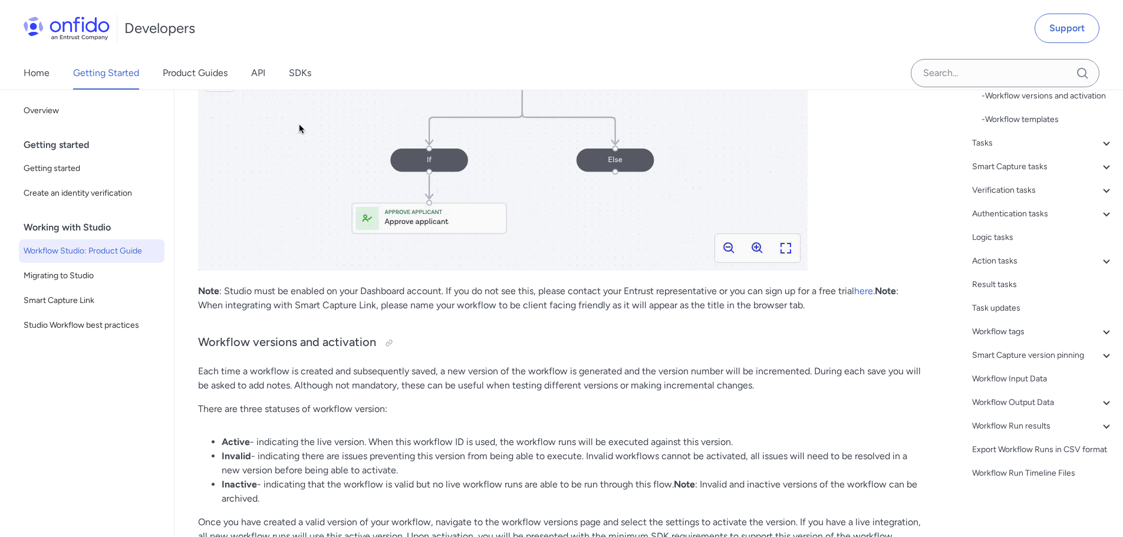
click at [475, 300] on p "Note : Studio must be enabled on your Dashboard account. If you do not see this…" at bounding box center [560, 298] width 725 height 28
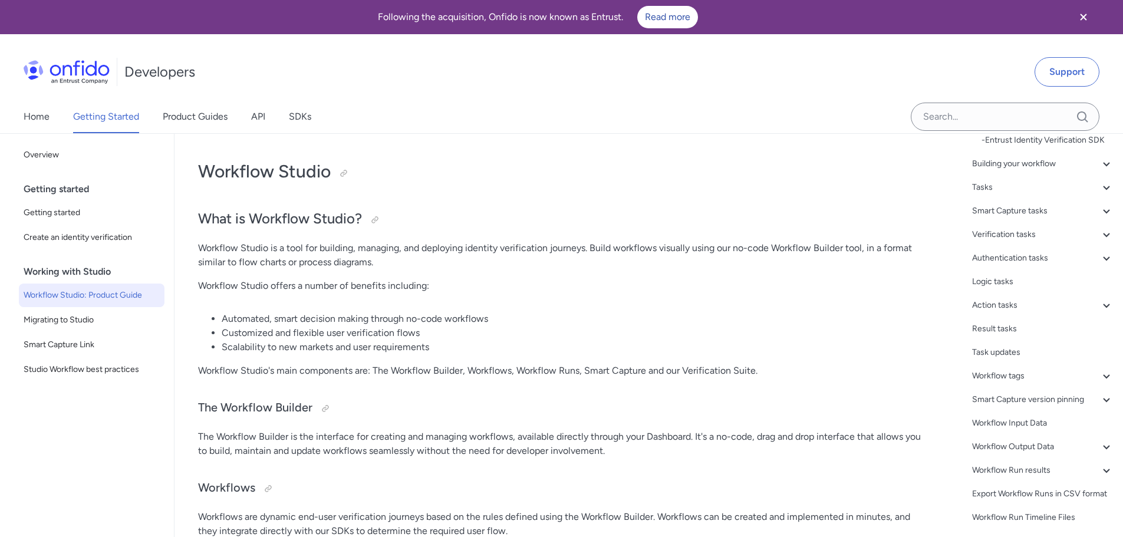
scroll to position [354, 0]
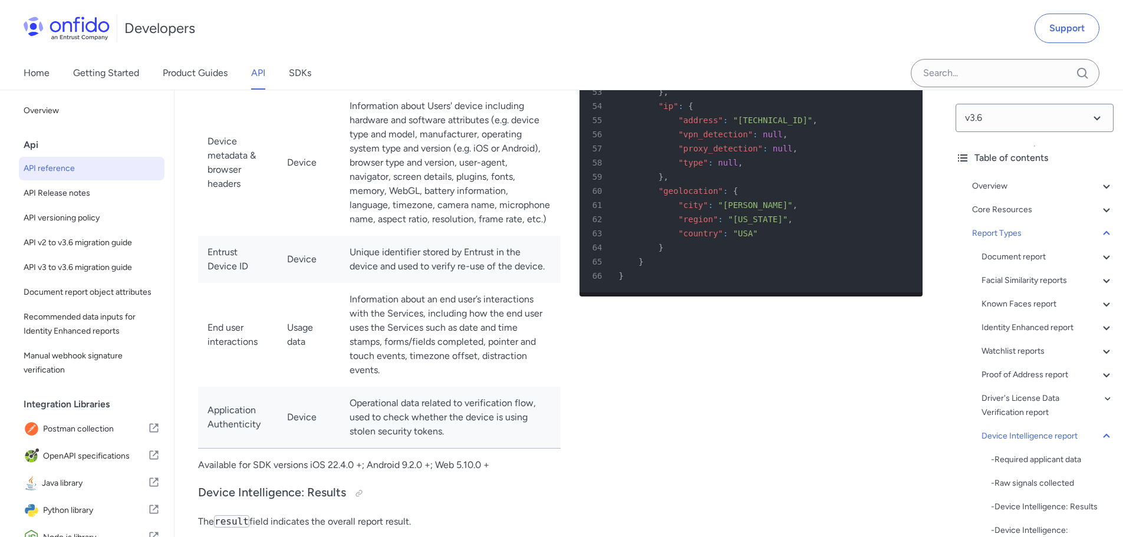
scroll to position [81555, 0]
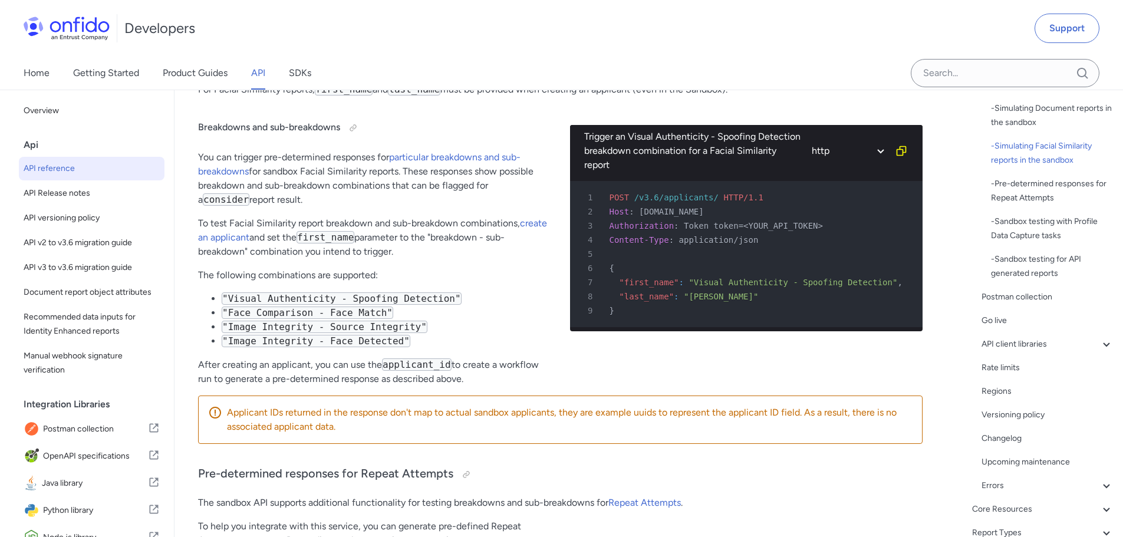
scroll to position [354, 0]
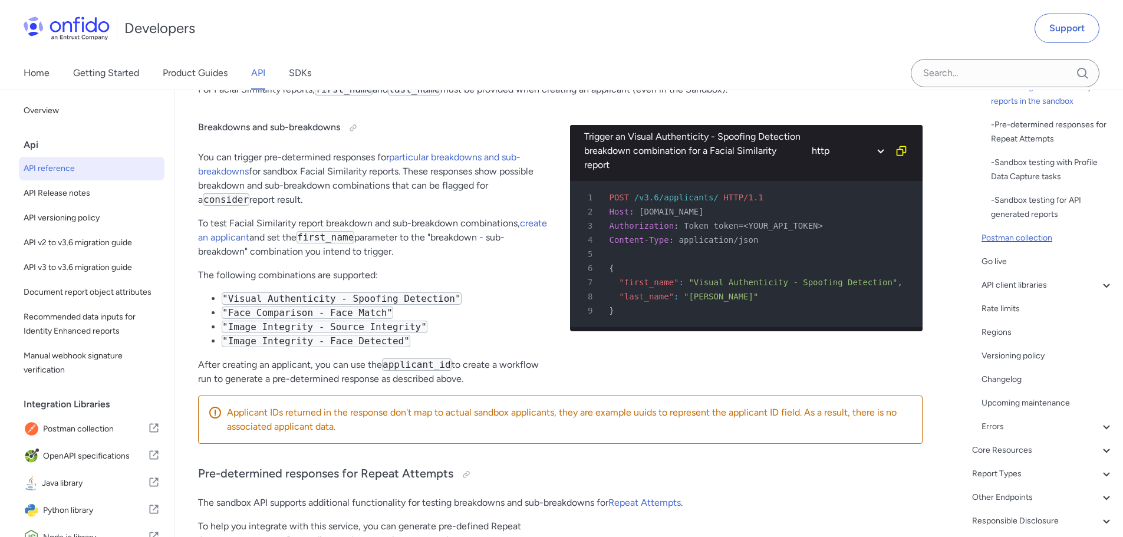
click at [1025, 235] on div "Postman collection" at bounding box center [1048, 238] width 132 height 14
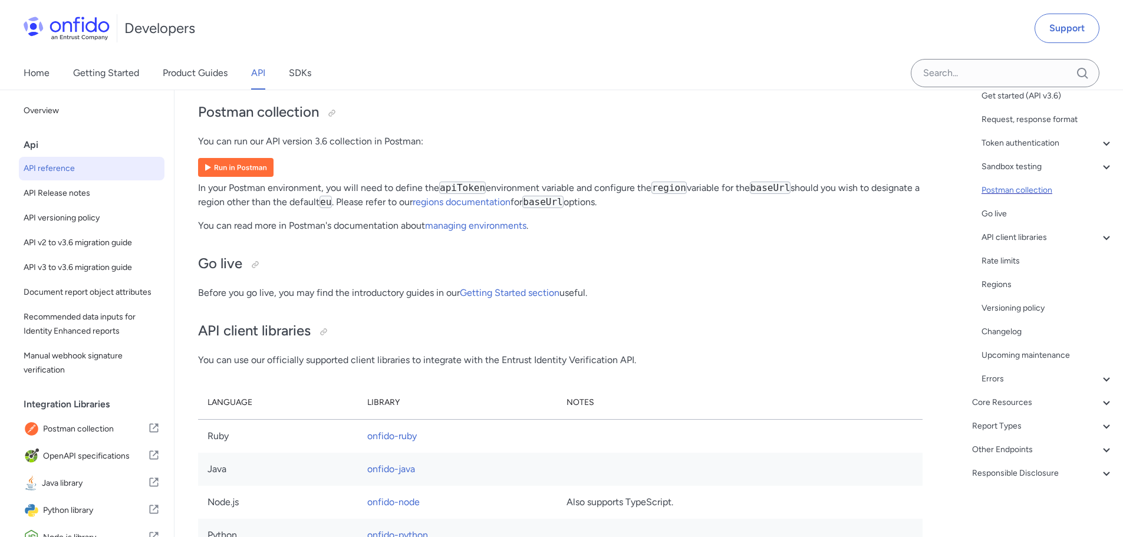
scroll to position [114, 0]
click at [227, 177] on img at bounding box center [235, 167] width 75 height 19
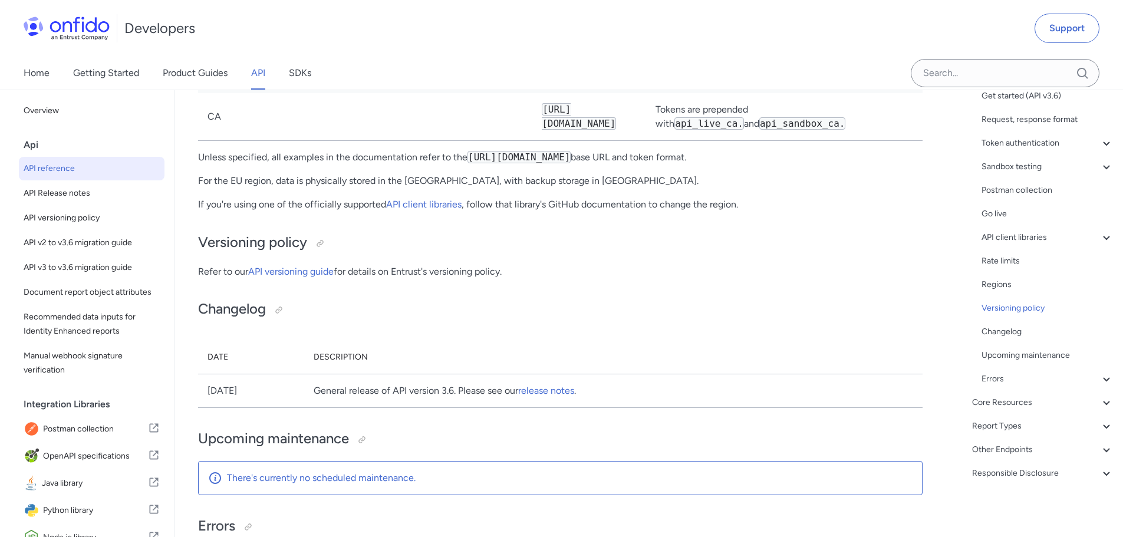
scroll to position [9556, 0]
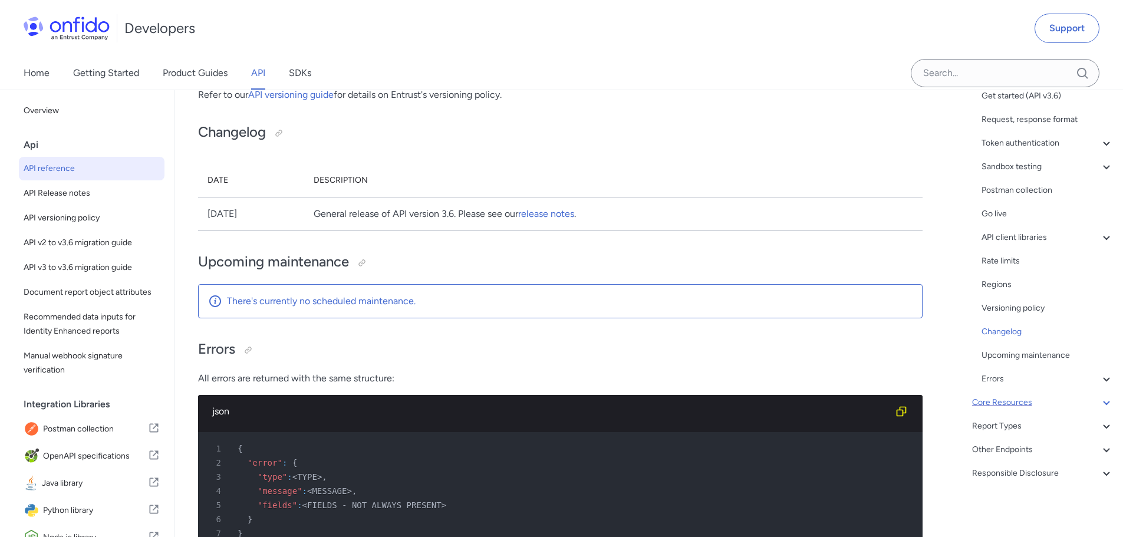
click at [1103, 407] on icon at bounding box center [1107, 403] width 14 height 14
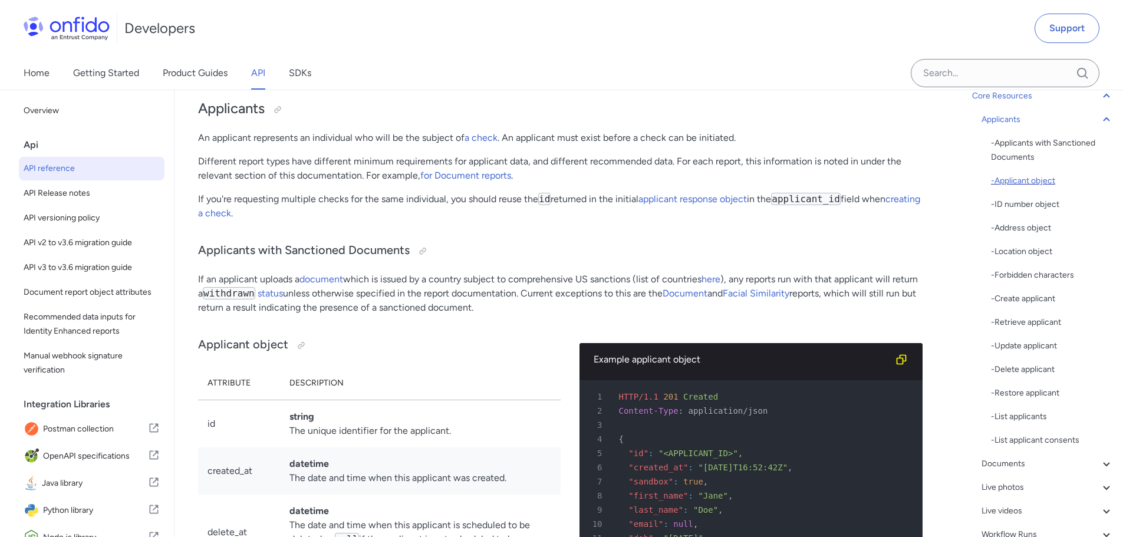
click at [1073, 179] on div "- Applicant object" at bounding box center [1052, 181] width 123 height 14
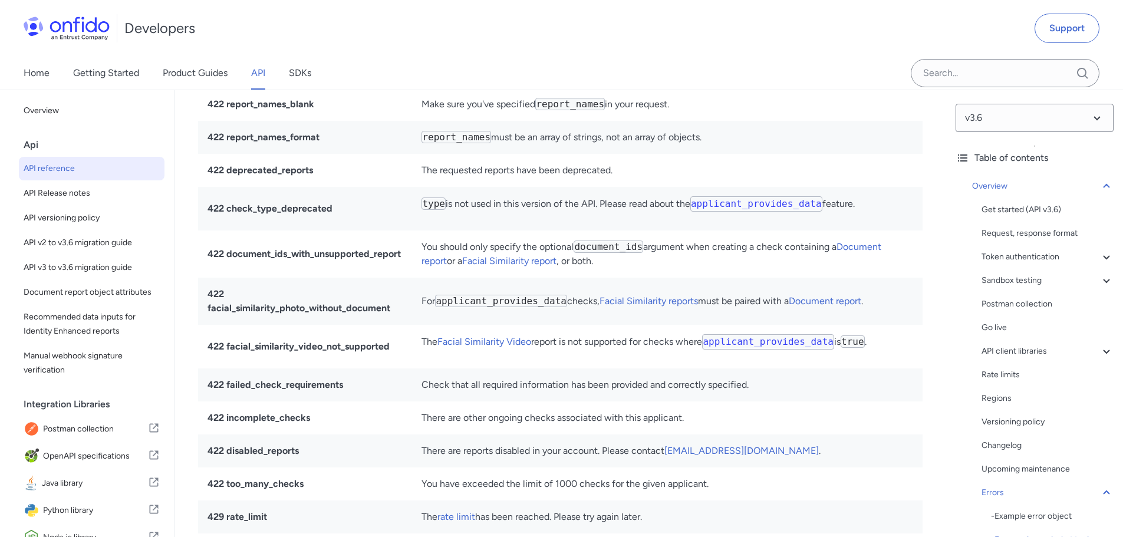
scroll to position [161, 0]
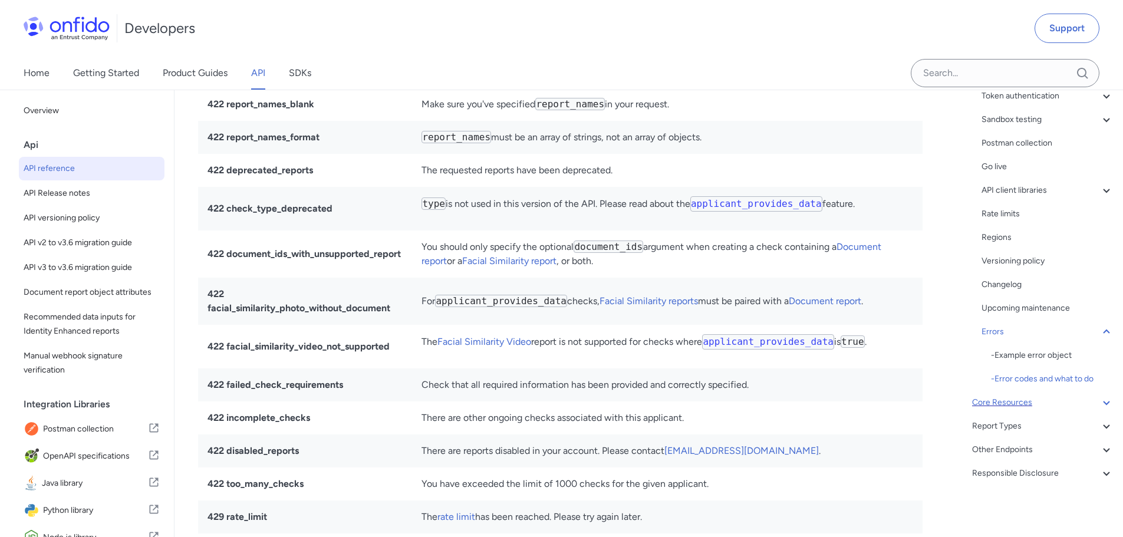
click at [1100, 410] on div "Overview Get started (API v3.6) Request, response format Token authentication -…" at bounding box center [1035, 252] width 158 height 476
click at [1100, 402] on icon at bounding box center [1107, 403] width 14 height 14
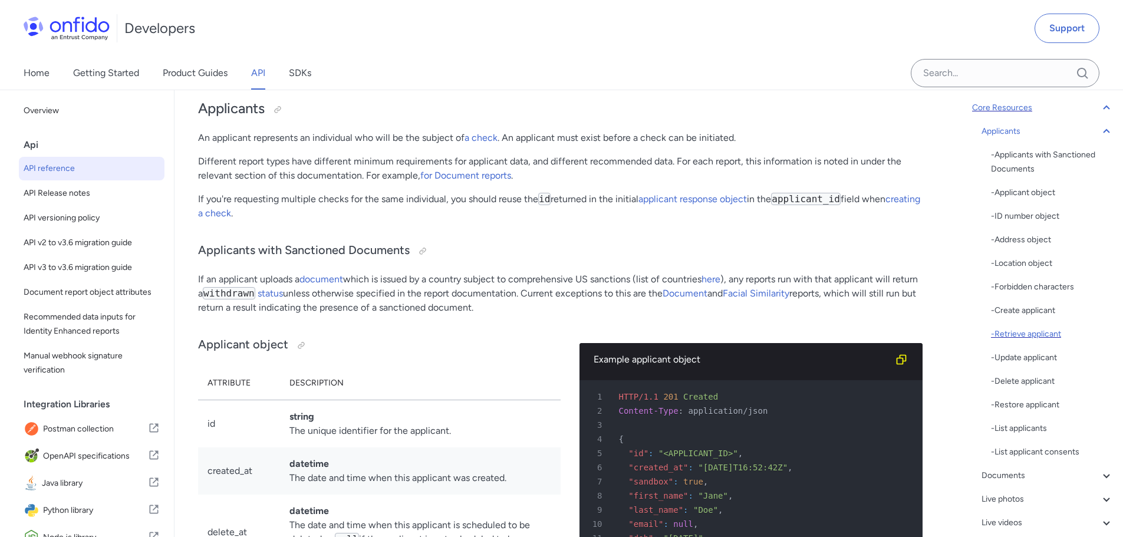
scroll to position [220, 0]
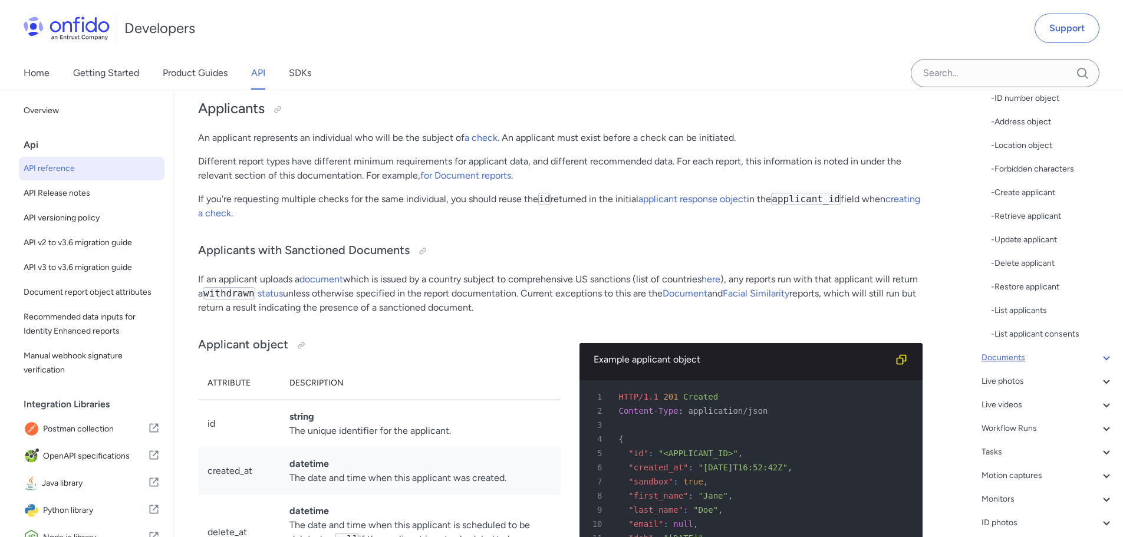
click at [1100, 355] on icon at bounding box center [1107, 358] width 14 height 14
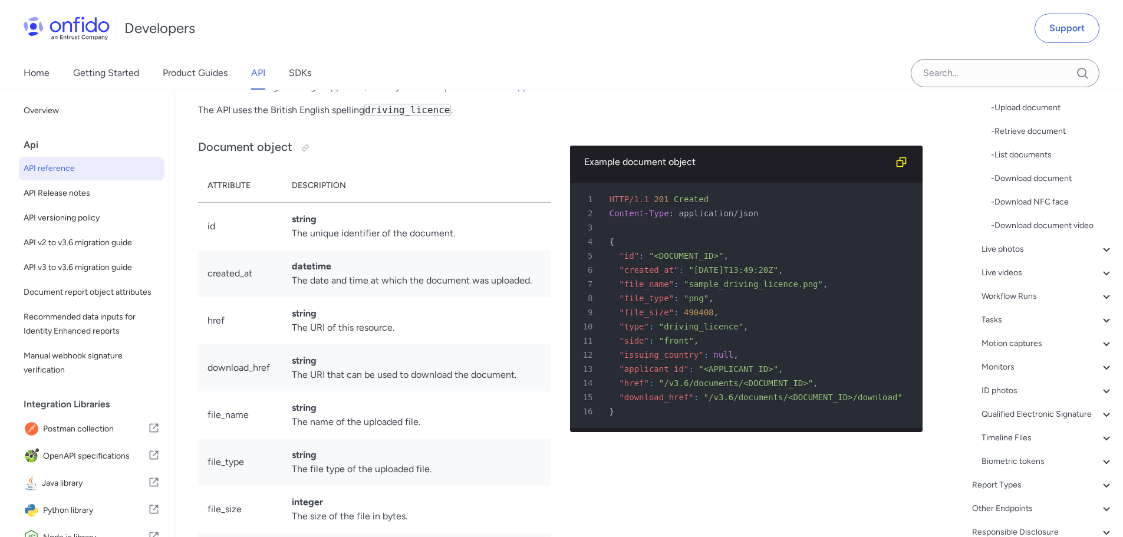
scroll to position [43, 0]
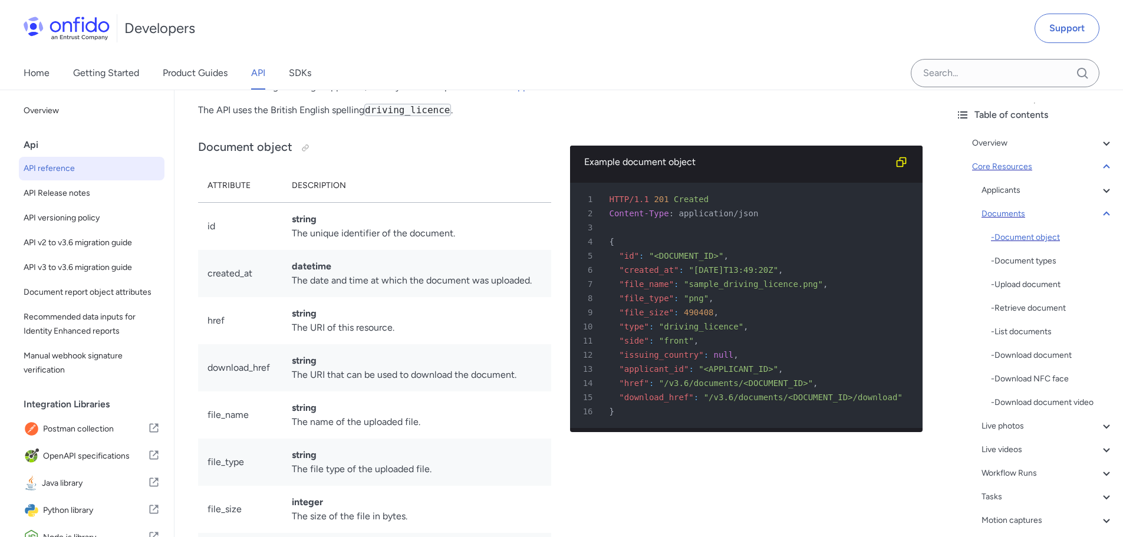
click at [1061, 239] on div "- Document object" at bounding box center [1052, 238] width 123 height 14
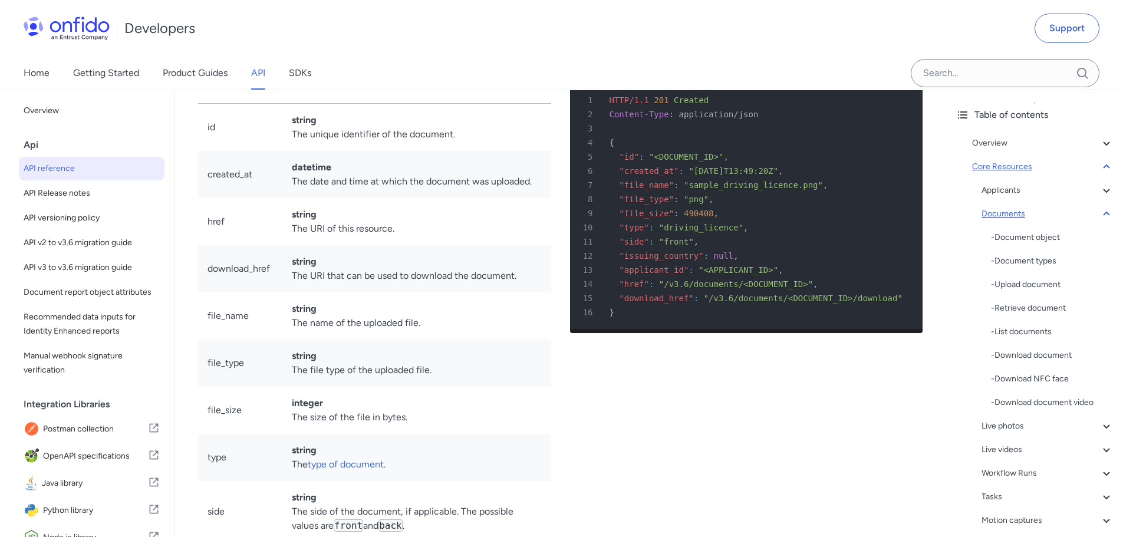
scroll to position [18342, 0]
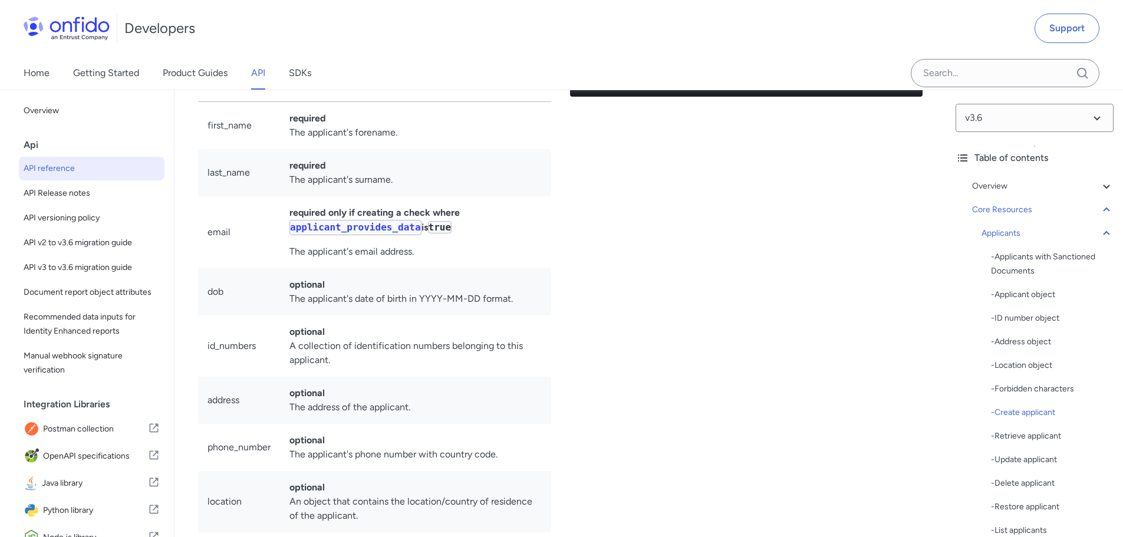
scroll to position [14364, 0]
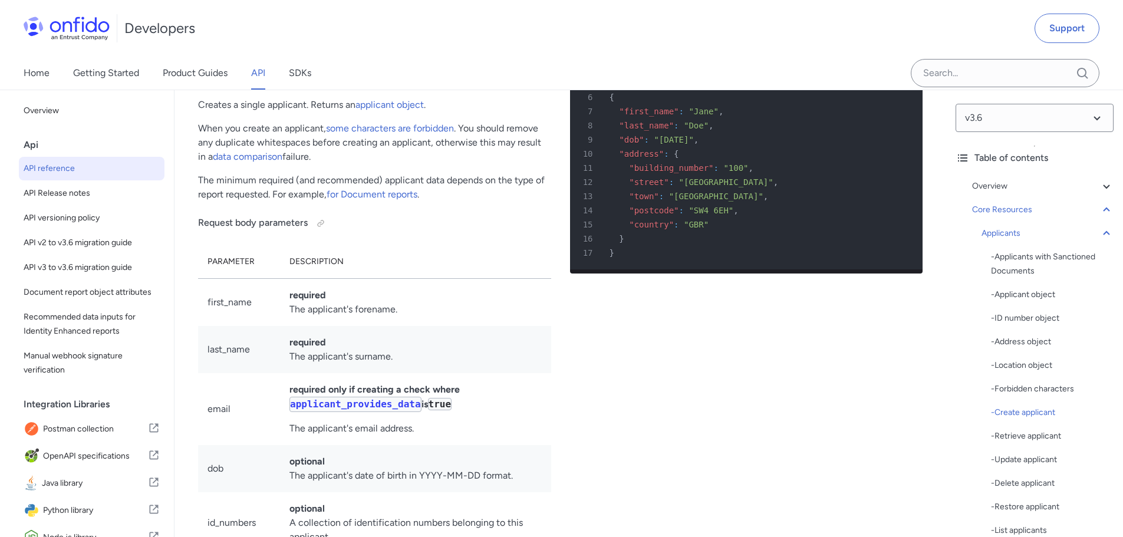
scroll to position [14364, 0]
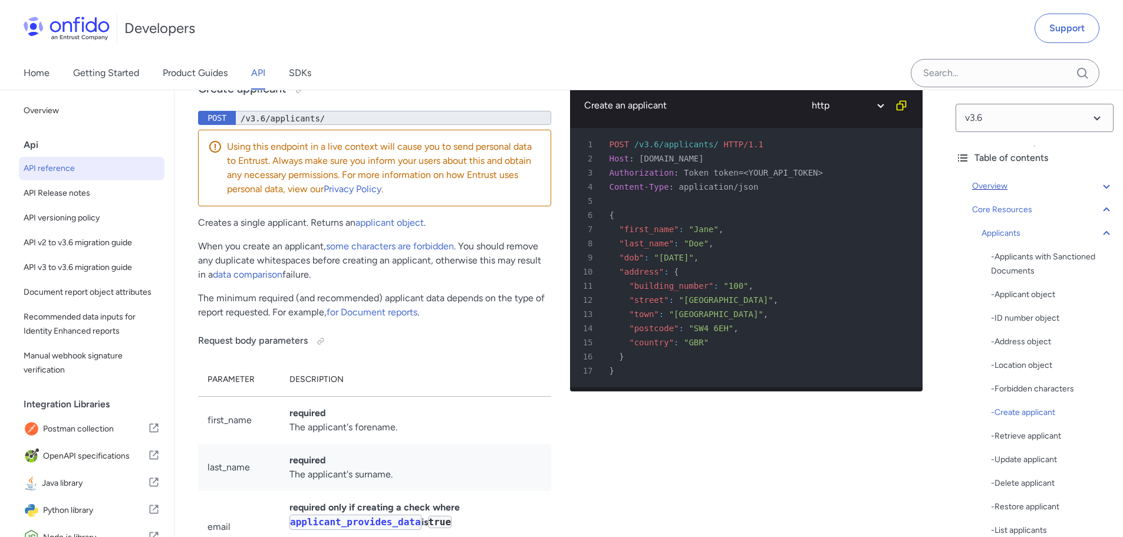
click at [1100, 185] on icon at bounding box center [1107, 186] width 14 height 14
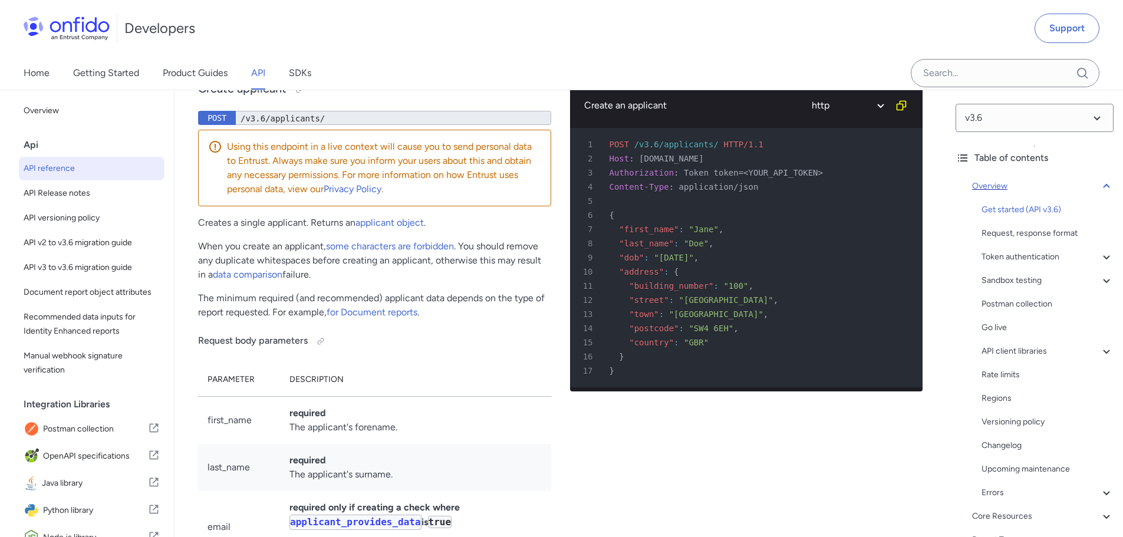
scroll to position [134, 0]
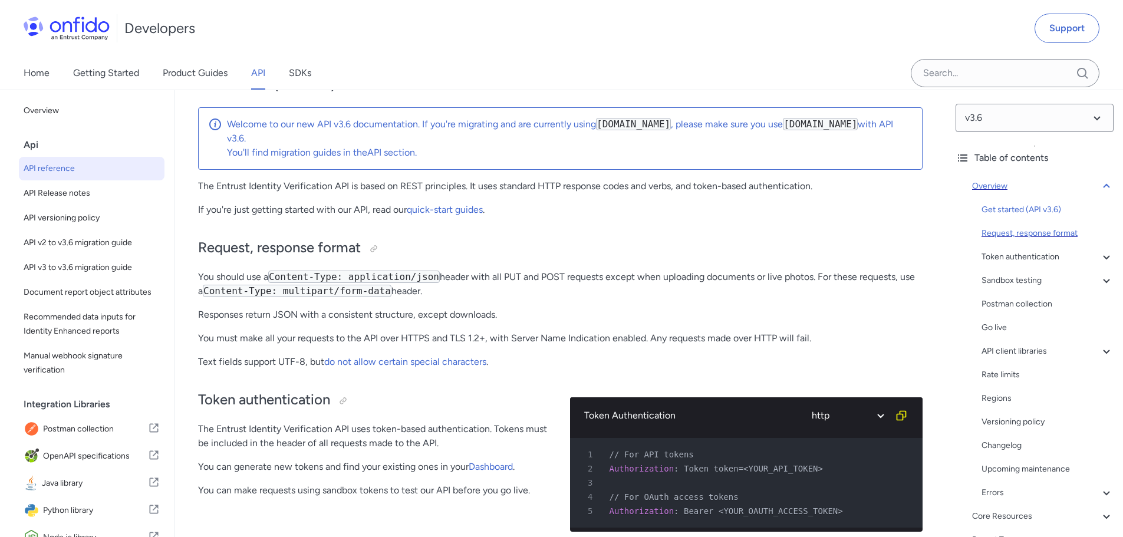
click at [1079, 229] on div "Request, response format" at bounding box center [1048, 233] width 132 height 14
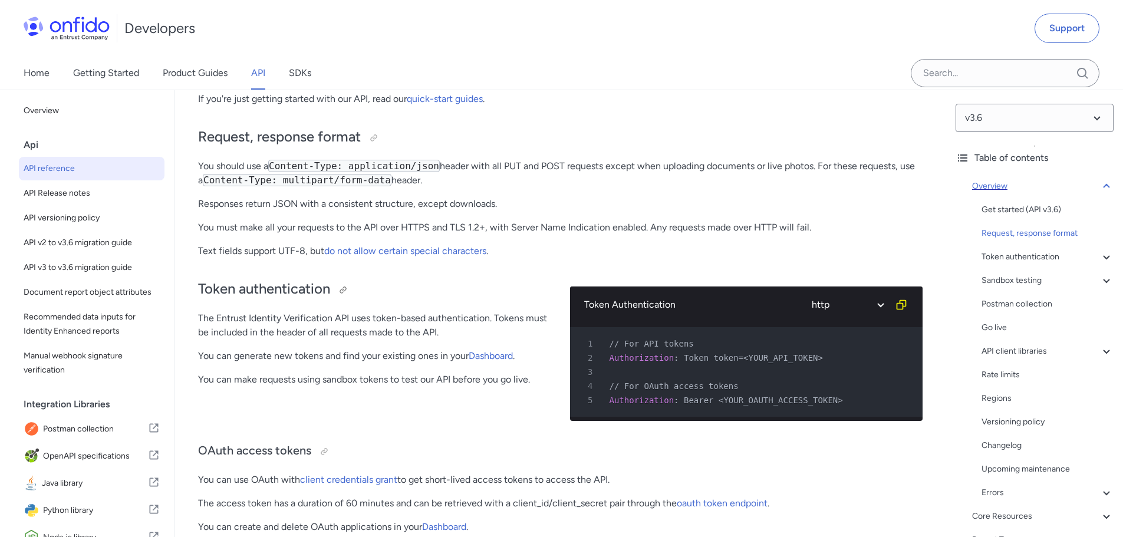
scroll to position [304, 0]
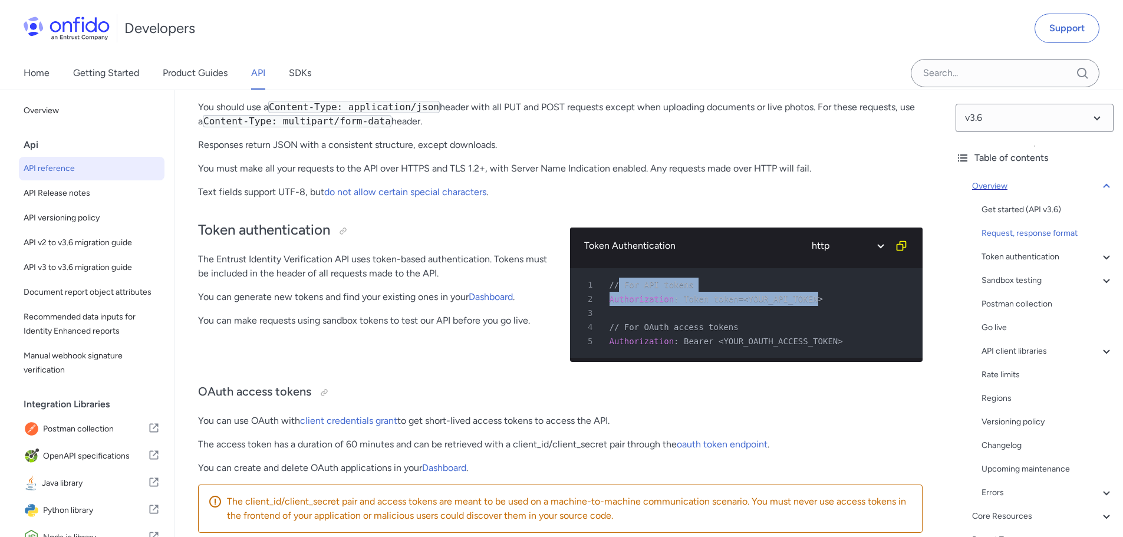
drag, startPoint x: 623, startPoint y: 285, endPoint x: 810, endPoint y: 301, distance: 188.2
click at [802, 297] on pre "1 // For API tokens 2 Authorization : Token token=<YOUR_API_TOKEN> 3 4 // For O…" at bounding box center [746, 313] width 353 height 90
click at [813, 301] on div "2 Authorization : Token token=<YOUR_API_TOKEN>" at bounding box center [741, 299] width 332 height 14
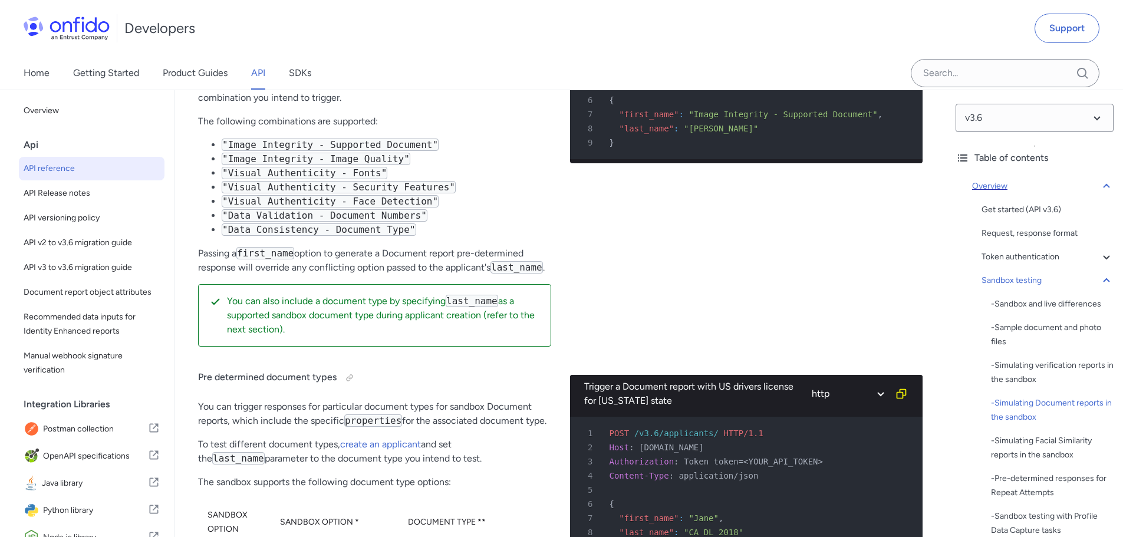
scroll to position [3606, 0]
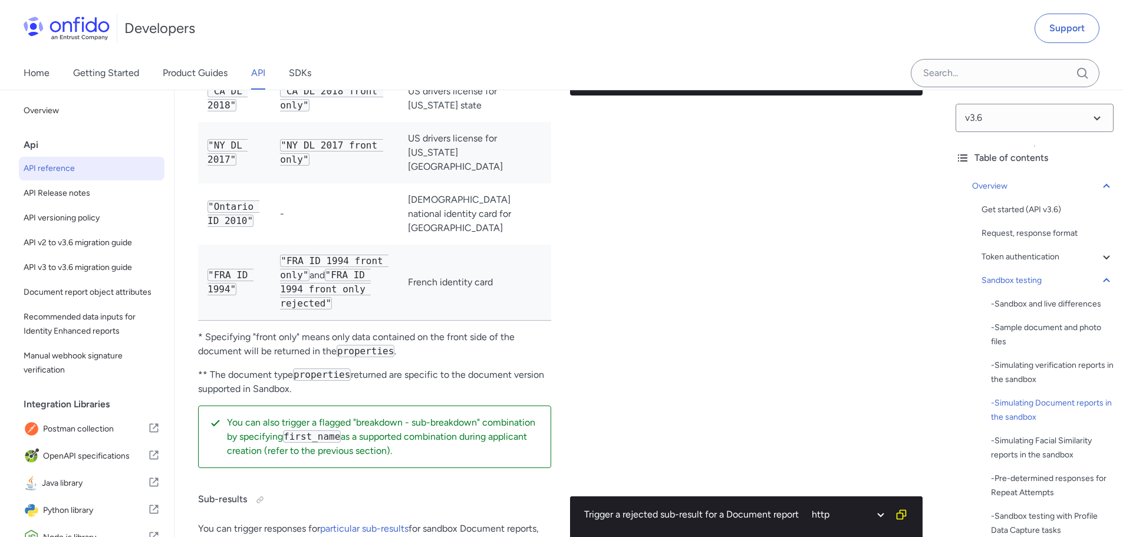
scroll to position [3606, 0]
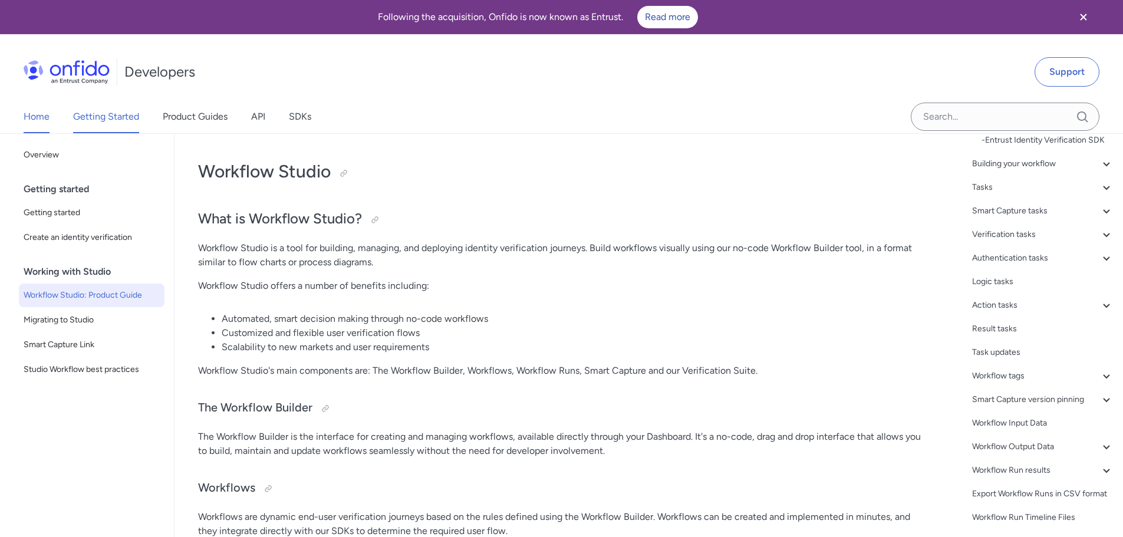
click at [36, 116] on link "Home" at bounding box center [37, 116] width 26 height 33
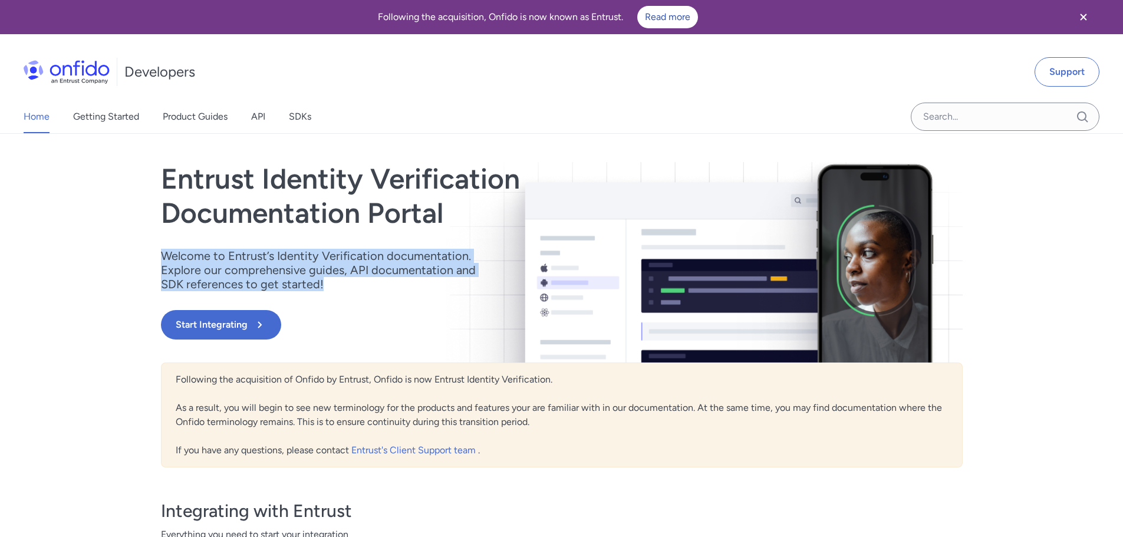
drag, startPoint x: 162, startPoint y: 260, endPoint x: 379, endPoint y: 290, distance: 219.0
click at [379, 290] on p "Welcome to Entrust’s Identity Verification documentation. Explore our comprehen…" at bounding box center [326, 270] width 330 height 42
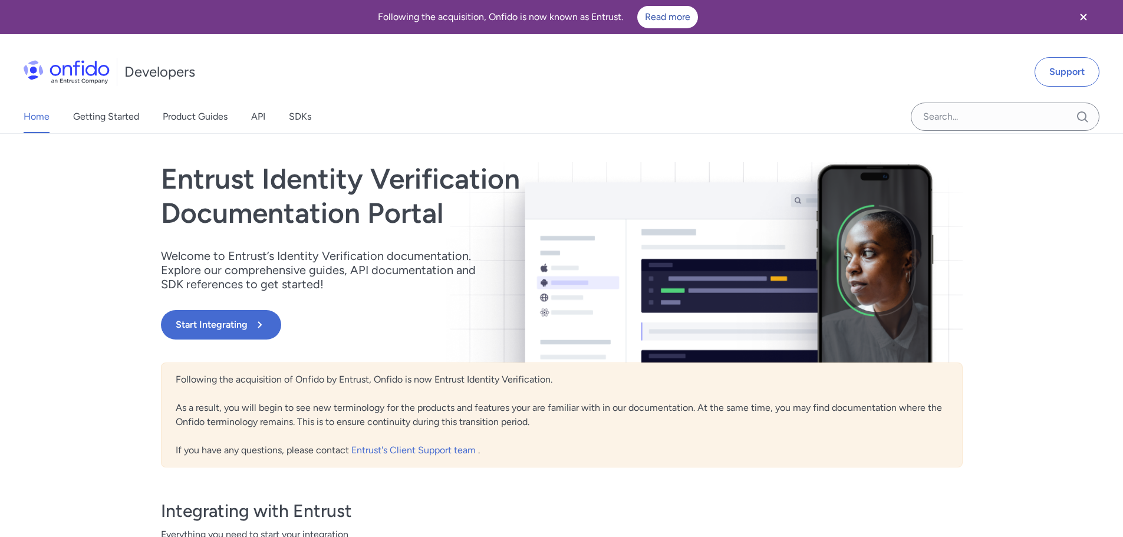
scroll to position [354, 0]
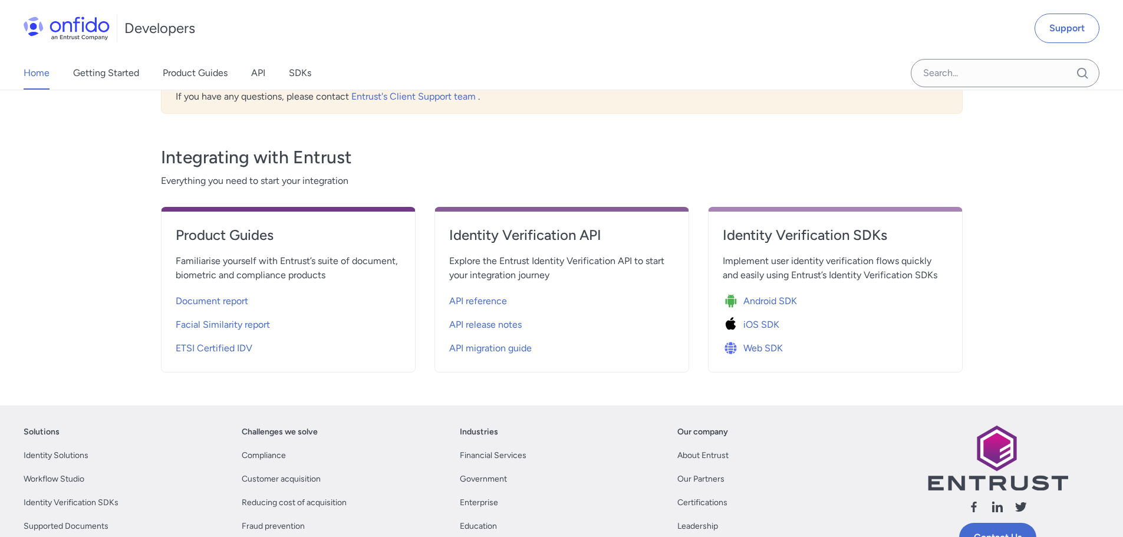
click at [317, 268] on span "Familiarise yourself with Entrust’s suite of document, biometric and compliance…" at bounding box center [288, 268] width 225 height 28
